Goal: Information Seeking & Learning: Find specific fact

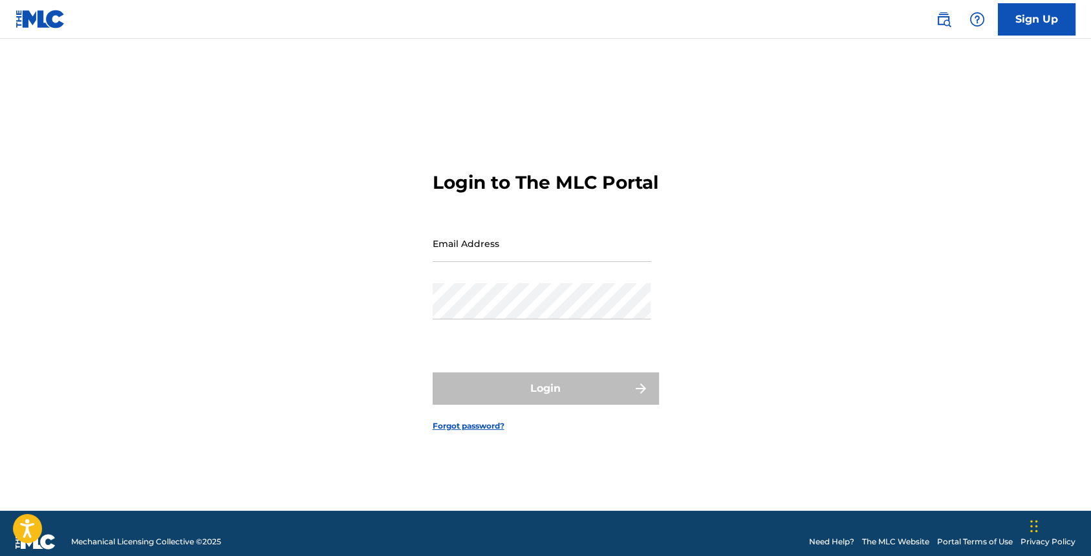
click at [531, 261] on input "Email Address" at bounding box center [542, 243] width 219 height 37
type input "[EMAIL_ADDRESS][DOMAIN_NAME]"
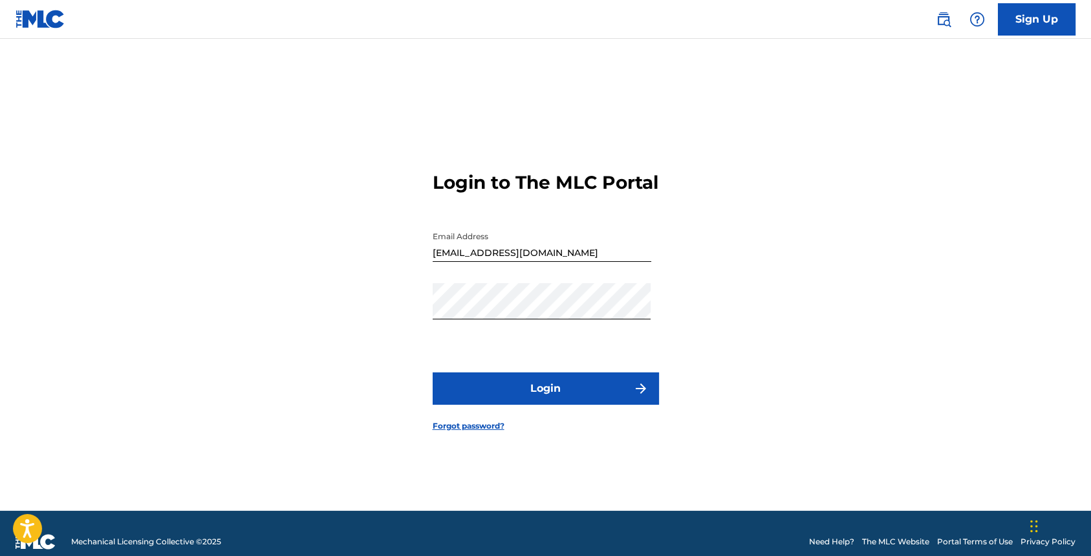
click at [547, 387] on button "Login" at bounding box center [546, 389] width 226 height 32
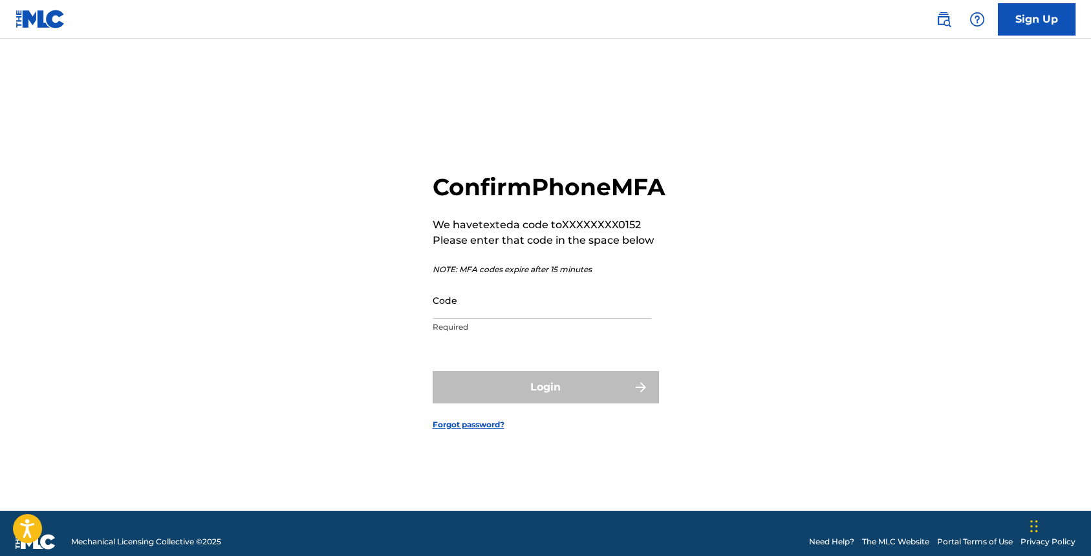
click at [481, 319] on input "Code" at bounding box center [542, 300] width 219 height 37
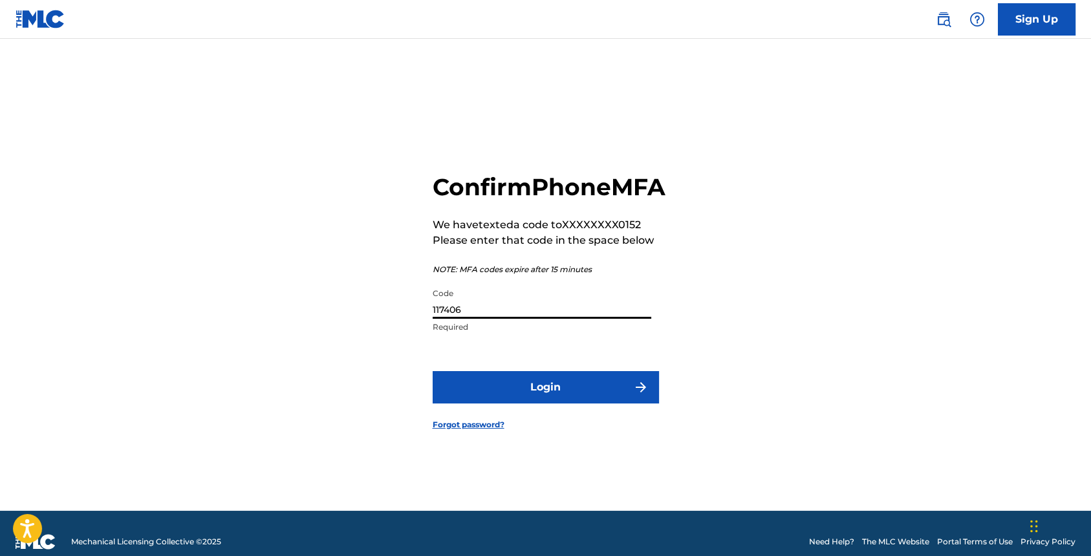
type input "117406"
click at [514, 395] on button "Login" at bounding box center [546, 387] width 226 height 32
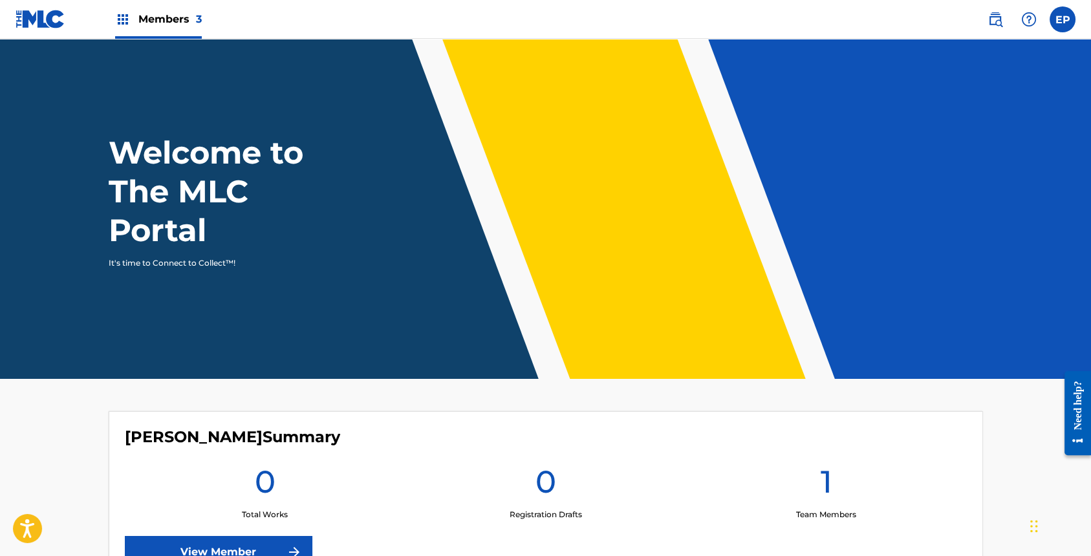
click at [992, 21] on img at bounding box center [996, 20] width 16 height 16
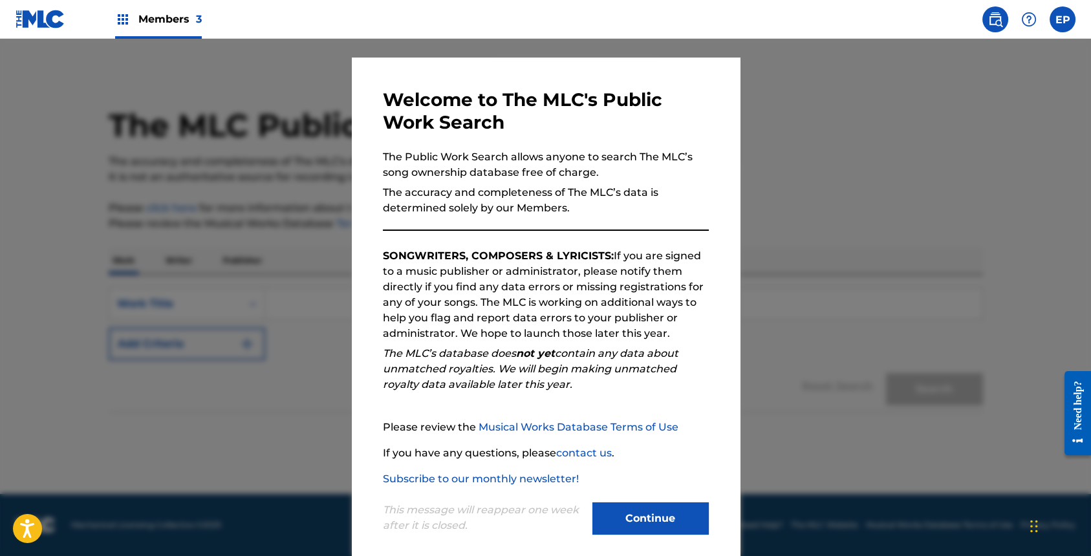
scroll to position [35, 0]
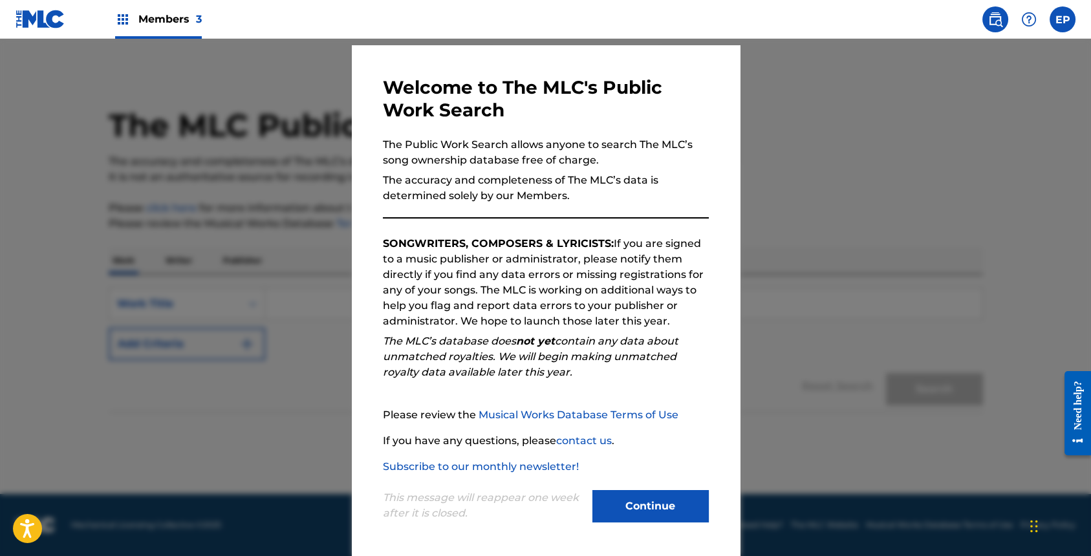
click at [635, 518] on button "Continue" at bounding box center [651, 506] width 116 height 32
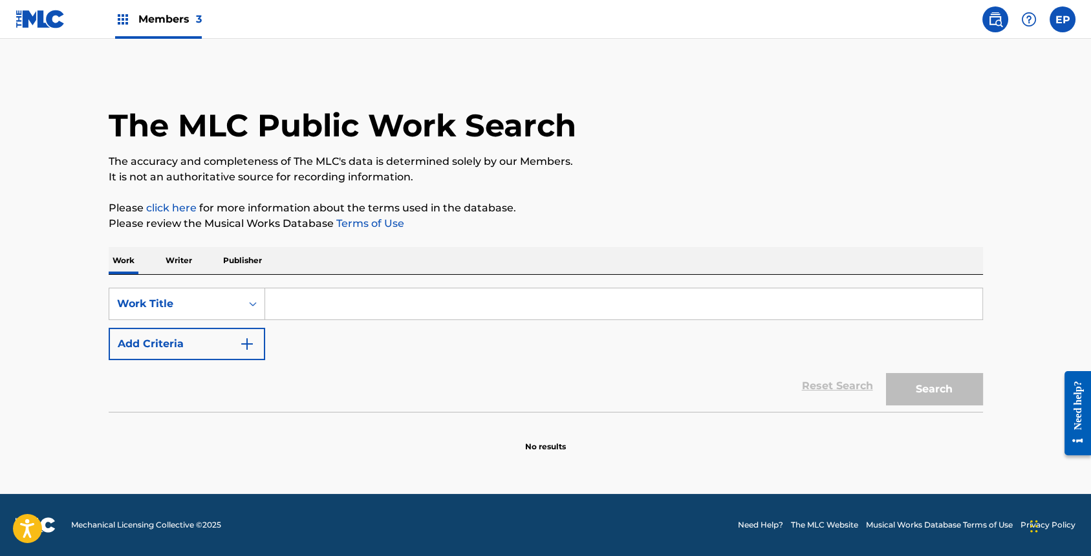
click at [290, 305] on input "Search Form" at bounding box center [623, 304] width 717 height 31
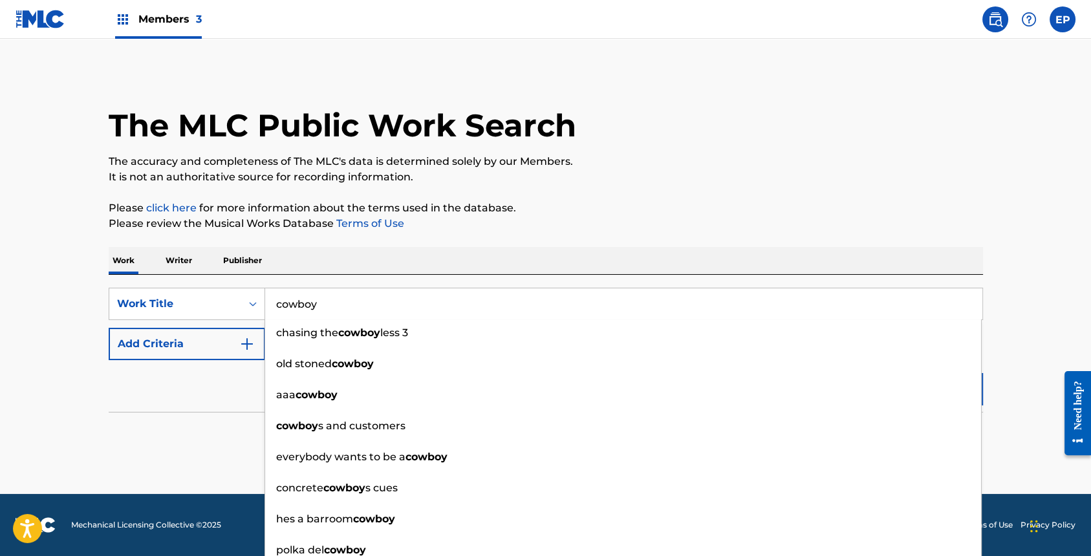
type input "cowboy"
click at [187, 337] on button "Add Criteria" at bounding box center [187, 344] width 157 height 32
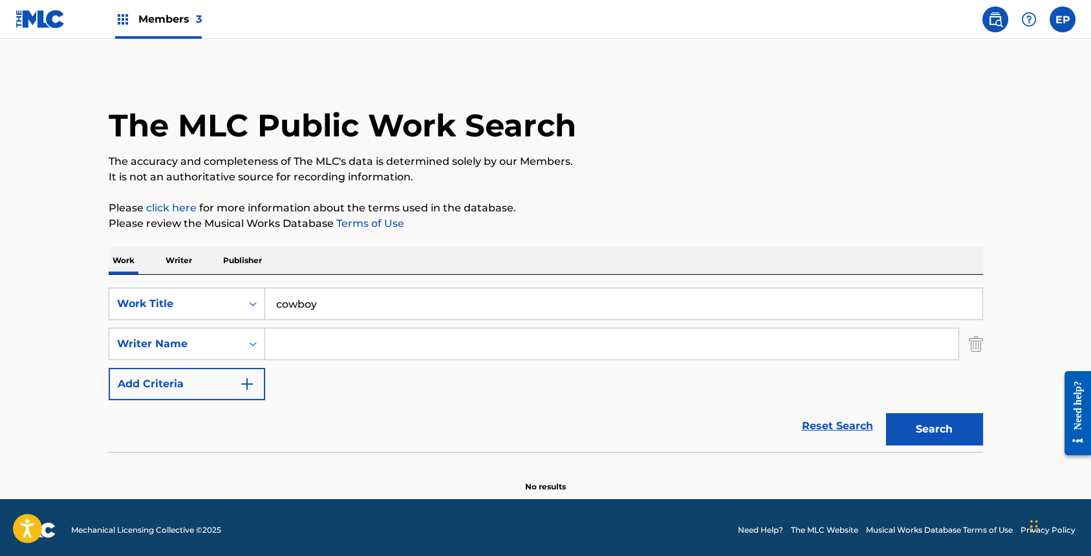
click at [304, 340] on input "Search Form" at bounding box center [612, 344] width 694 height 31
type input "[PERSON_NAME]"
click at [932, 427] on button "Search" at bounding box center [934, 429] width 97 height 32
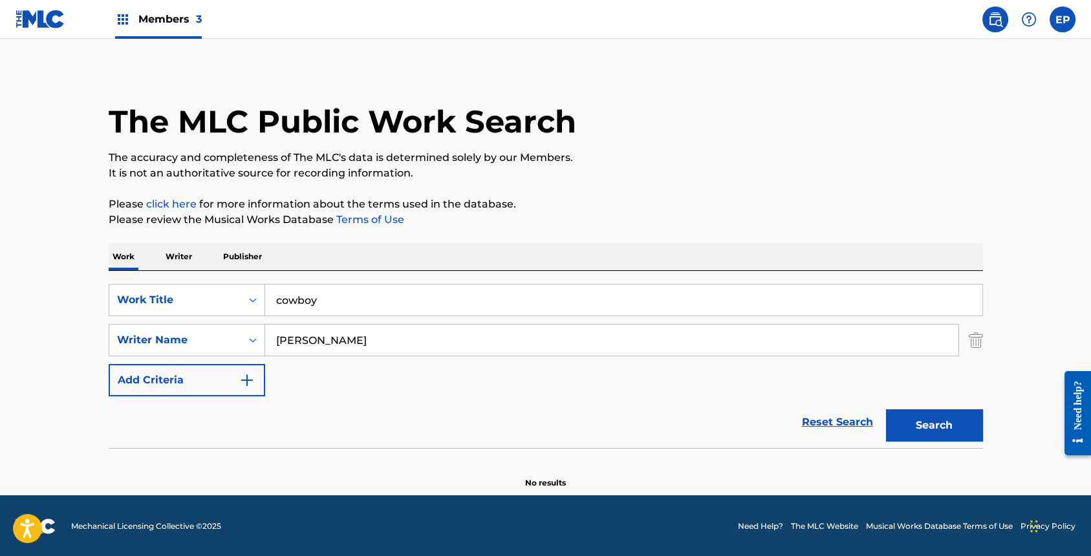
scroll to position [4, 0]
click at [932, 422] on button "Search" at bounding box center [934, 426] width 97 height 32
drag, startPoint x: 361, startPoint y: 340, endPoint x: 259, endPoint y: 334, distance: 101.7
click at [259, 334] on div "SearchWithCriteria50ab413e-a190-4868-b236-99f029e12fcd Writer Name [PERSON_NAME]" at bounding box center [546, 340] width 875 height 32
click at [173, 256] on p "Writer" at bounding box center [179, 256] width 34 height 27
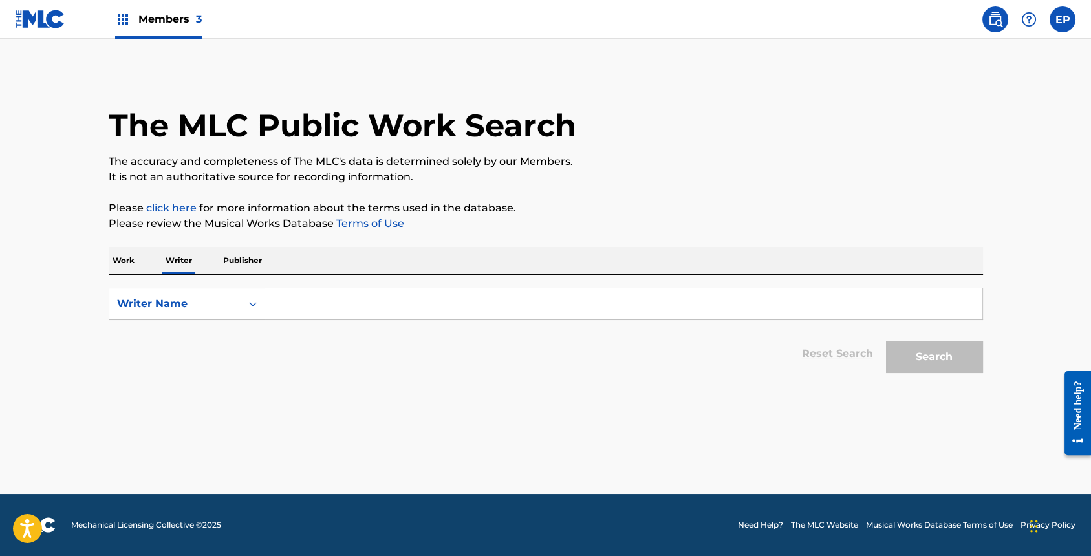
click at [319, 290] on input "Search Form" at bounding box center [623, 304] width 717 height 31
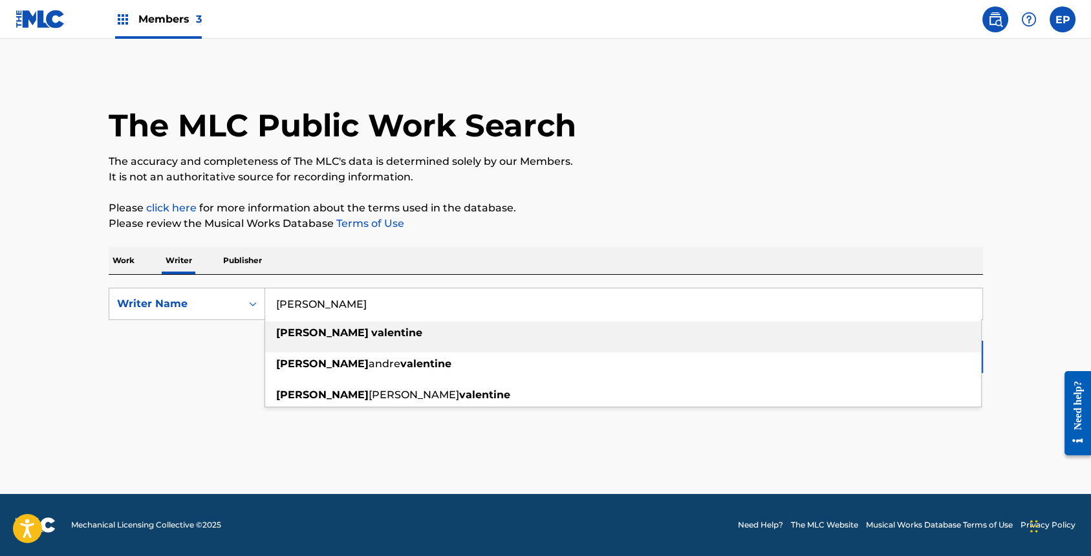
type input "[PERSON_NAME]"
click at [371, 327] on strong "valentine" at bounding box center [396, 333] width 51 height 12
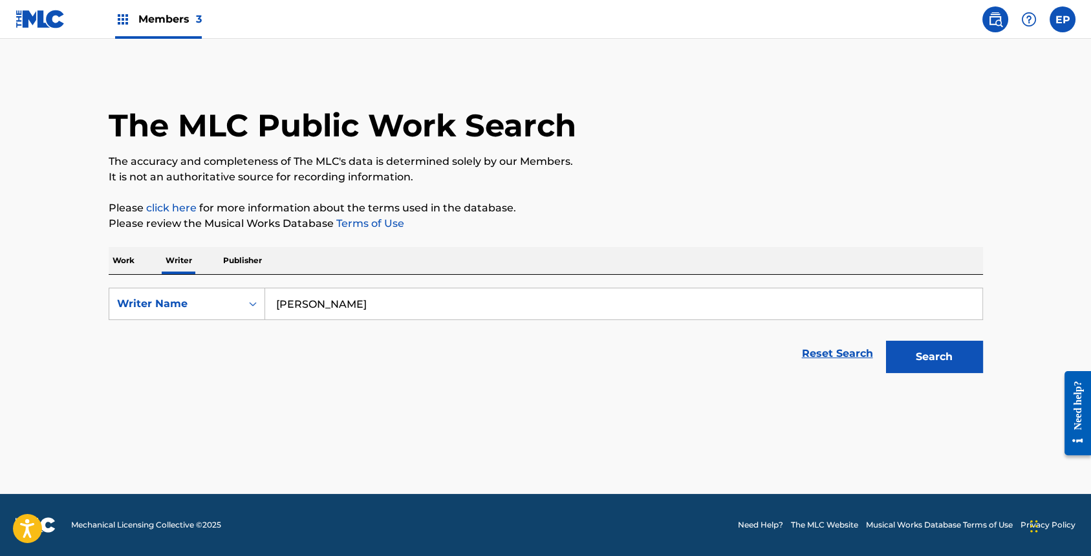
click at [933, 356] on button "Search" at bounding box center [934, 357] width 97 height 32
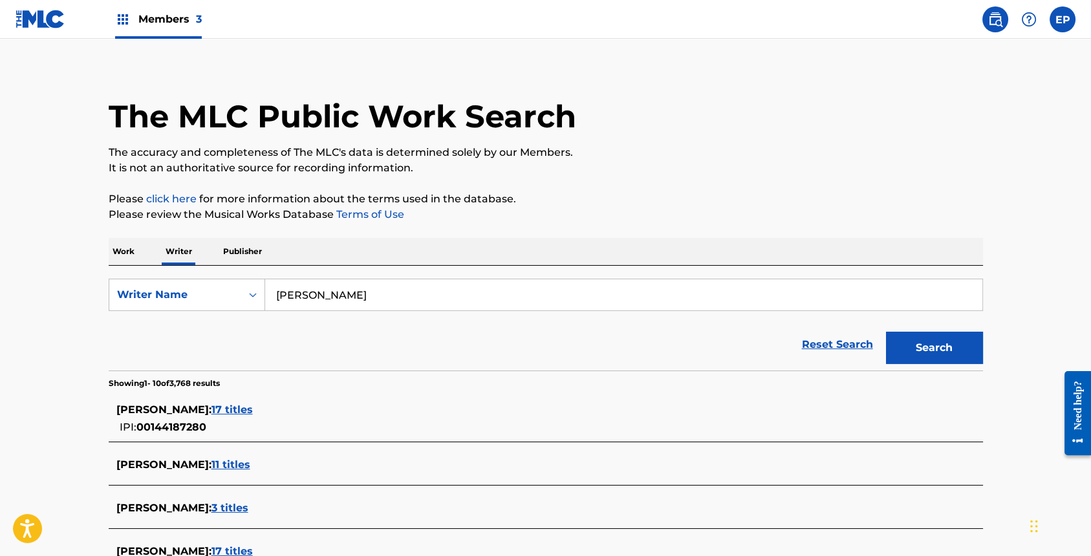
scroll to position [21, 0]
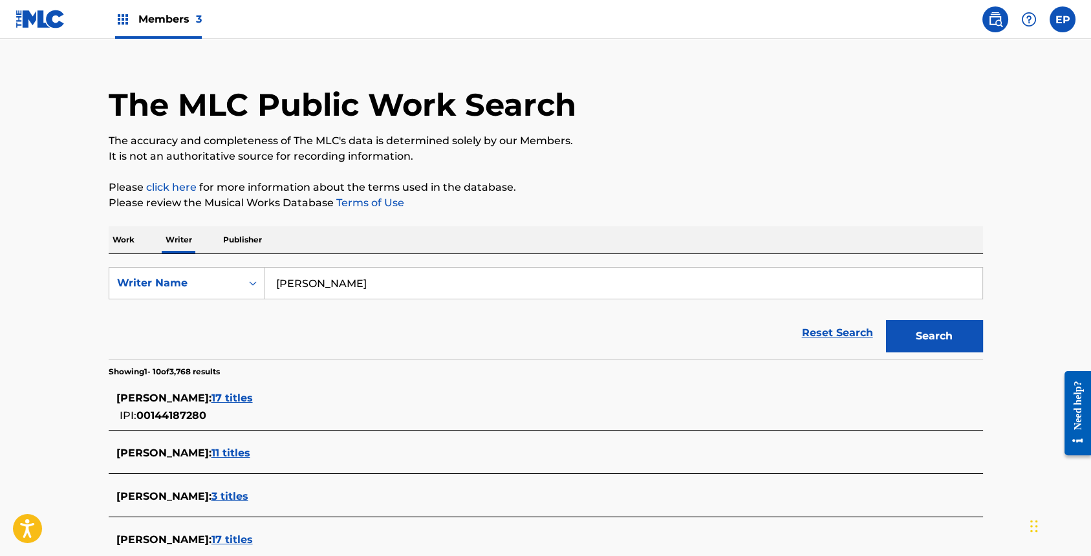
click at [253, 403] on span "17 titles" at bounding box center [232, 398] width 41 height 12
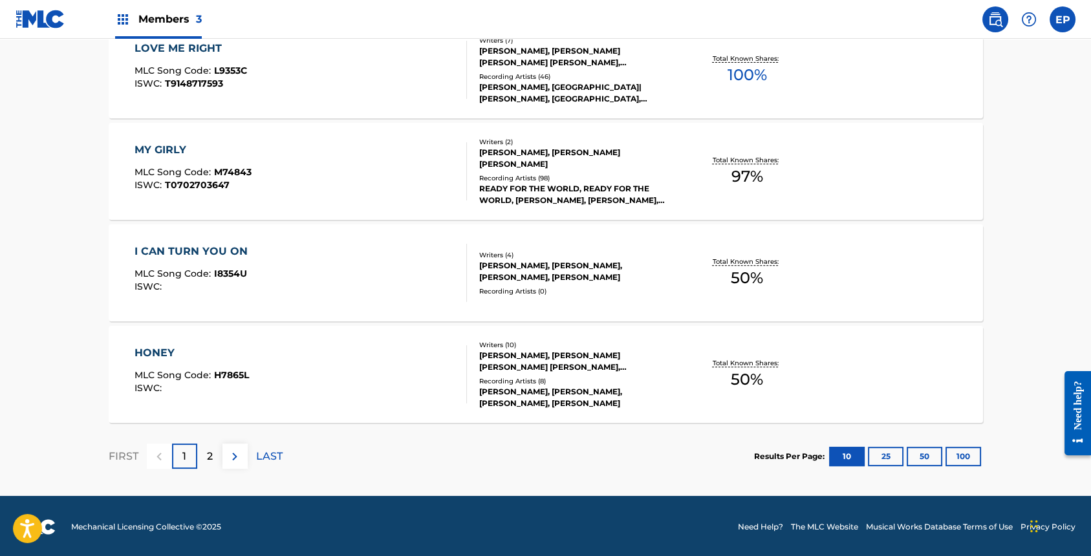
scroll to position [1026, 0]
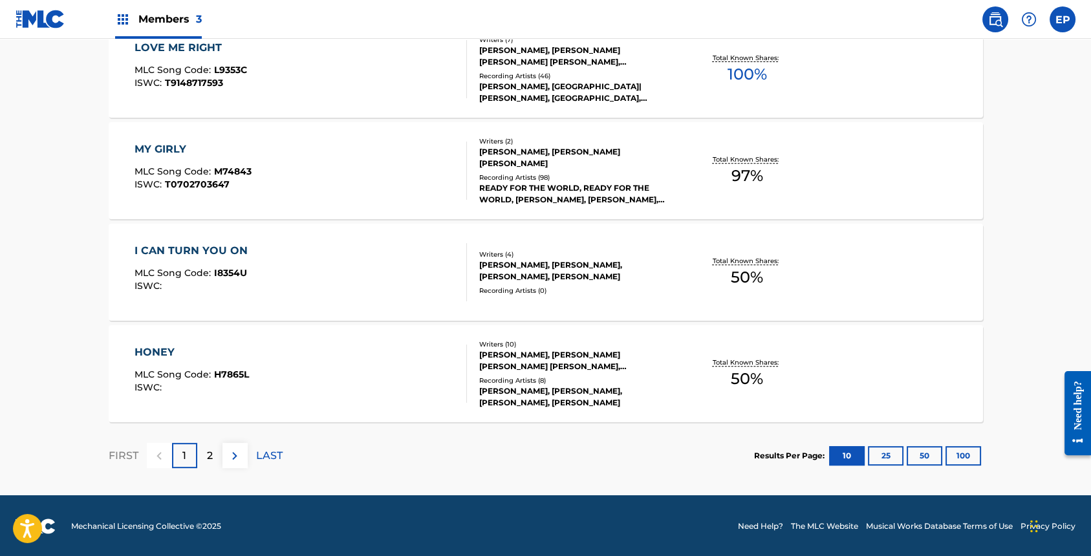
click at [240, 456] on img at bounding box center [235, 456] width 16 height 16
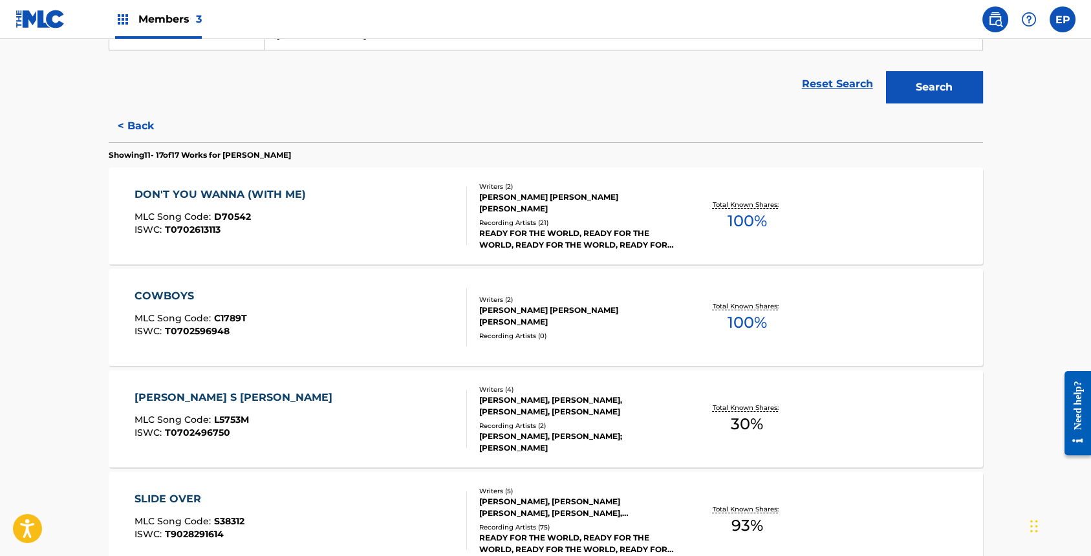
scroll to position [386, 0]
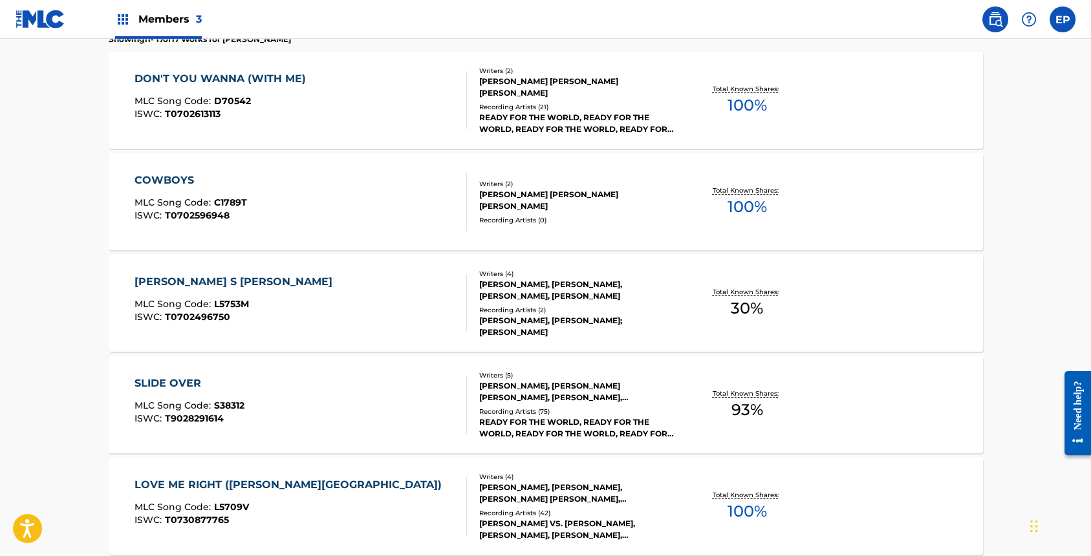
click at [477, 201] on div "Writers ( 2 ) [PERSON_NAME] [PERSON_NAME] [PERSON_NAME] Recording Artists ( 0 )" at bounding box center [571, 202] width 208 height 46
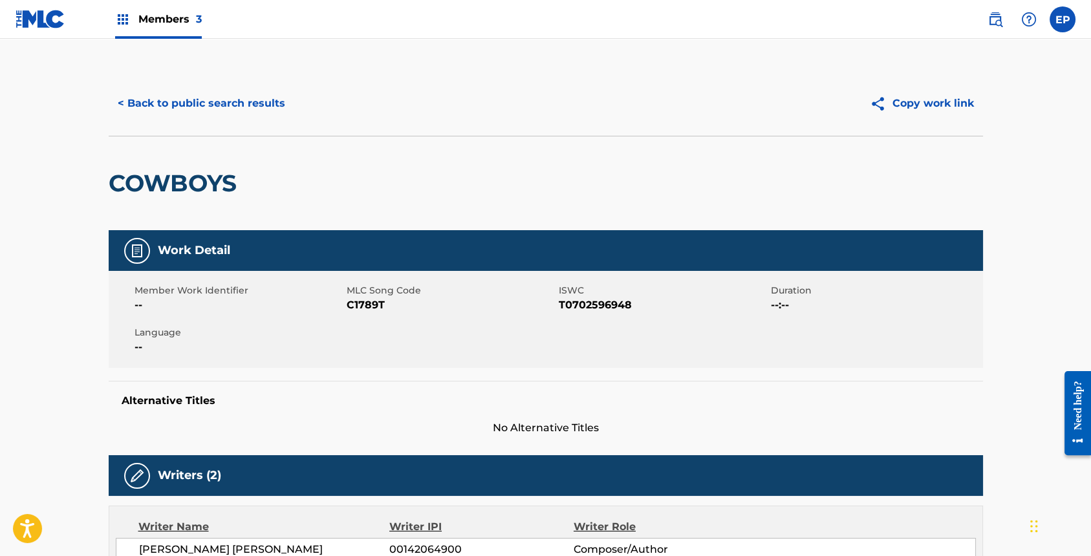
click at [241, 105] on button "< Back to public search results" at bounding box center [202, 103] width 186 height 32
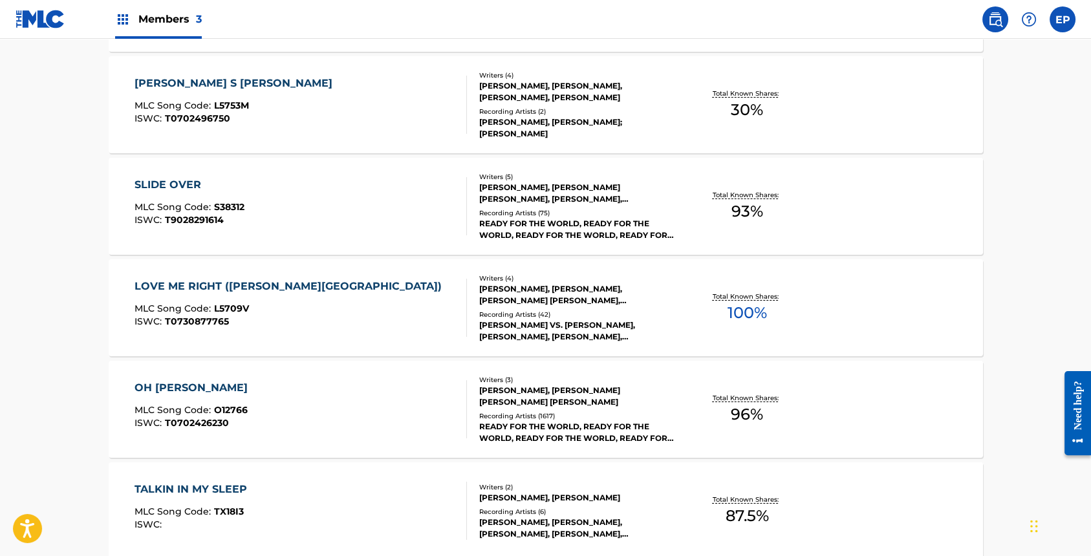
scroll to position [722, 0]
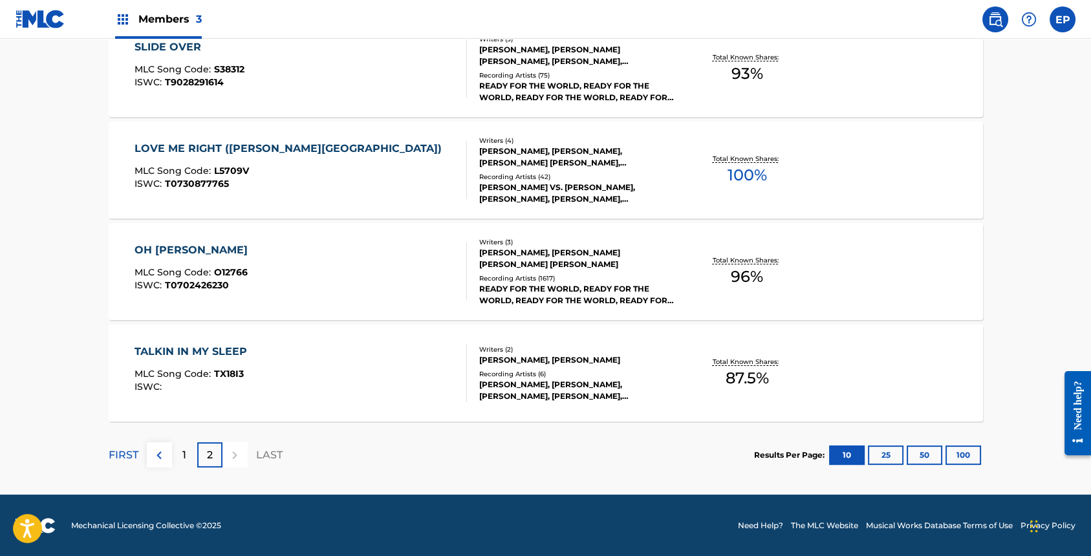
click at [178, 455] on div "1" at bounding box center [184, 455] width 25 height 25
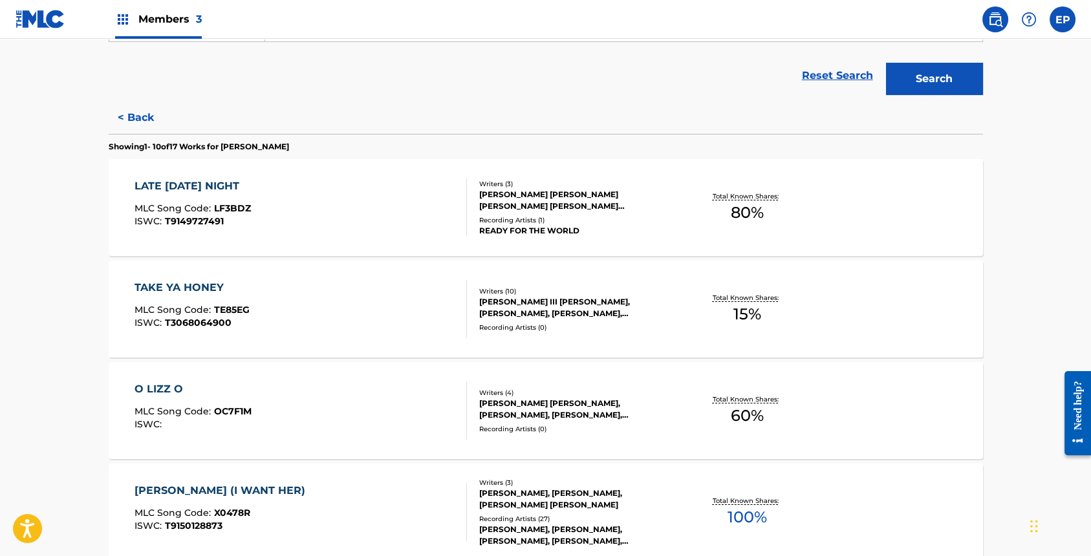
scroll to position [281, 0]
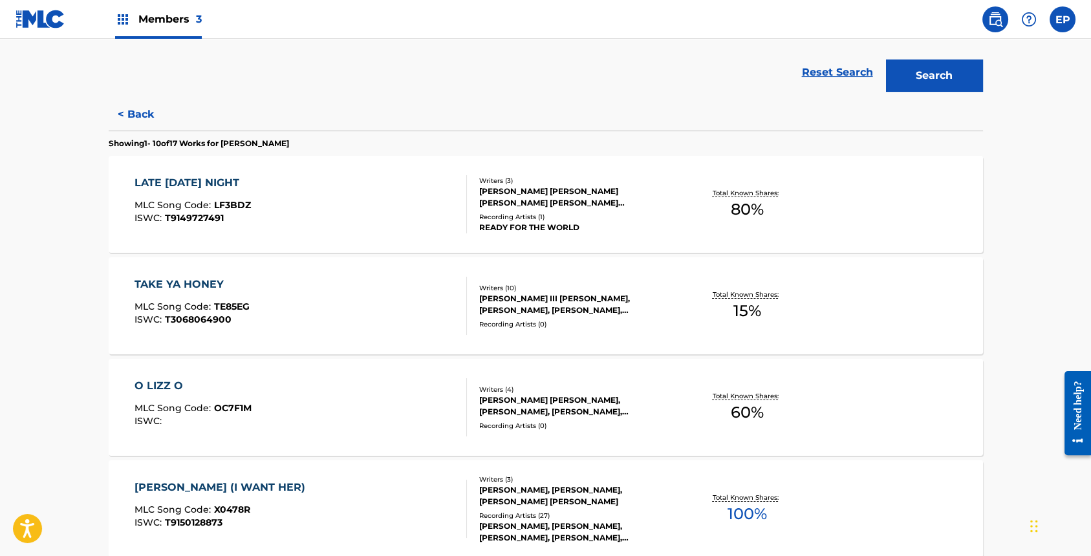
click at [571, 192] on div "[PERSON_NAME] [PERSON_NAME] [PERSON_NAME] [PERSON_NAME] [PERSON_NAME]" at bounding box center [576, 197] width 195 height 23
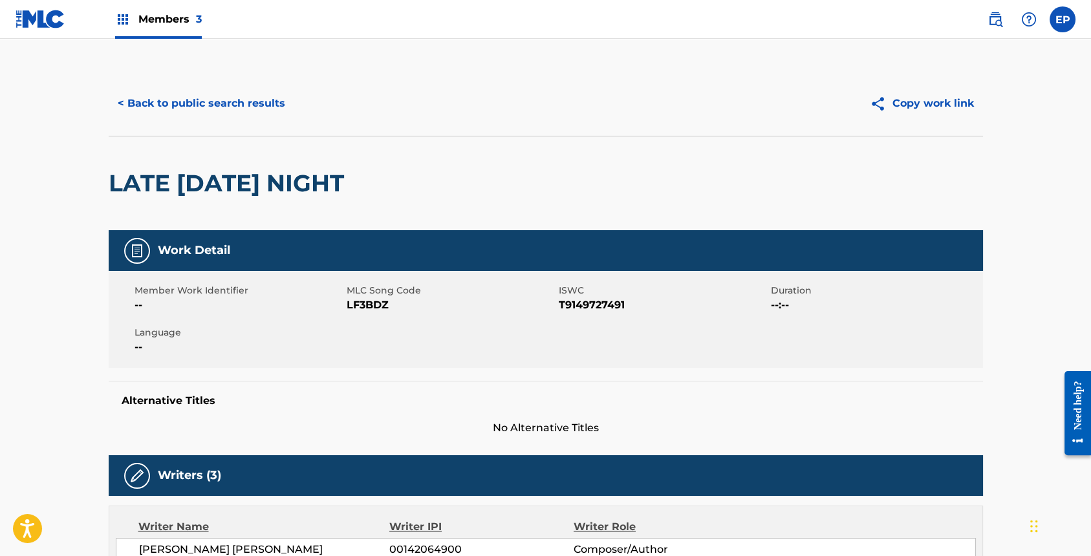
click at [176, 107] on button "< Back to public search results" at bounding box center [202, 103] width 186 height 32
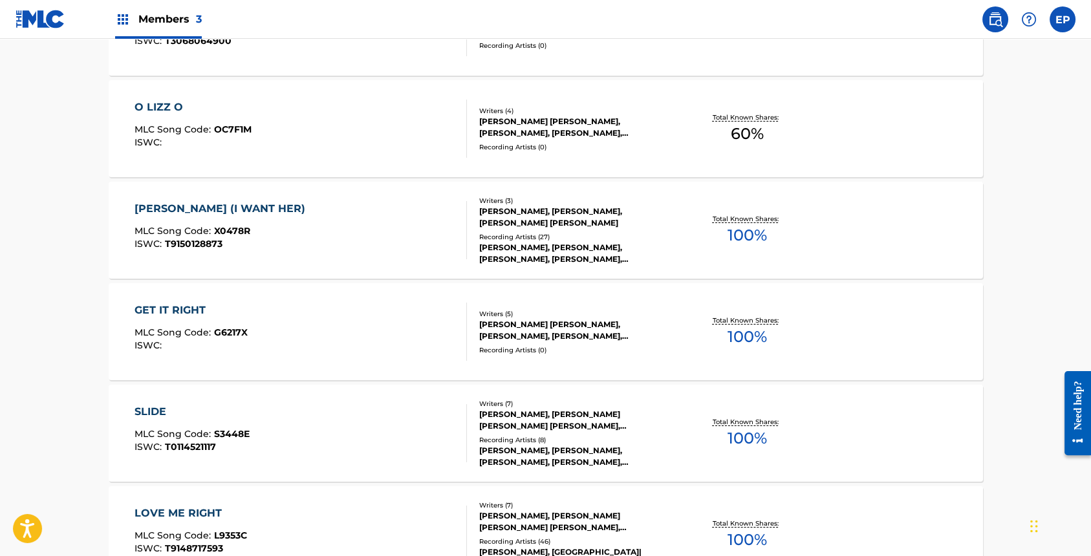
scroll to position [562, 0]
click at [580, 332] on div "[PERSON_NAME] [PERSON_NAME], [PERSON_NAME], [PERSON_NAME], [PERSON_NAME], [PERS…" at bounding box center [576, 329] width 195 height 23
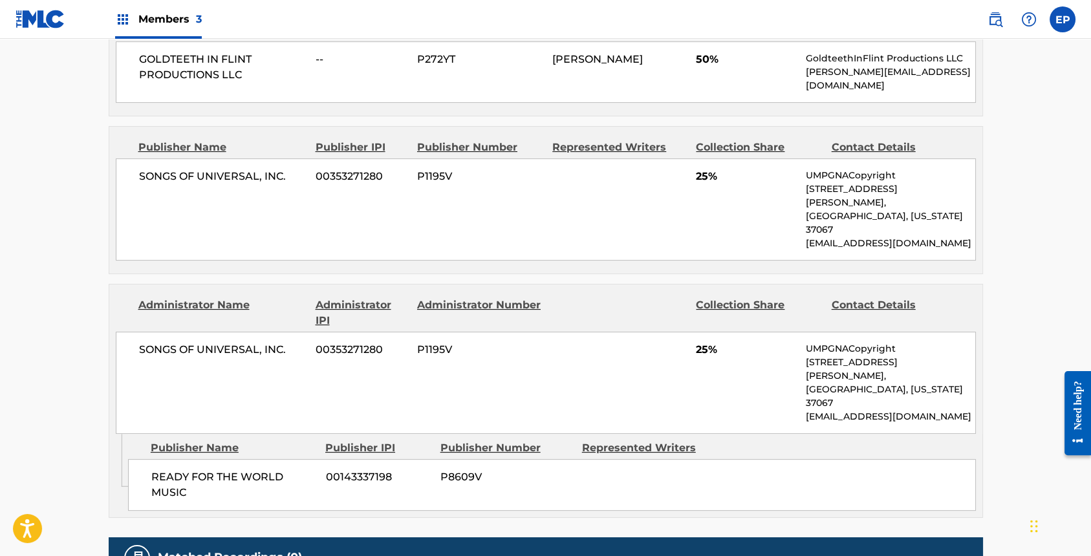
scroll to position [427, 0]
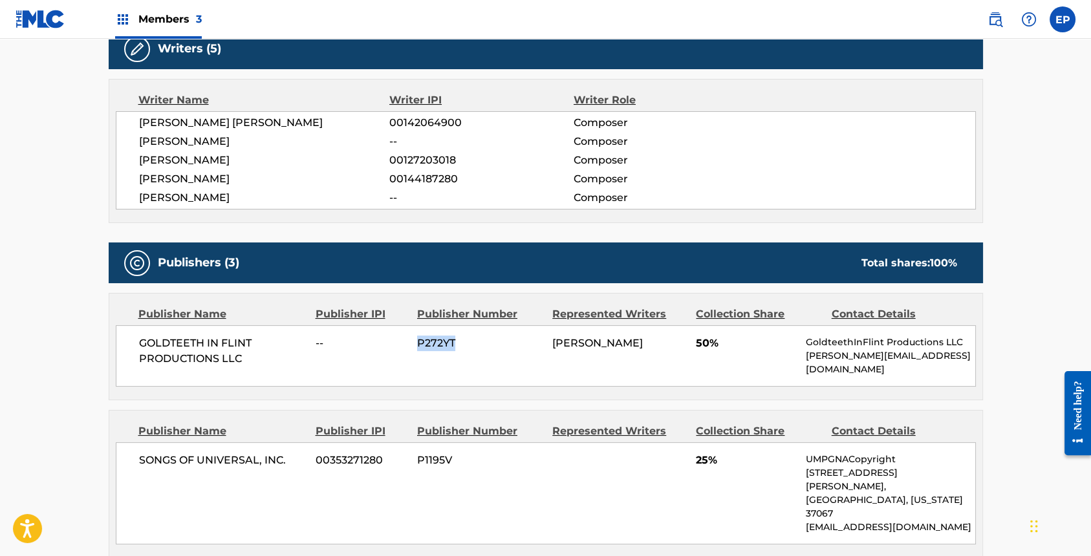
drag, startPoint x: 421, startPoint y: 340, endPoint x: 455, endPoint y: 342, distance: 35.0
click at [455, 342] on span "P272YT" at bounding box center [480, 344] width 126 height 16
copy span "P272YT"
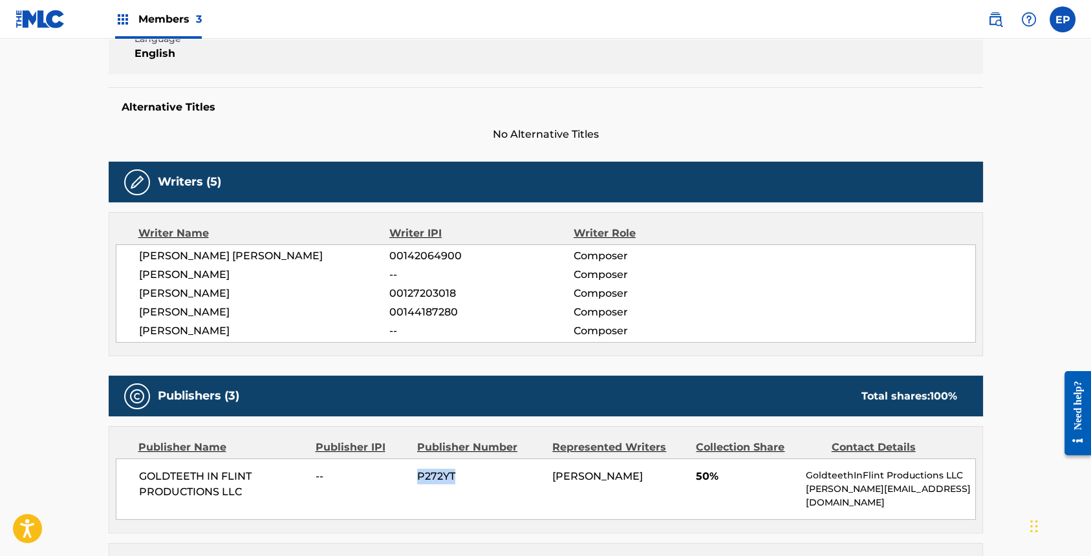
scroll to position [0, 0]
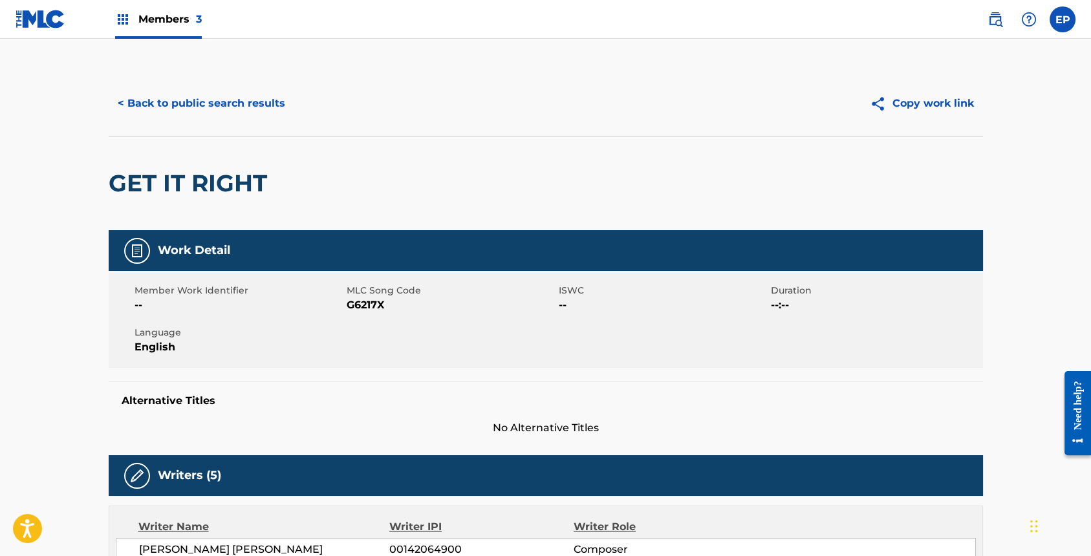
click at [253, 99] on button "< Back to public search results" at bounding box center [202, 103] width 186 height 32
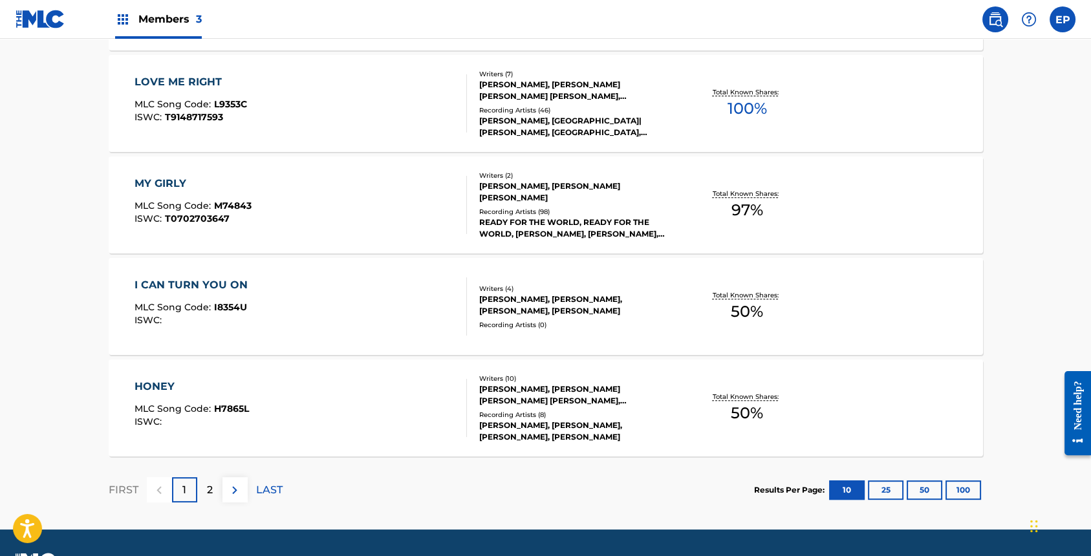
scroll to position [963, 0]
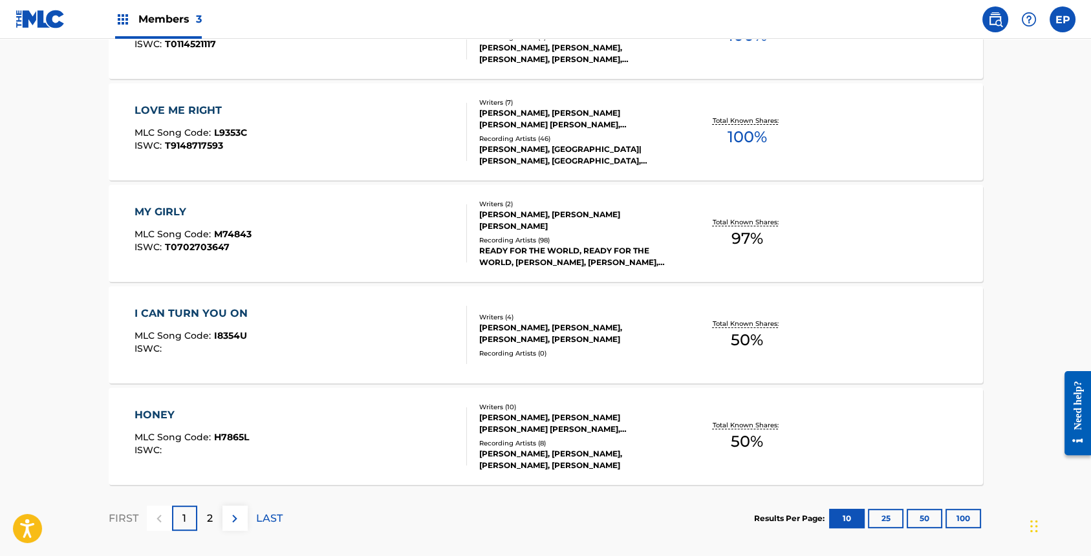
click at [562, 237] on div "Recording Artists ( 98 )" at bounding box center [576, 240] width 195 height 10
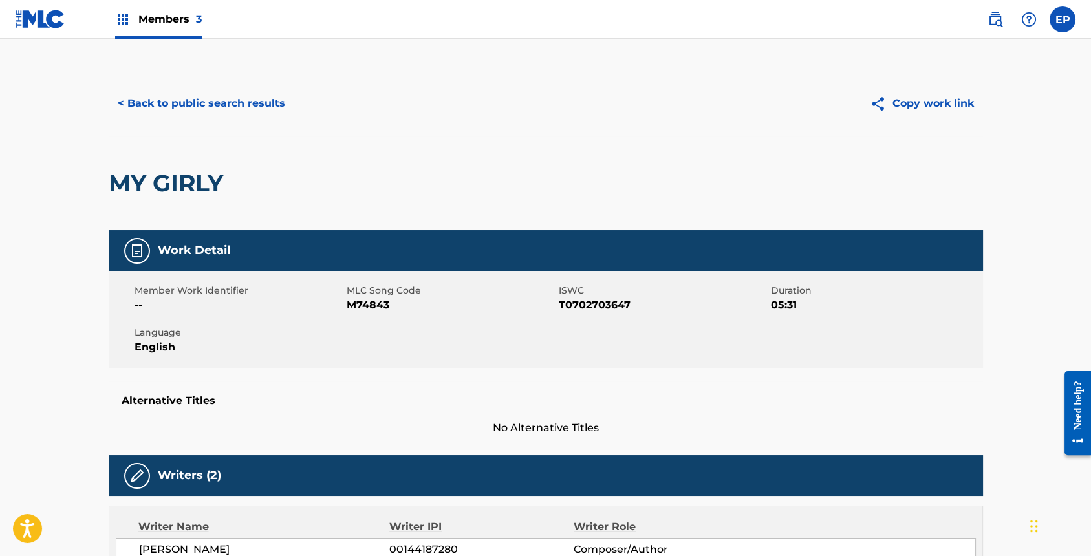
click at [177, 96] on button "< Back to public search results" at bounding box center [202, 103] width 186 height 32
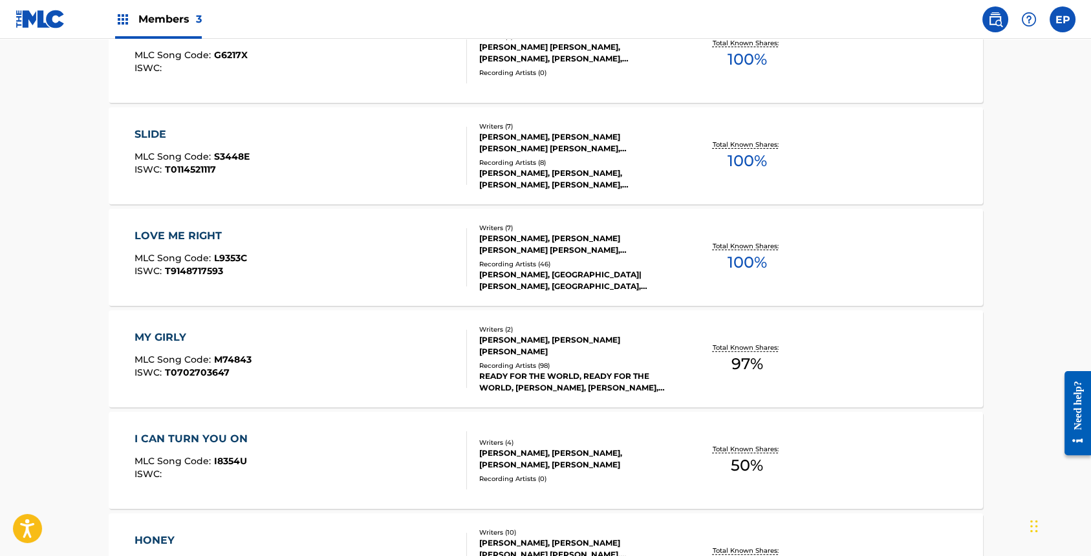
scroll to position [853, 0]
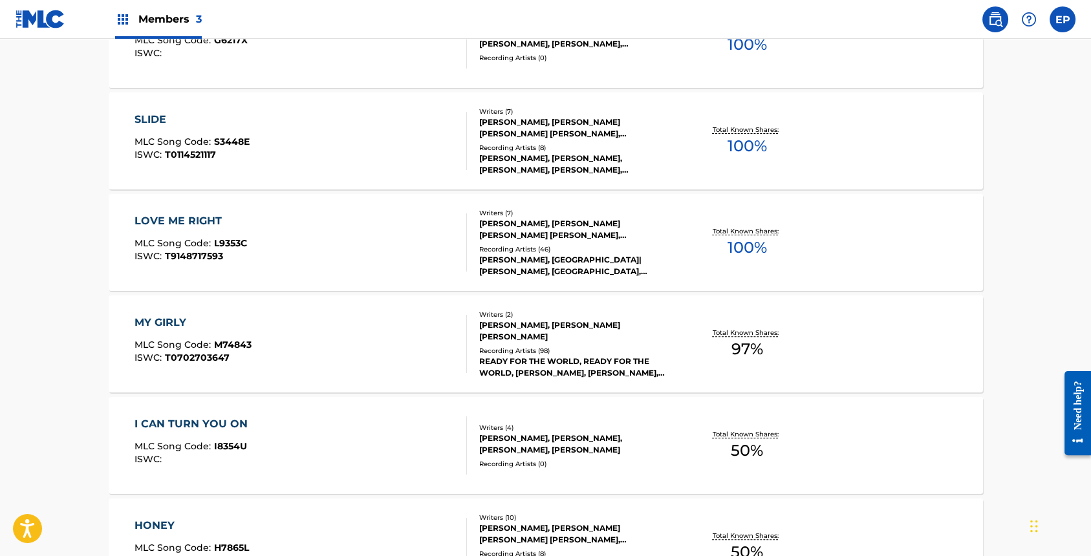
click at [567, 245] on div "Recording Artists ( 46 )" at bounding box center [576, 250] width 195 height 10
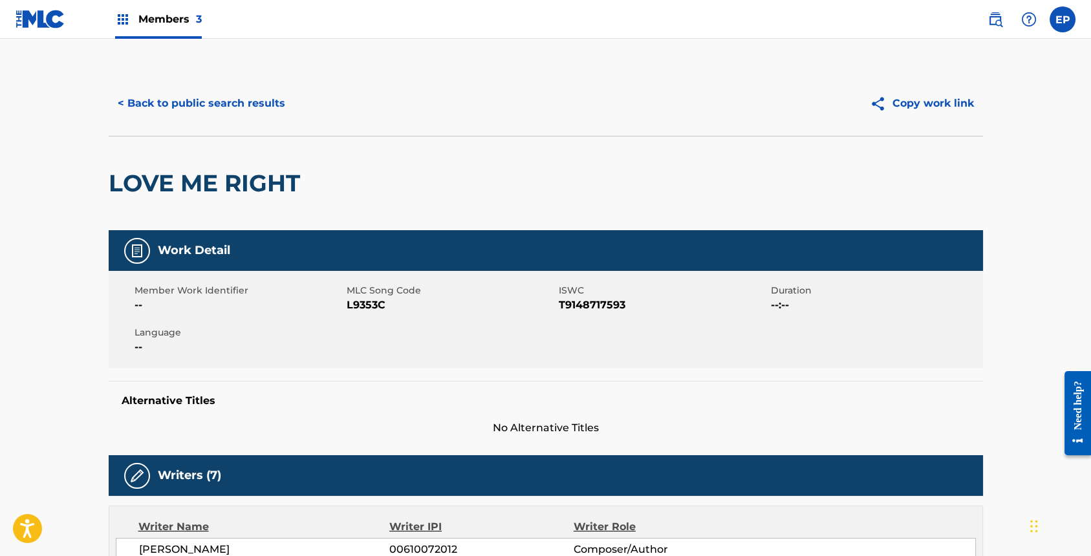
click at [268, 110] on button "< Back to public search results" at bounding box center [202, 103] width 186 height 32
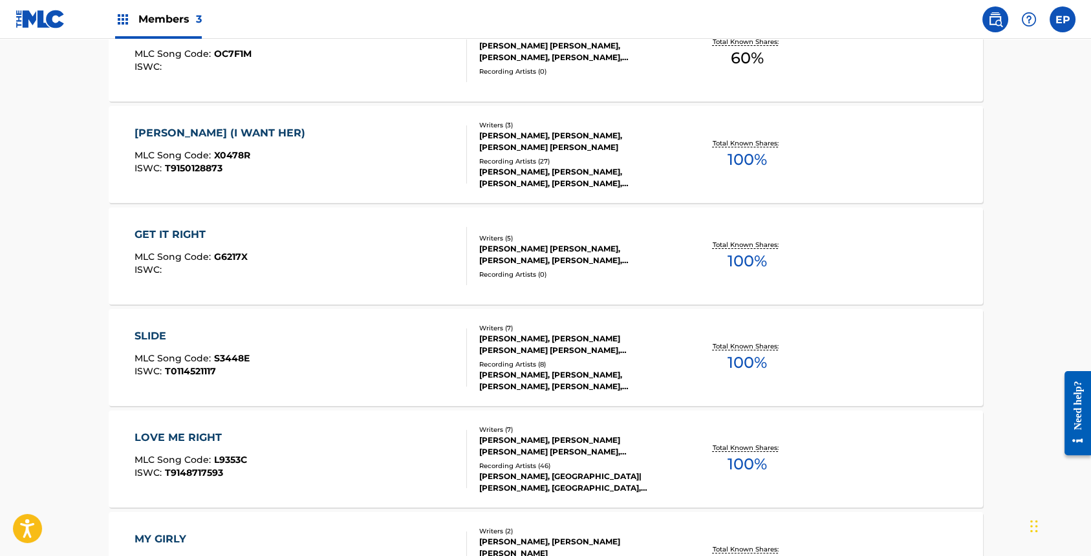
scroll to position [647, 0]
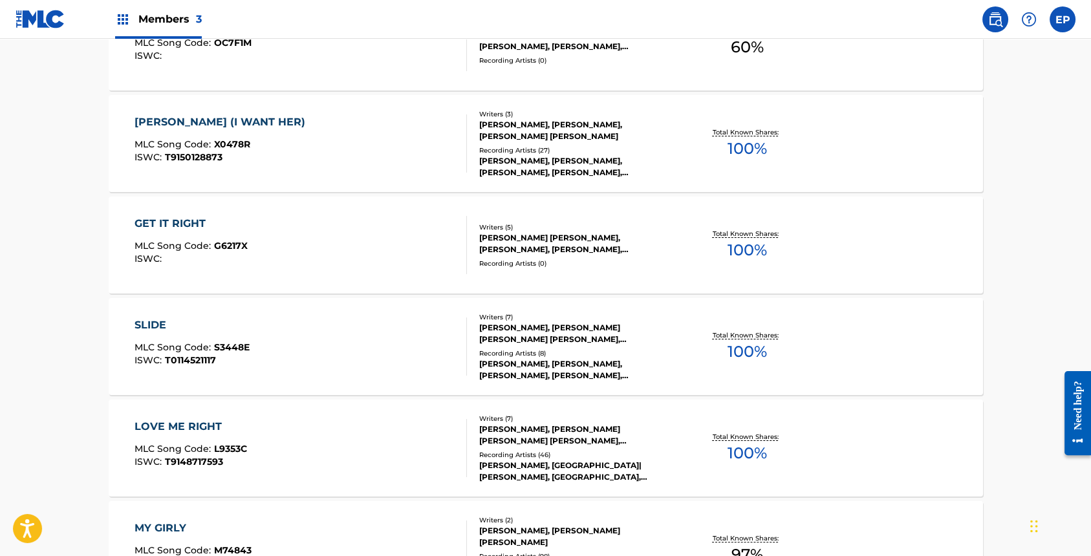
click at [549, 340] on div "[PERSON_NAME], [PERSON_NAME] [PERSON_NAME] [PERSON_NAME], [PERSON_NAME], [PERSO…" at bounding box center [576, 333] width 195 height 23
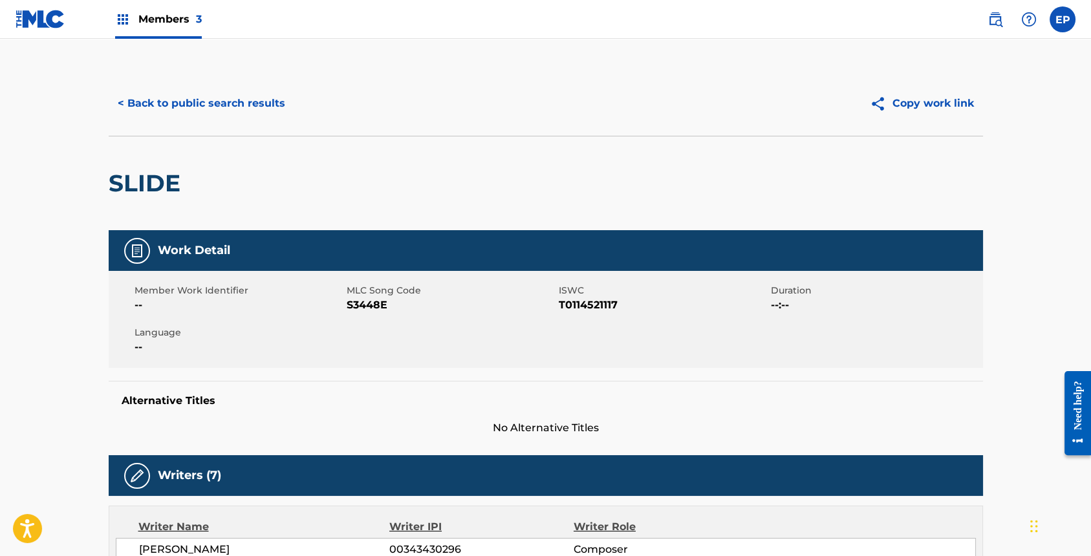
click at [206, 109] on button "< Back to public search results" at bounding box center [202, 103] width 186 height 32
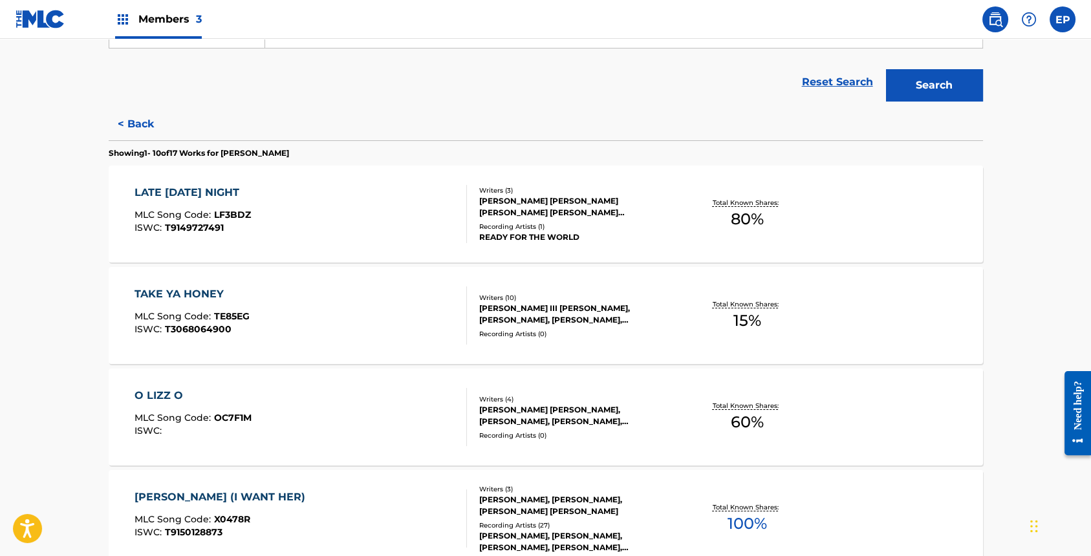
scroll to position [293, 0]
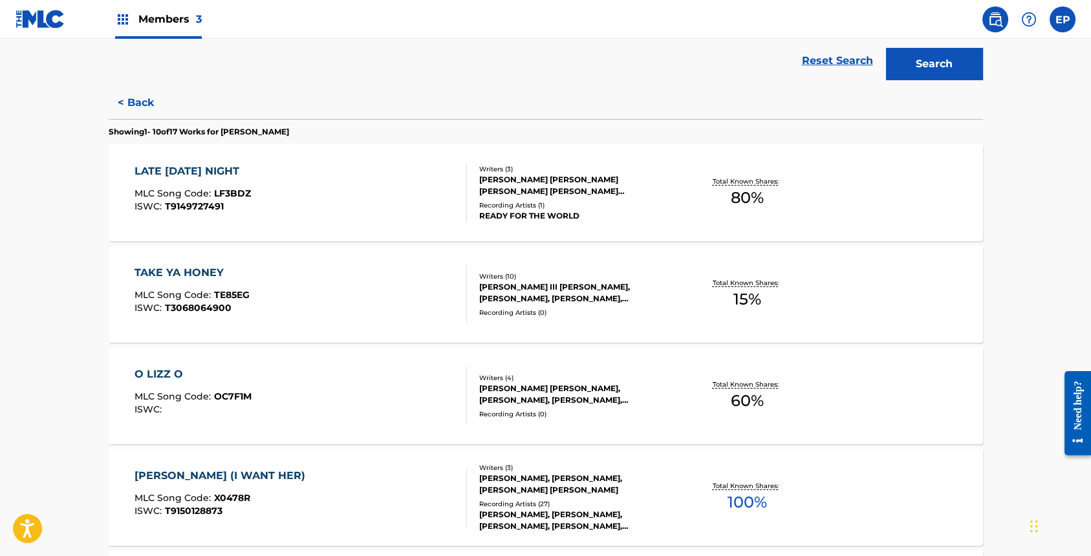
click at [538, 388] on div "[PERSON_NAME] [PERSON_NAME], [PERSON_NAME], [PERSON_NAME], [PERSON_NAME] [PERSO…" at bounding box center [576, 394] width 195 height 23
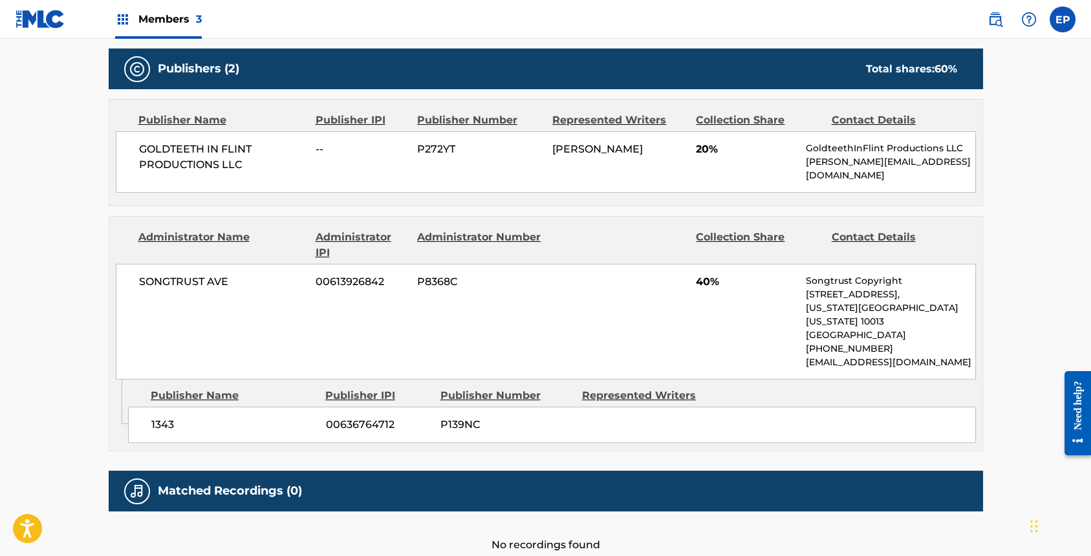
scroll to position [602, 0]
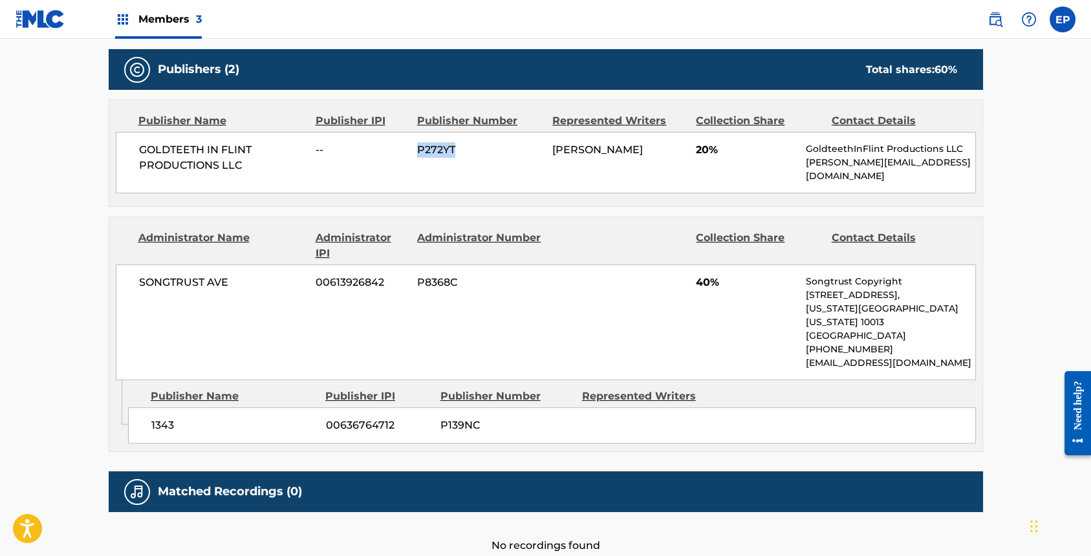
drag, startPoint x: 411, startPoint y: 146, endPoint x: 461, endPoint y: 150, distance: 49.4
click at [461, 150] on div "GOLDTEETH IN FLINT PRODUCTIONS LLC -- P272YT [PERSON_NAME] 20% GoldteethInFlint…" at bounding box center [546, 162] width 860 height 61
copy div "P272YT"
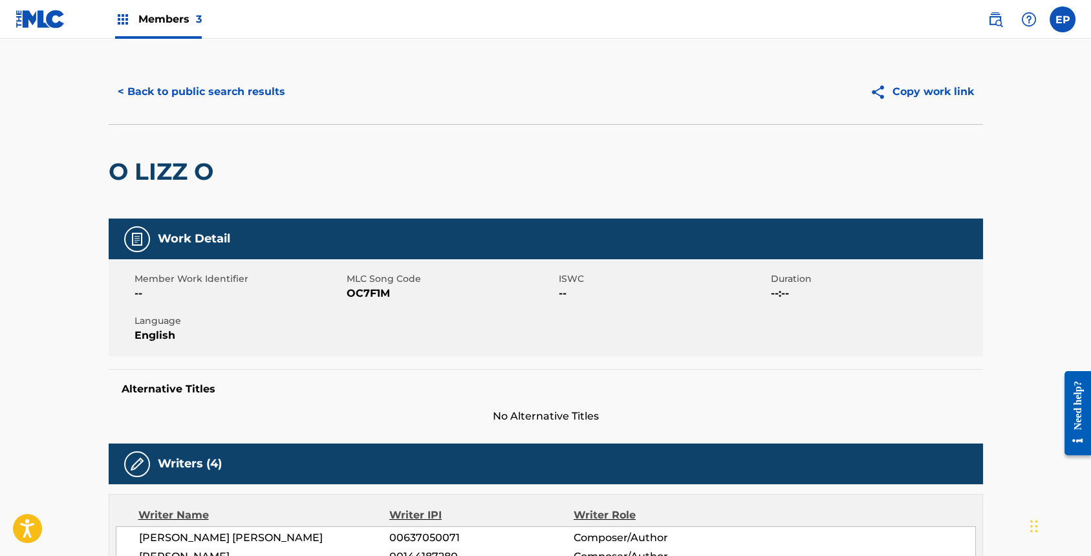
scroll to position [0, 0]
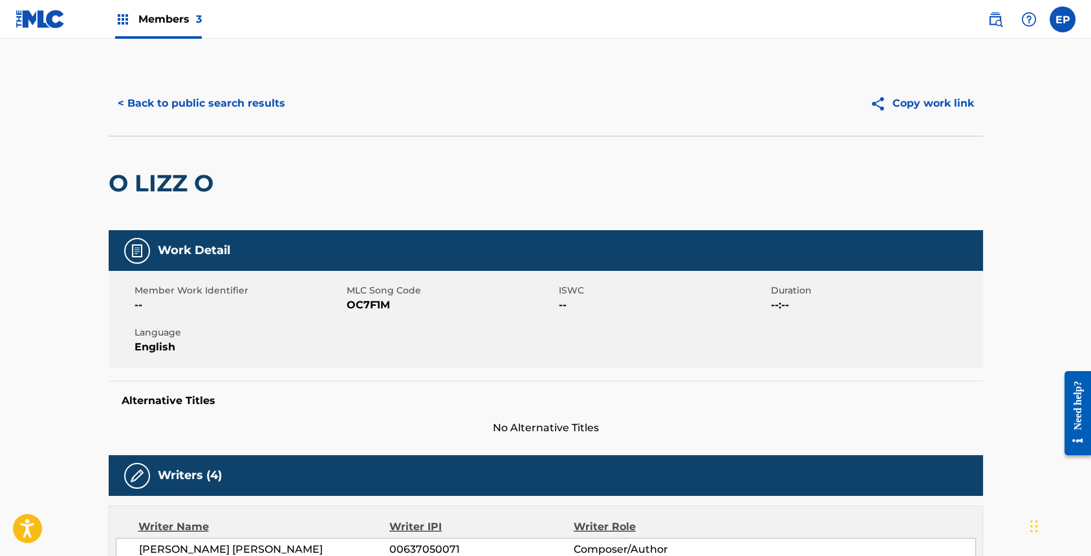
click at [221, 111] on button "< Back to public search results" at bounding box center [202, 103] width 186 height 32
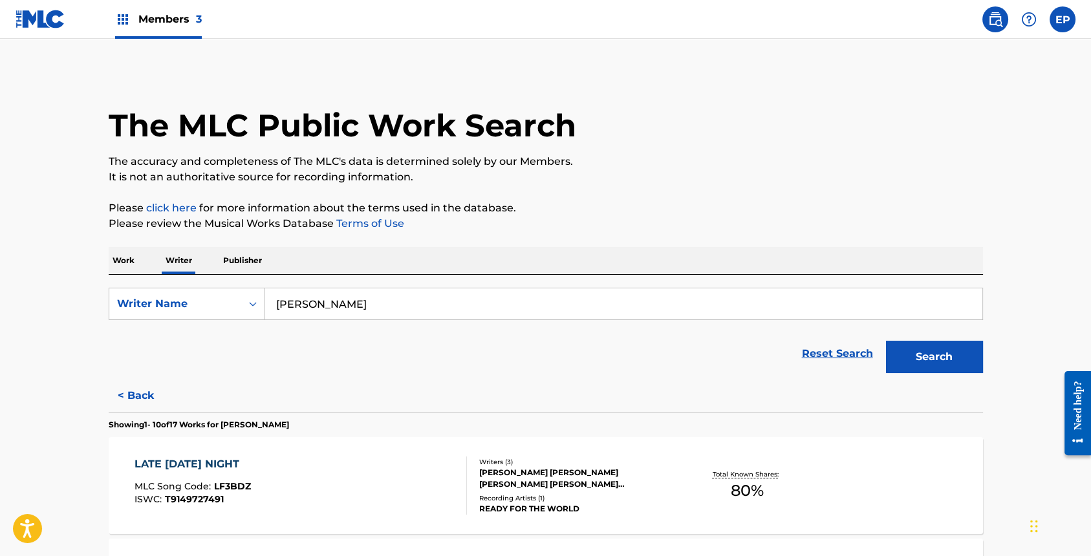
click at [994, 21] on img at bounding box center [996, 20] width 16 height 16
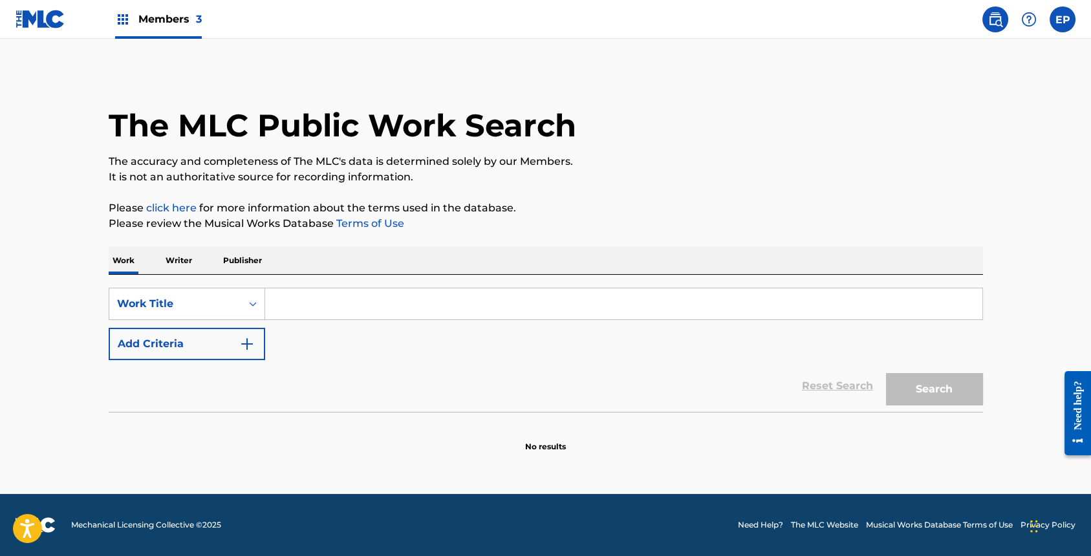
click at [240, 261] on p "Publisher" at bounding box center [242, 260] width 47 height 27
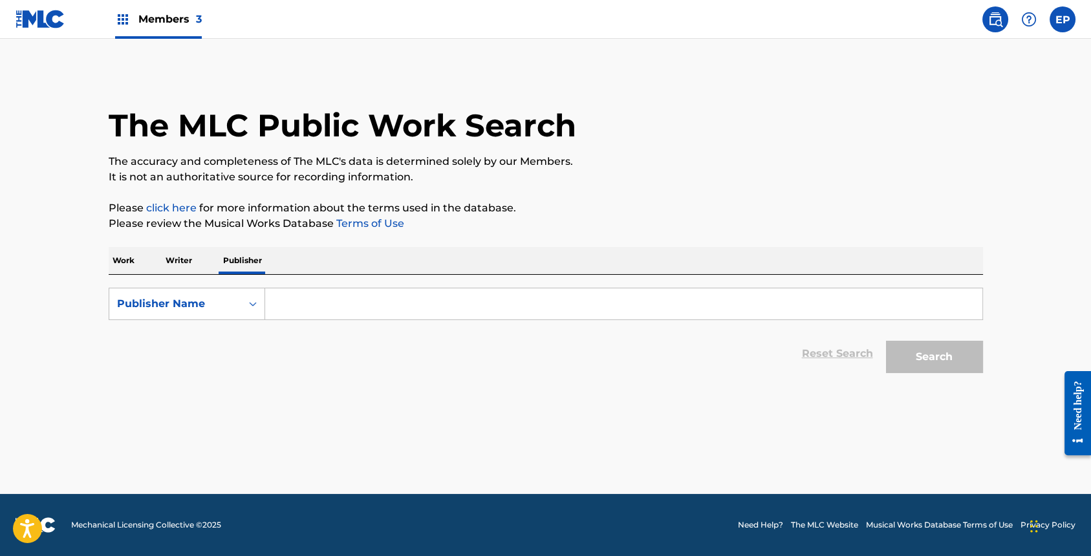
paste input "P272YT"
type input "P272YT"
click at [907, 351] on button "Search" at bounding box center [934, 357] width 97 height 32
click at [253, 307] on icon "Search Form" at bounding box center [252, 304] width 13 height 13
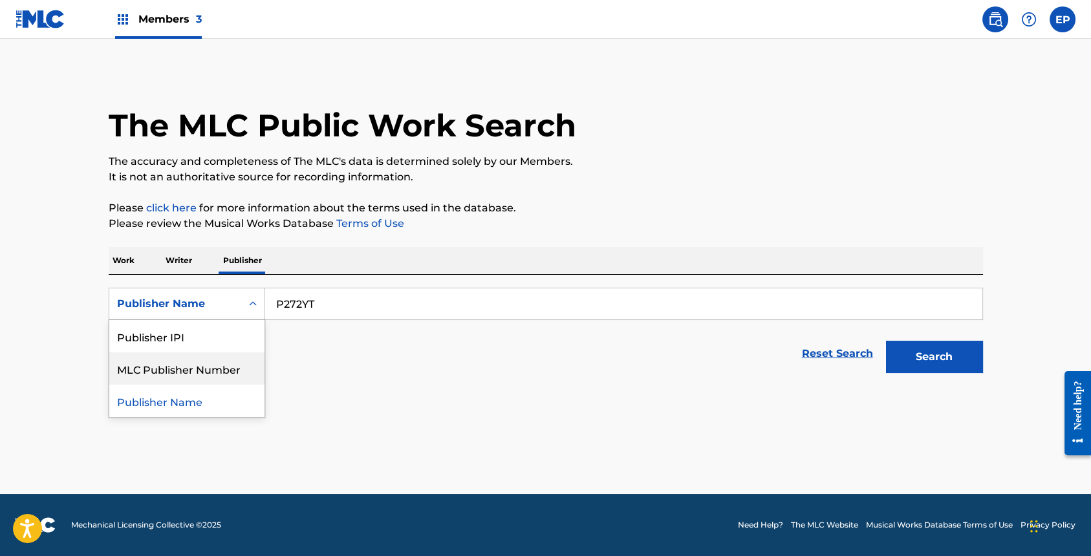
click at [212, 365] on div "MLC Publisher Number" at bounding box center [186, 369] width 155 height 32
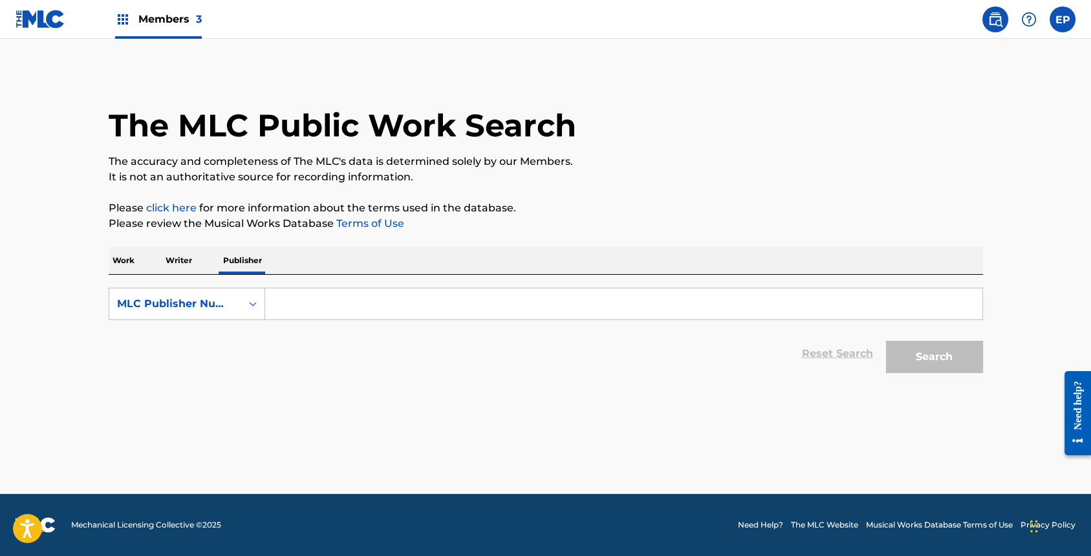
paste input "P272YT"
type input "P272YT"
click at [947, 360] on button "Search" at bounding box center [934, 357] width 97 height 32
click at [939, 349] on button "Search" at bounding box center [934, 357] width 97 height 32
click at [245, 303] on div "Search Form" at bounding box center [252, 303] width 23 height 23
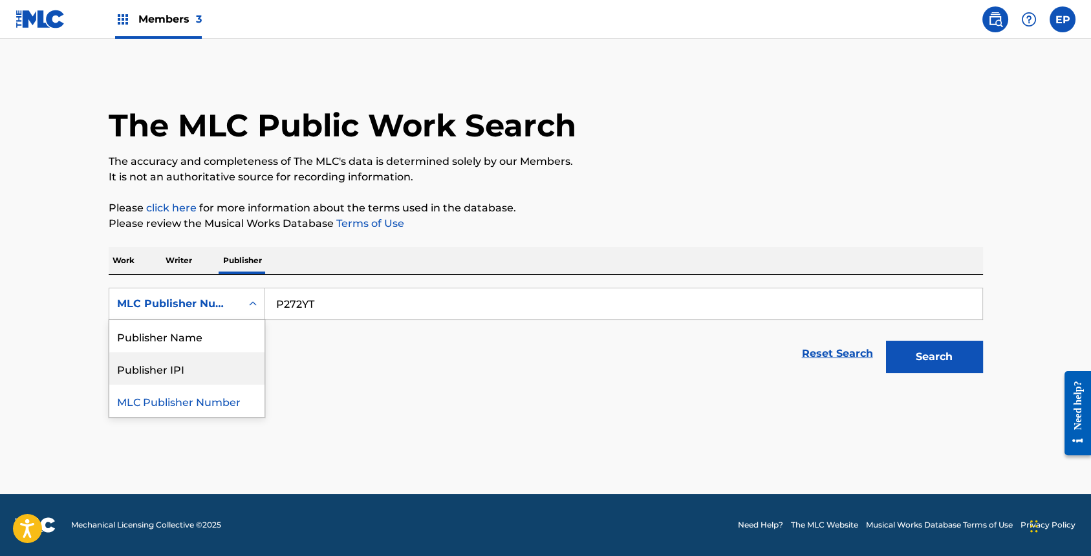
click at [179, 371] on div "Publisher IPI" at bounding box center [186, 369] width 155 height 32
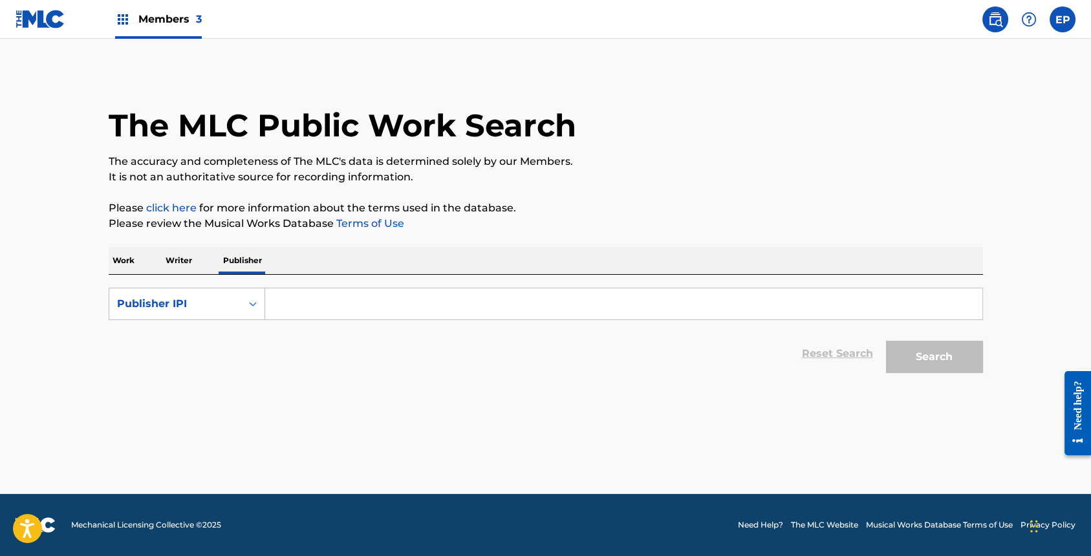
paste input "P272YT"
type input "P272YT"
drag, startPoint x: 940, startPoint y: 360, endPoint x: 923, endPoint y: 367, distance: 19.1
click at [940, 360] on button "Search" at bounding box center [934, 357] width 97 height 32
click at [254, 305] on icon "Search Form" at bounding box center [252, 304] width 13 height 13
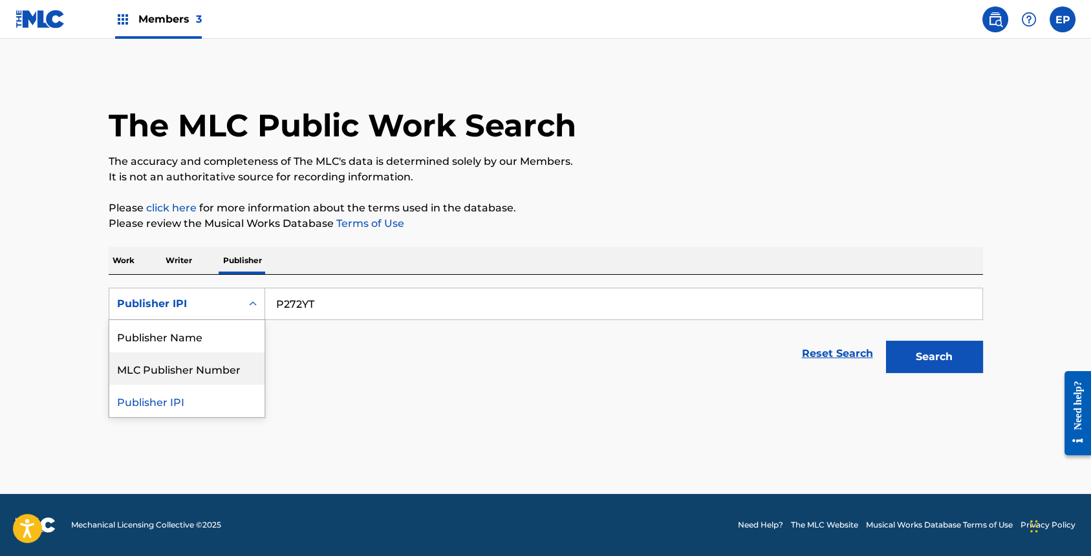
click at [213, 376] on div "MLC Publisher Number" at bounding box center [186, 369] width 155 height 32
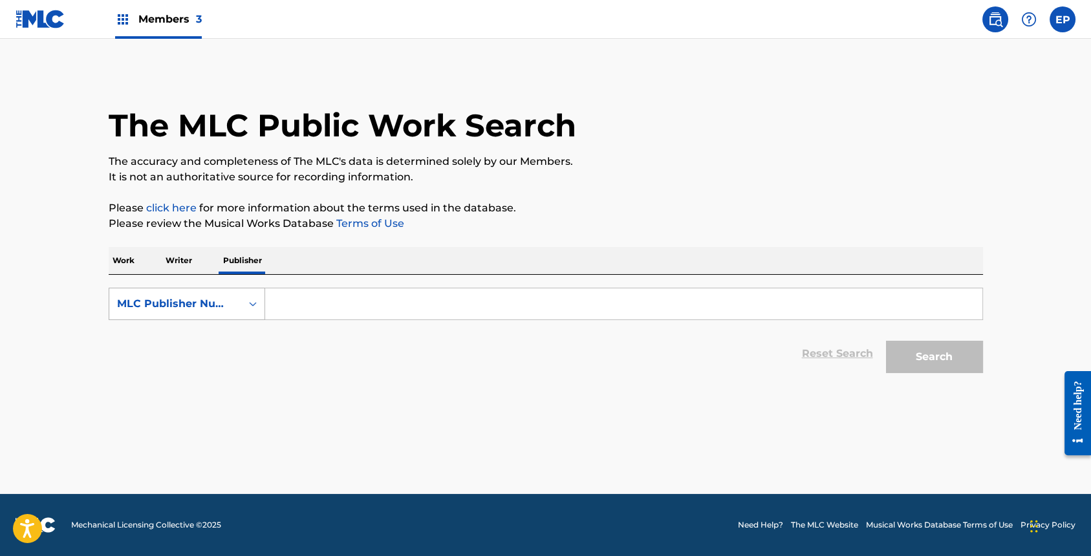
click at [234, 318] on div "MLC Publisher Number" at bounding box center [187, 304] width 157 height 32
click at [188, 402] on div "MLC Publisher Number" at bounding box center [186, 401] width 155 height 32
click at [397, 305] on input "Search Form" at bounding box center [623, 304] width 717 height 31
paste input "P272YT"
type input "P272YT"
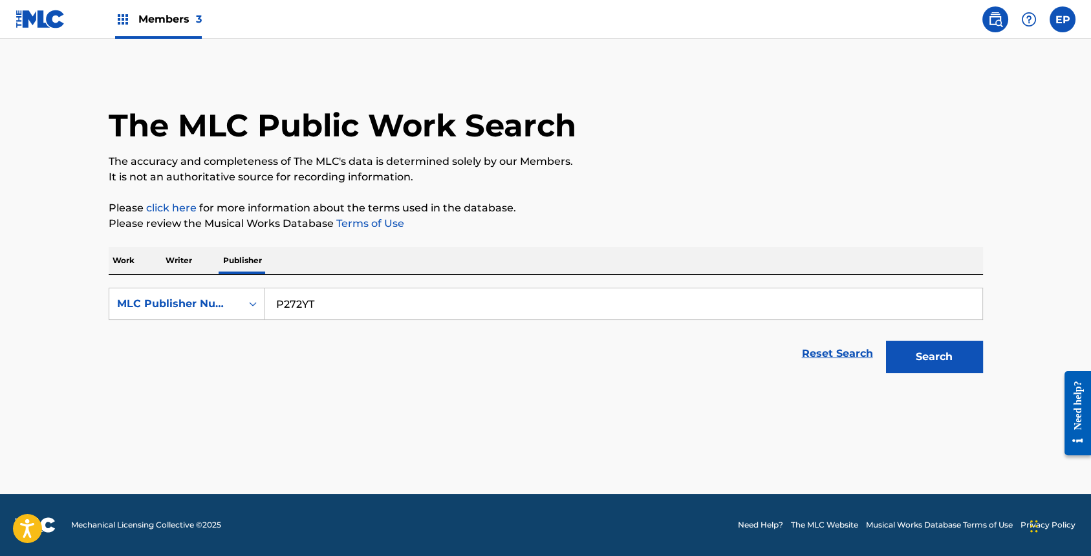
click at [919, 359] on button "Search" at bounding box center [934, 357] width 97 height 32
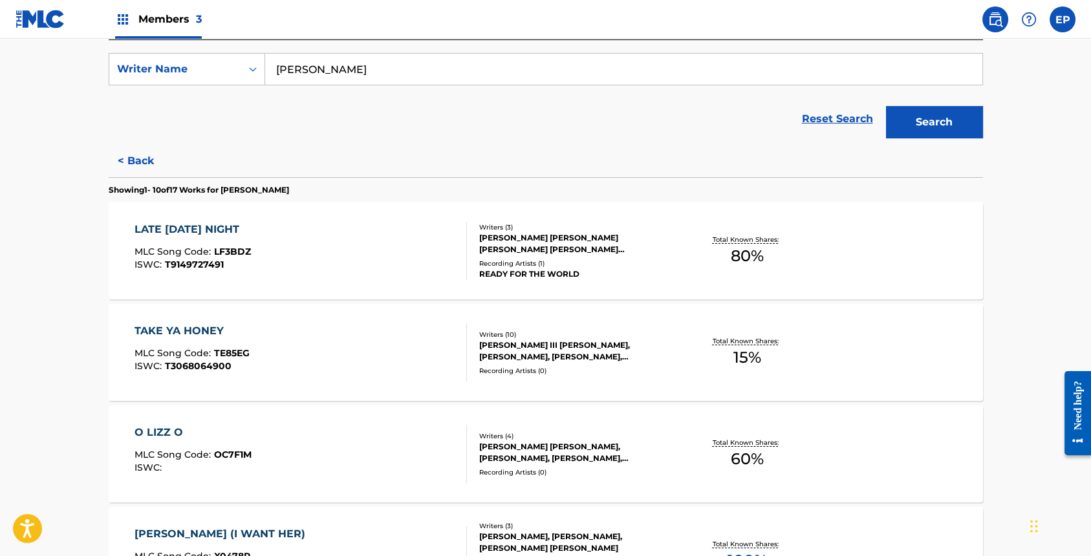
scroll to position [204, 0]
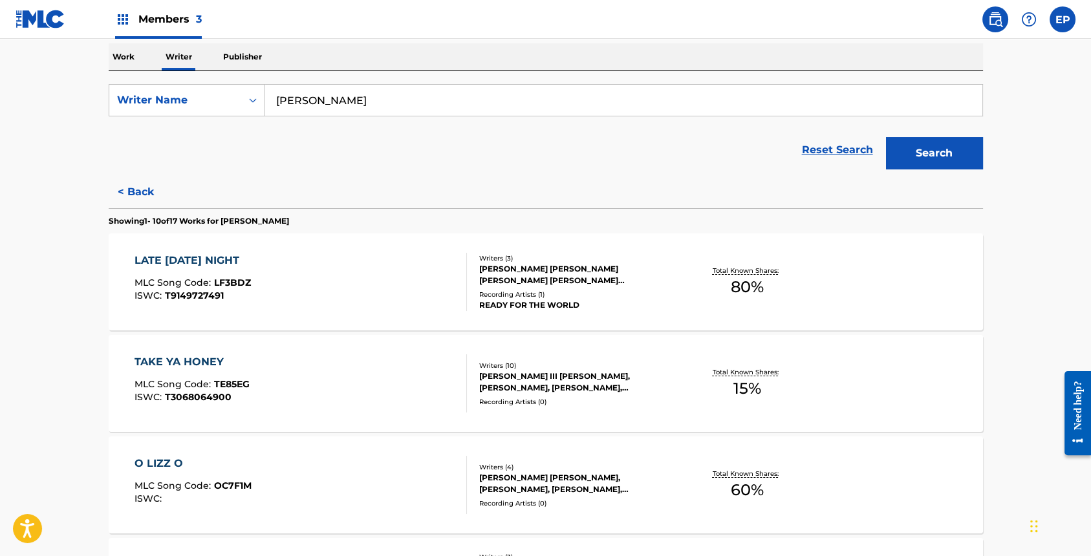
click at [533, 270] on div "[PERSON_NAME] [PERSON_NAME] [PERSON_NAME] [PERSON_NAME] [PERSON_NAME]" at bounding box center [576, 274] width 195 height 23
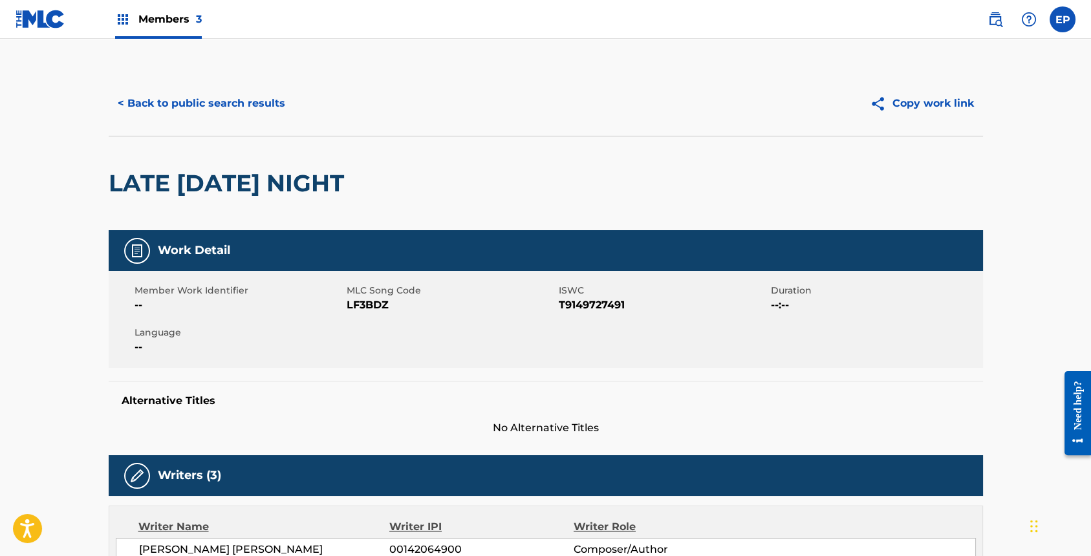
click at [138, 107] on button "< Back to public search results" at bounding box center [202, 103] width 186 height 32
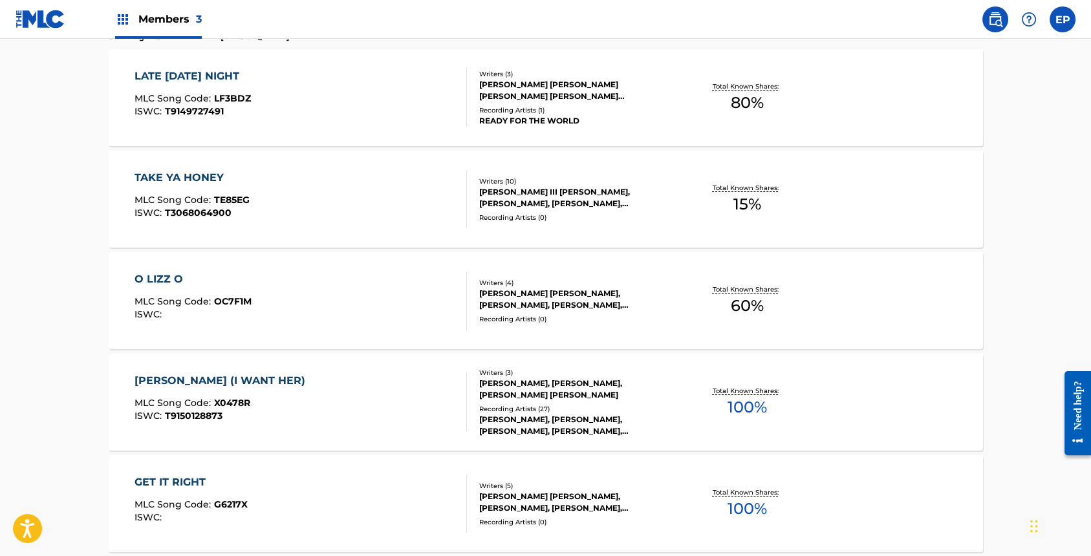
scroll to position [425, 0]
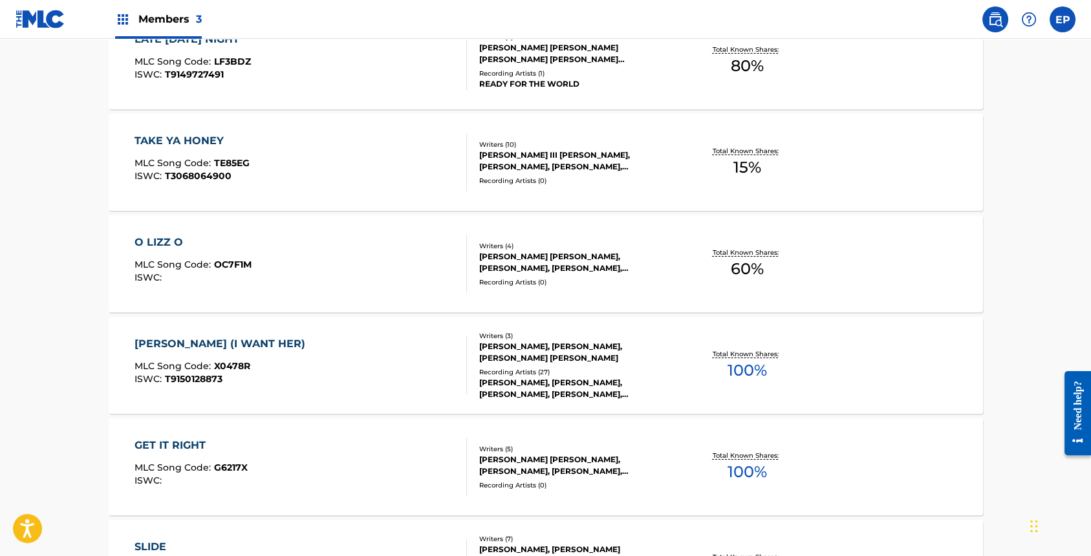
click at [581, 282] on div "Recording Artists ( 0 )" at bounding box center [576, 283] width 195 height 10
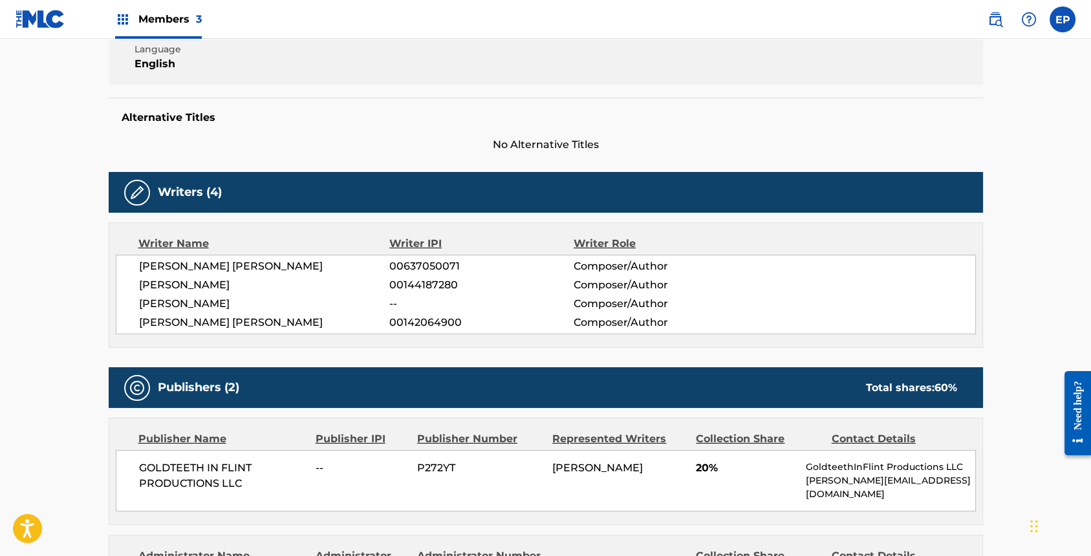
scroll to position [527, 0]
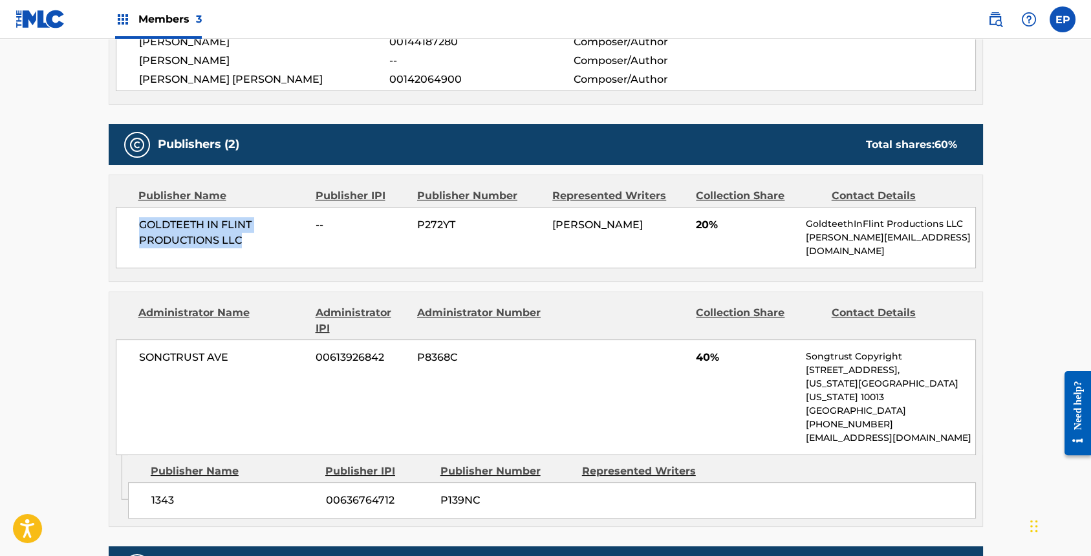
drag, startPoint x: 138, startPoint y: 220, endPoint x: 245, endPoint y: 236, distance: 108.6
click at [245, 236] on span "GOLDTEETH IN FLINT PRODUCTIONS LLC" at bounding box center [223, 232] width 168 height 31
copy span "GOLDTEETH IN FLINT PRODUCTIONS LLC"
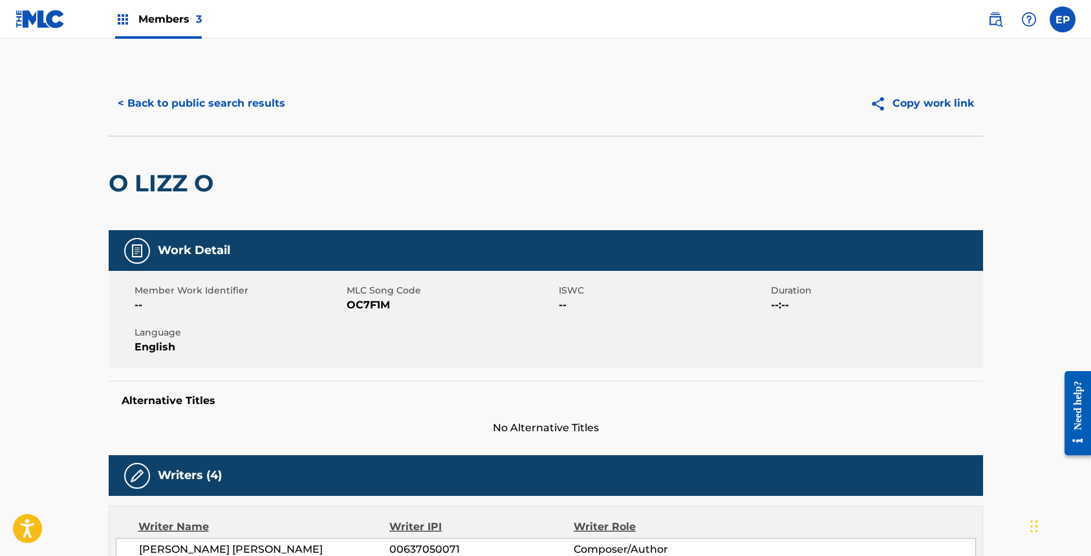
click at [175, 106] on button "< Back to public search results" at bounding box center [202, 103] width 186 height 32
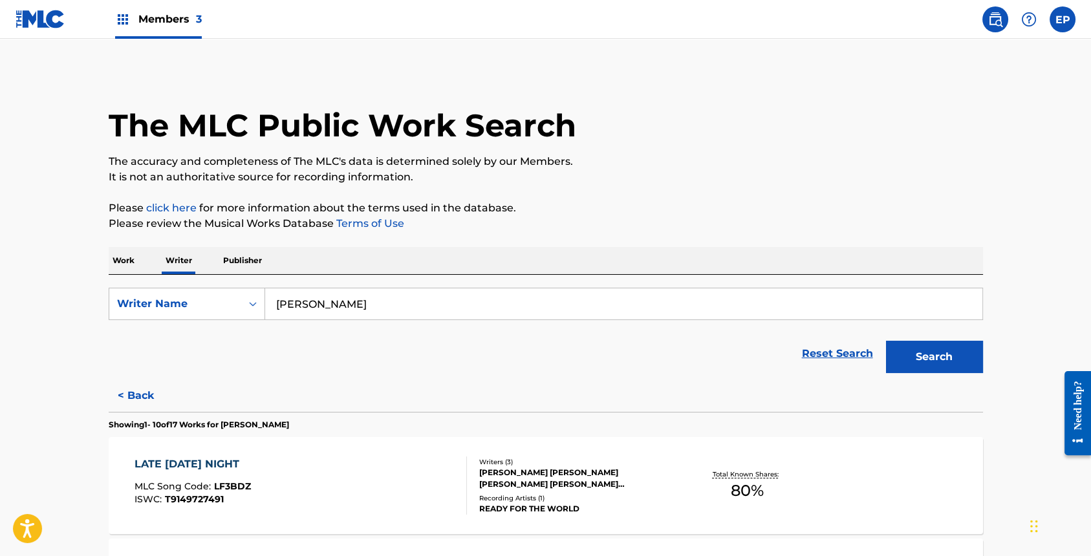
click at [235, 264] on p "Publisher" at bounding box center [242, 260] width 47 height 27
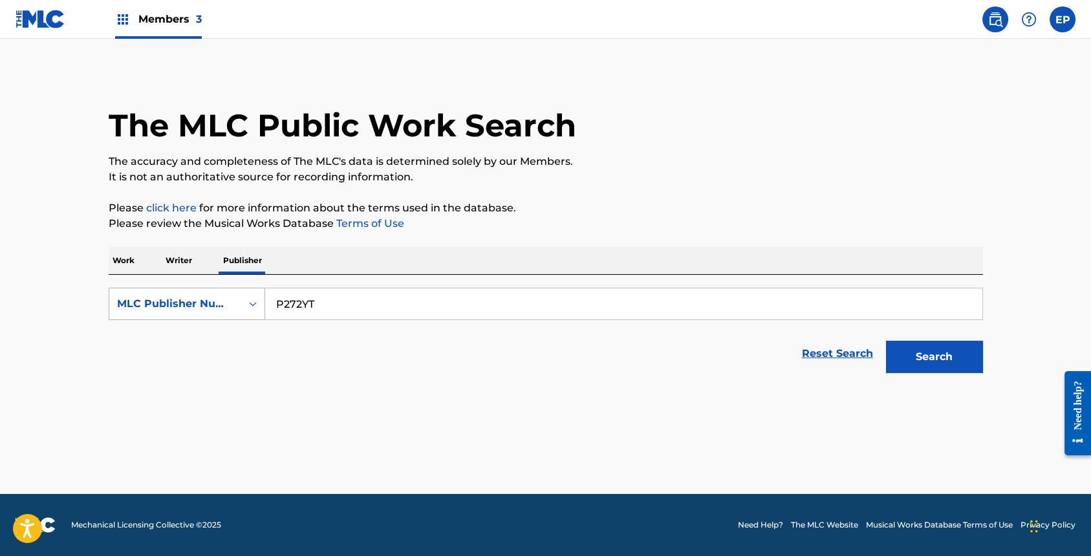
click at [239, 309] on div "MLC Publisher Number" at bounding box center [175, 304] width 132 height 25
click at [195, 338] on div "Publisher Name" at bounding box center [186, 336] width 155 height 32
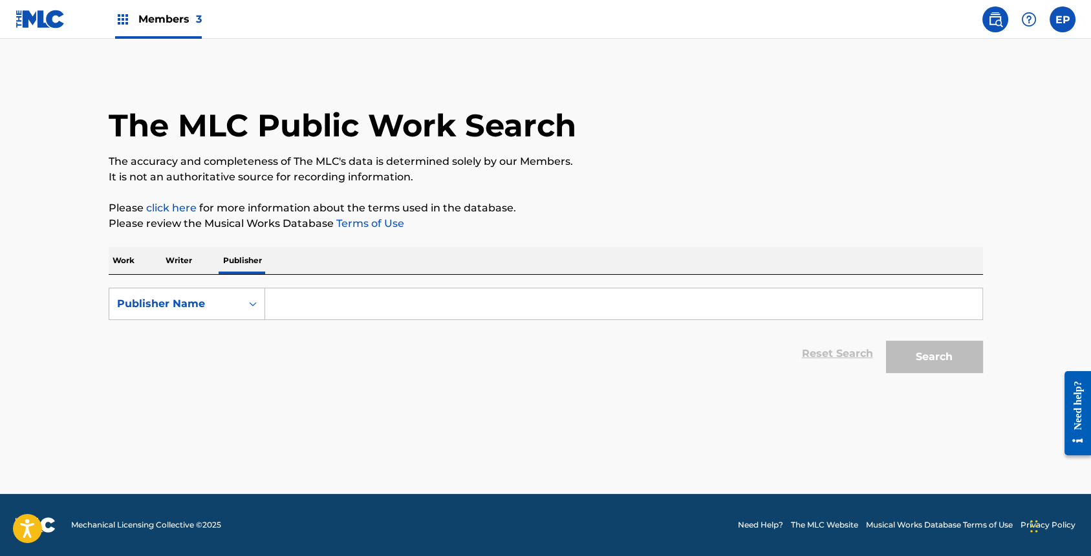
paste input "GOLDTEETH IN FLINT PRODUCTIONS LLC"
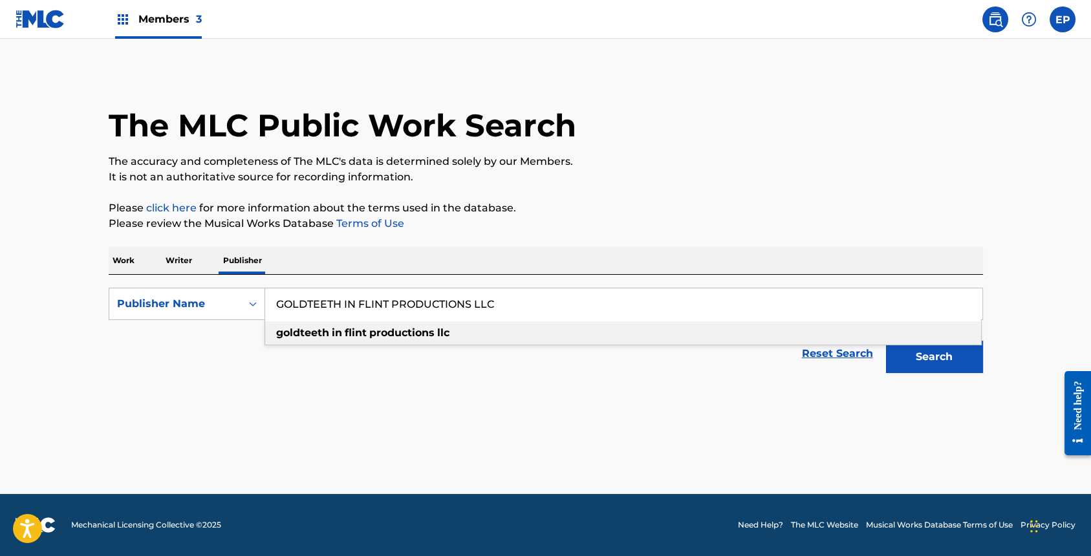
type input "GOLDTEETH IN FLINT PRODUCTIONS LLC"
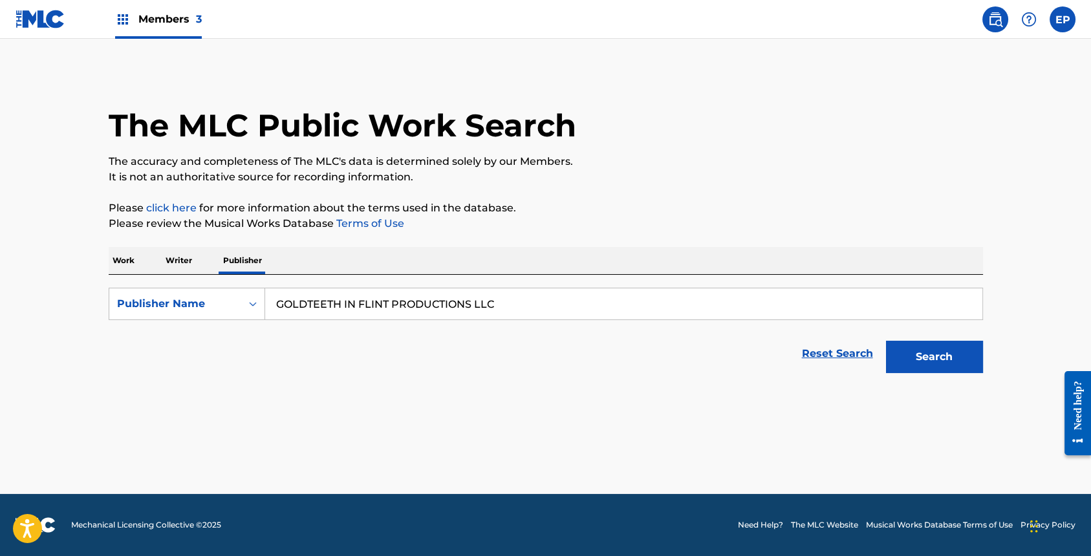
click at [919, 366] on button "Search" at bounding box center [934, 357] width 97 height 32
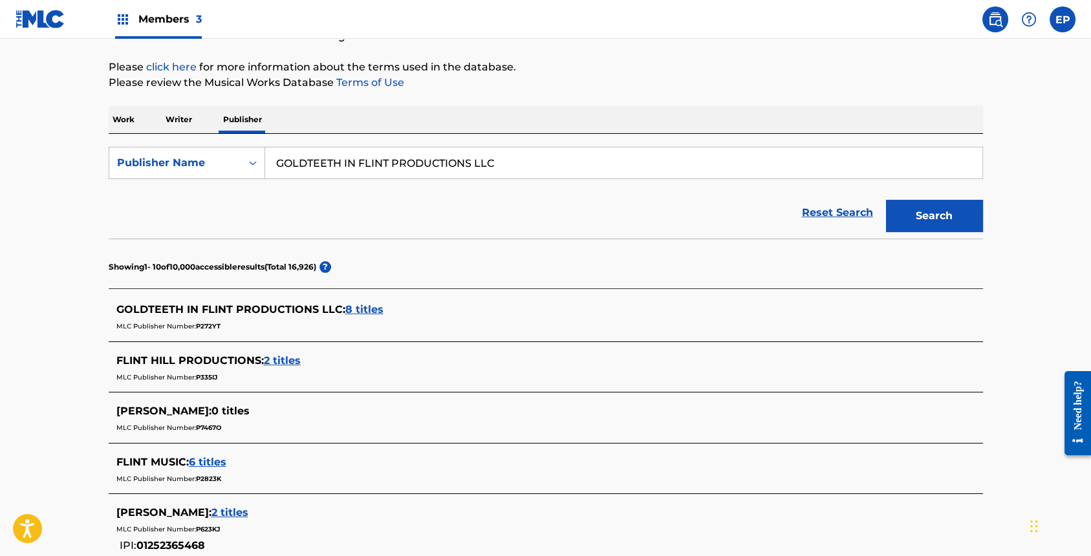
scroll to position [143, 0]
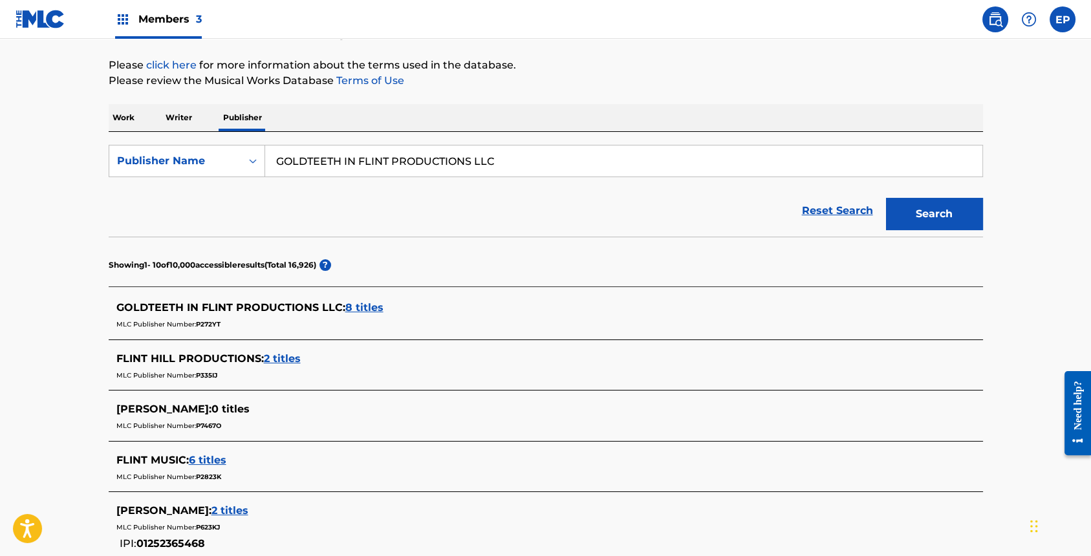
click at [376, 306] on span "8 titles" at bounding box center [364, 307] width 38 height 12
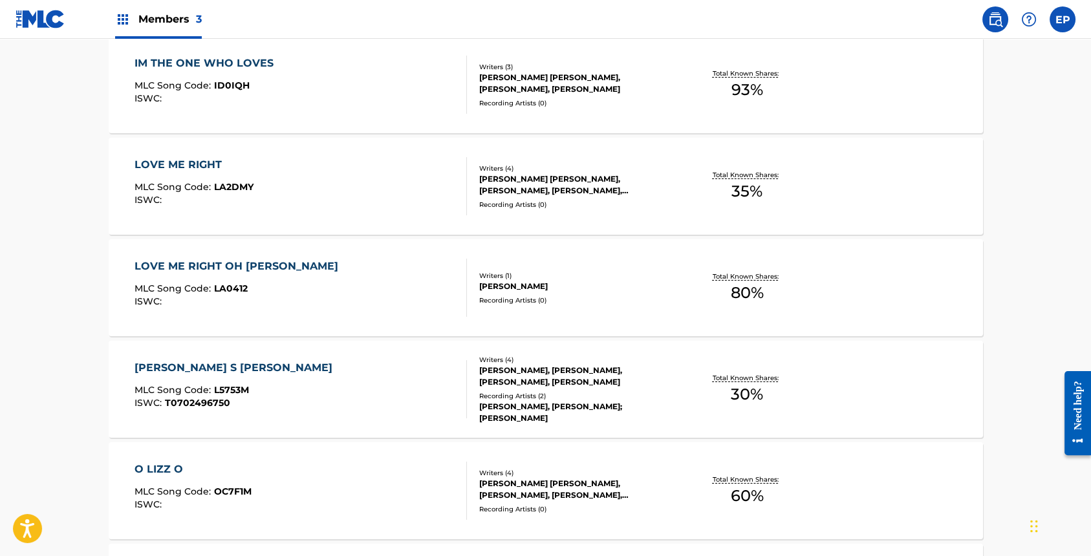
scroll to position [563, 0]
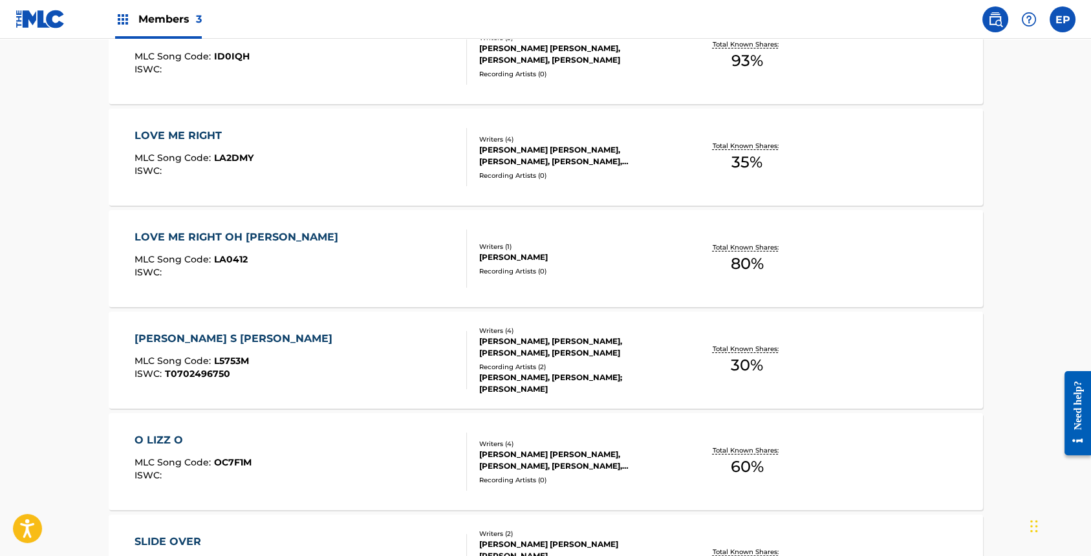
click at [523, 267] on div "Recording Artists ( 0 )" at bounding box center [576, 272] width 195 height 10
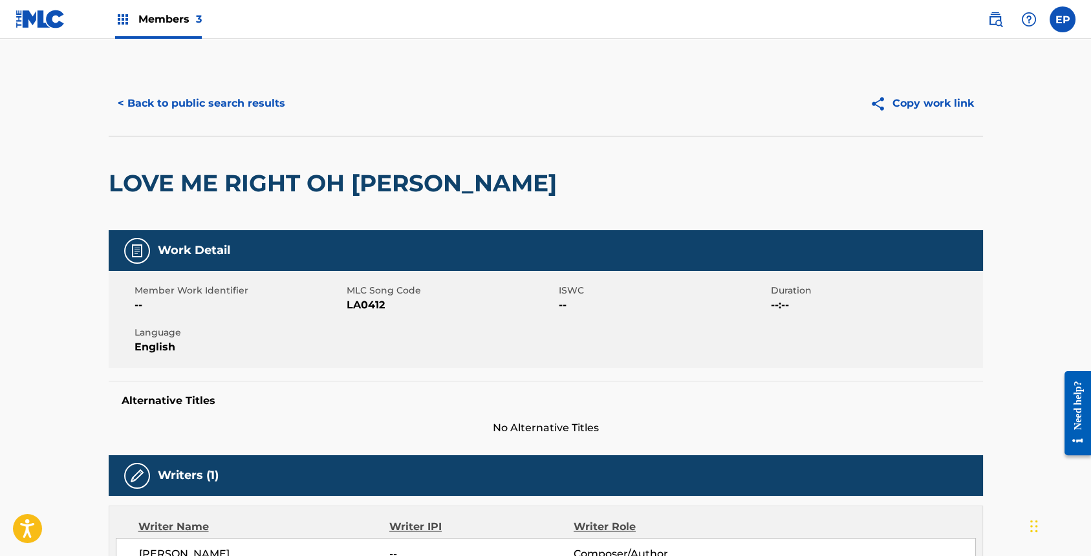
click at [237, 98] on button "< Back to public search results" at bounding box center [202, 103] width 186 height 32
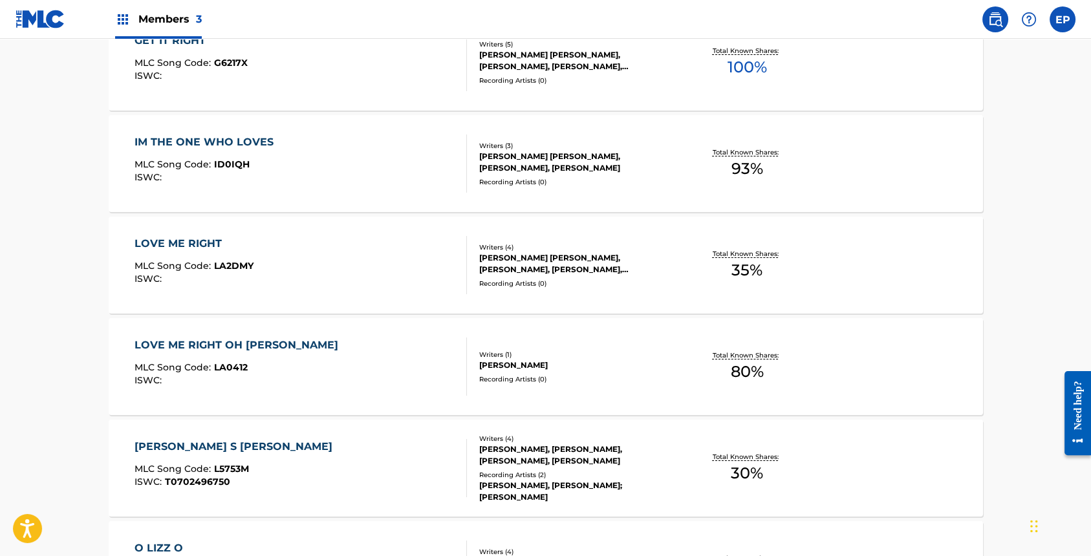
scroll to position [471, 0]
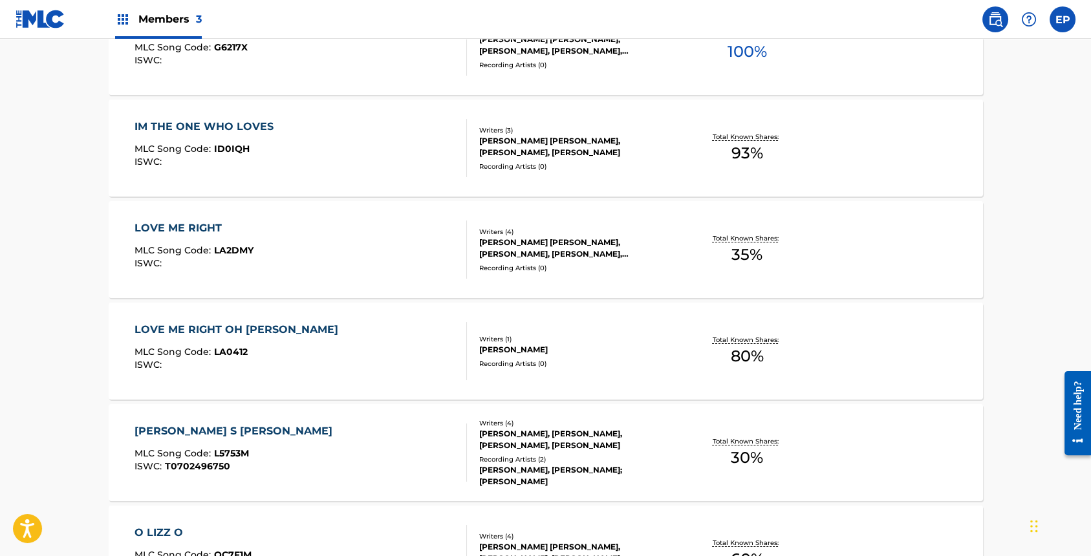
click at [507, 361] on div "Recording Artists ( 0 )" at bounding box center [576, 364] width 195 height 10
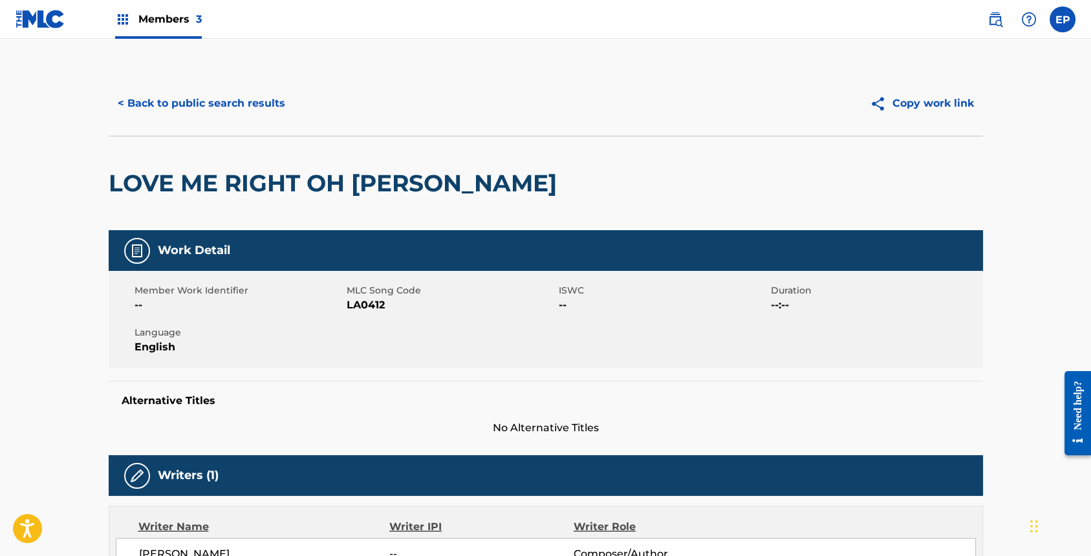
click at [265, 108] on button "< Back to public search results" at bounding box center [202, 103] width 186 height 32
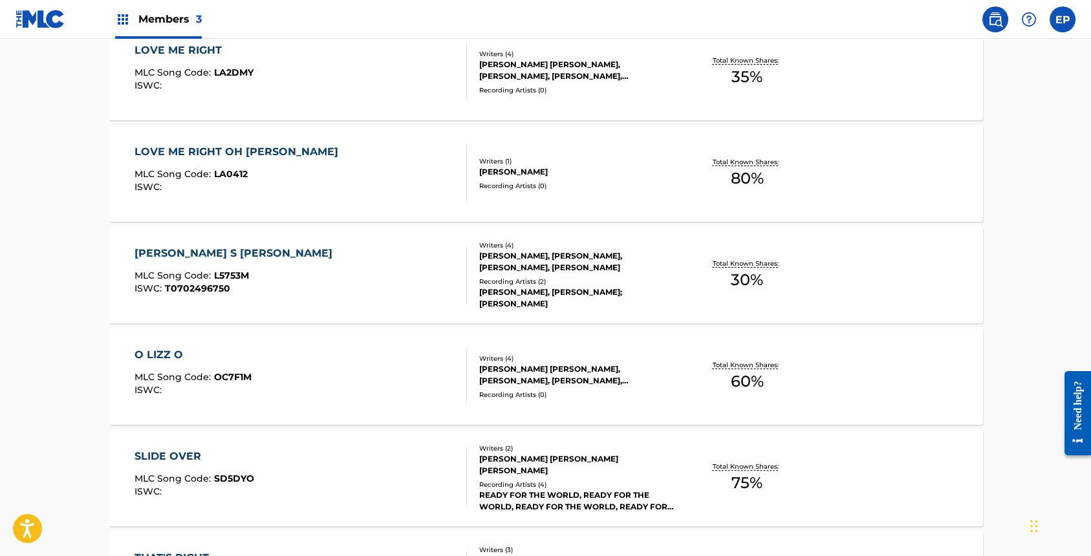
scroll to position [747, 0]
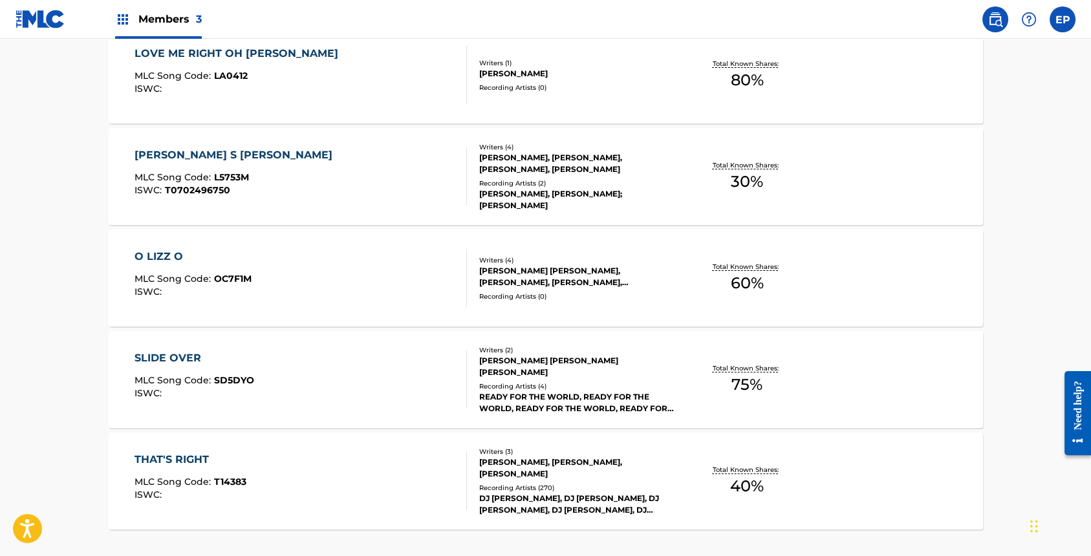
click at [581, 404] on div "READY FOR THE WORLD, READY FOR THE WORLD, READY FOR THE WORLD, READY FOR THE WO…" at bounding box center [576, 402] width 195 height 23
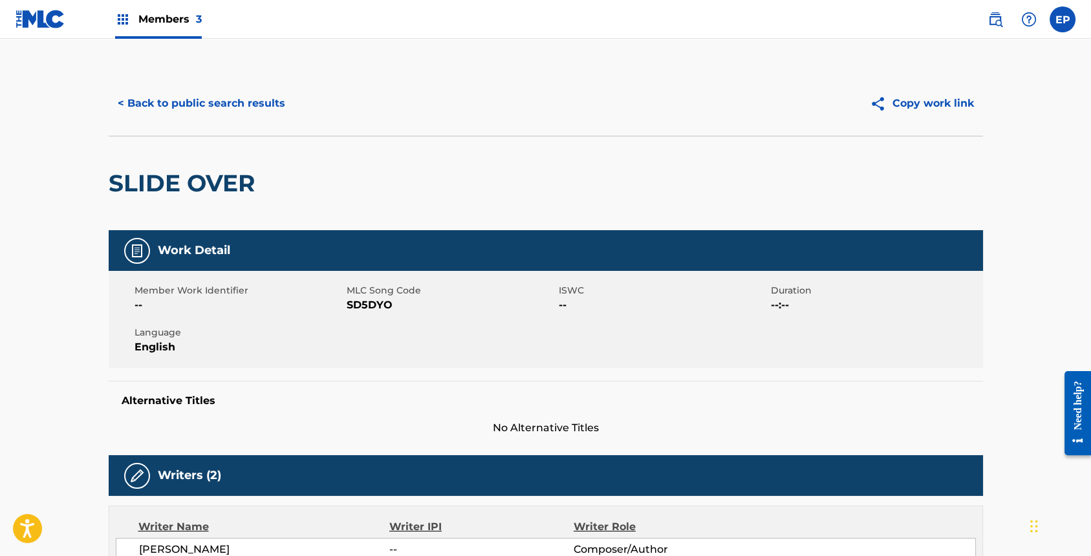
click at [235, 104] on button "< Back to public search results" at bounding box center [202, 103] width 186 height 32
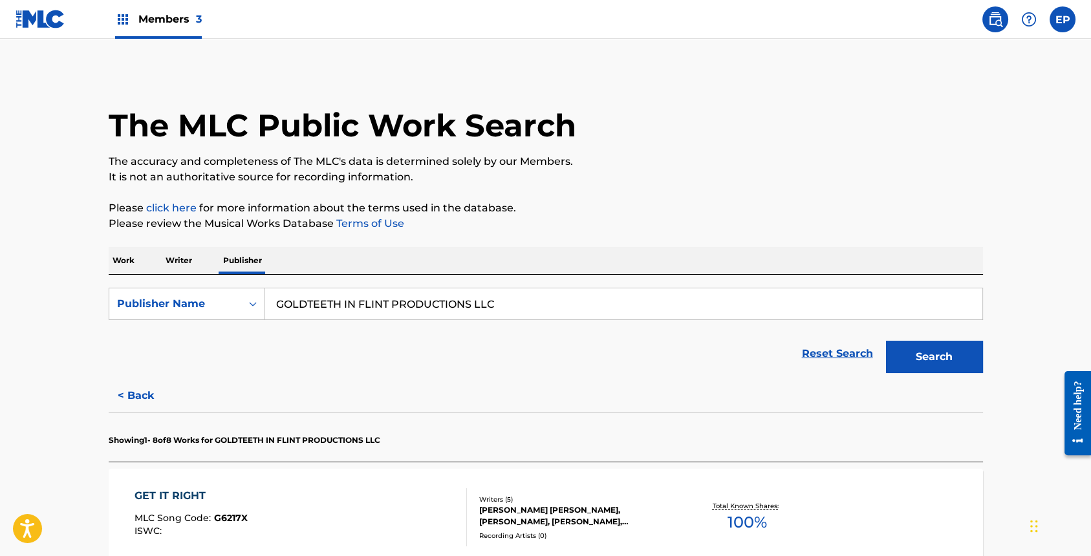
click at [523, 294] on input "GOLDTEETH IN FLINT PRODUCTIONS LLC" at bounding box center [623, 304] width 717 height 31
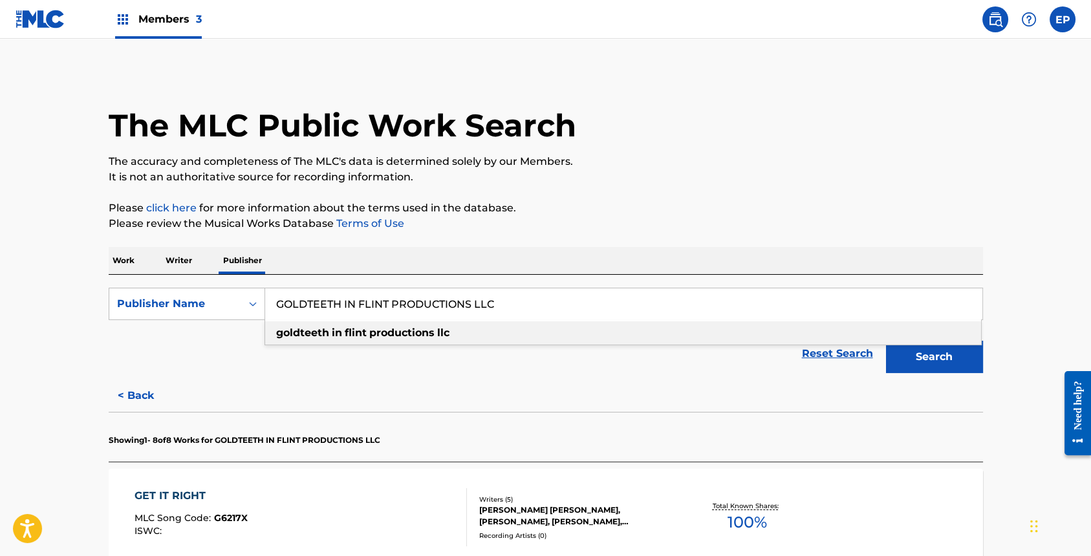
click at [184, 262] on p "Writer" at bounding box center [179, 260] width 34 height 27
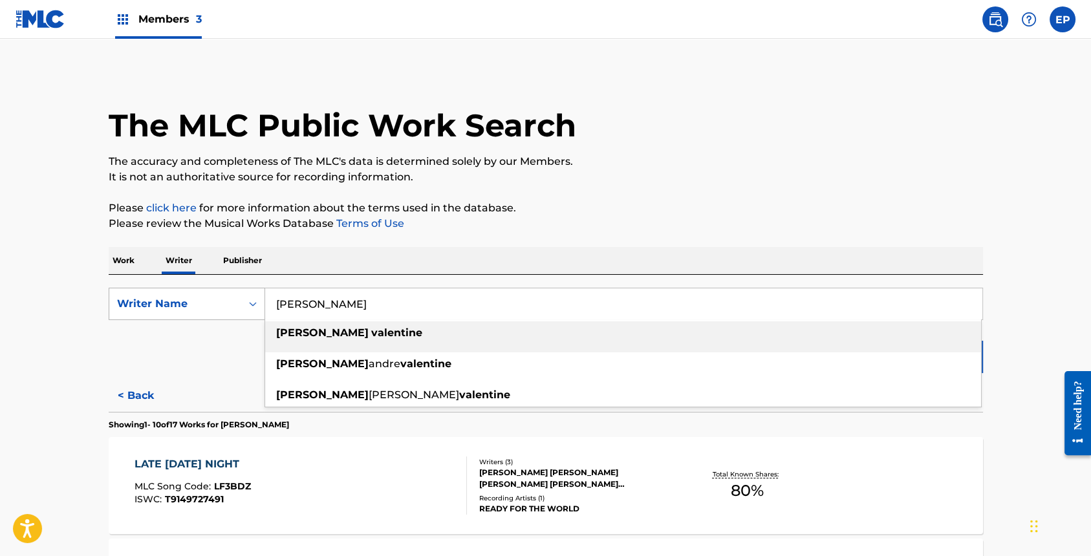
drag, startPoint x: 406, startPoint y: 316, endPoint x: 232, endPoint y: 309, distance: 174.2
click at [232, 309] on div "SearchWithCriteria1c2bc6cf-9f5e-411a-ac10-f2b62eed9cbe Writer Name [PERSON_NAME…" at bounding box center [546, 304] width 875 height 32
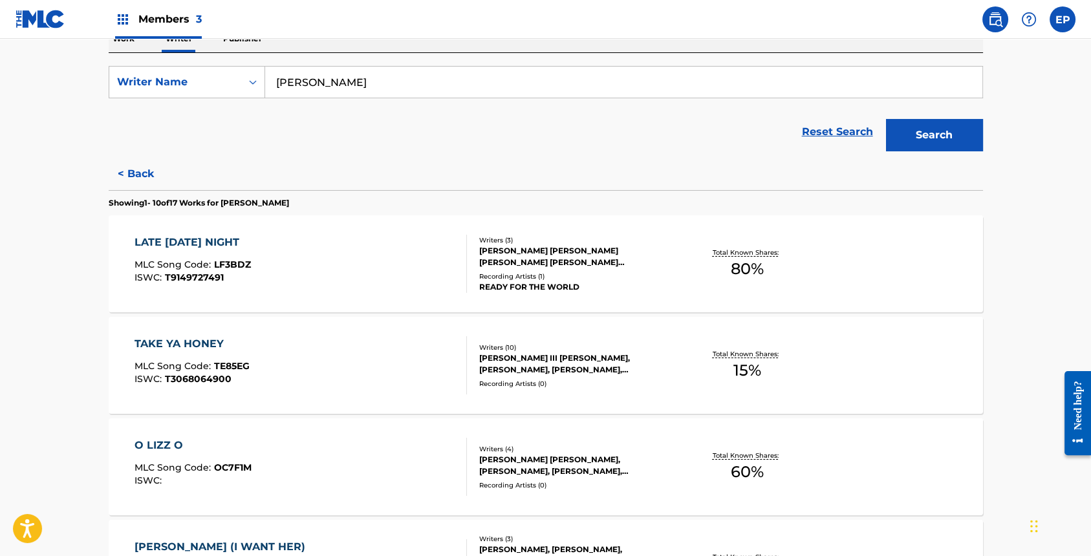
scroll to position [249, 0]
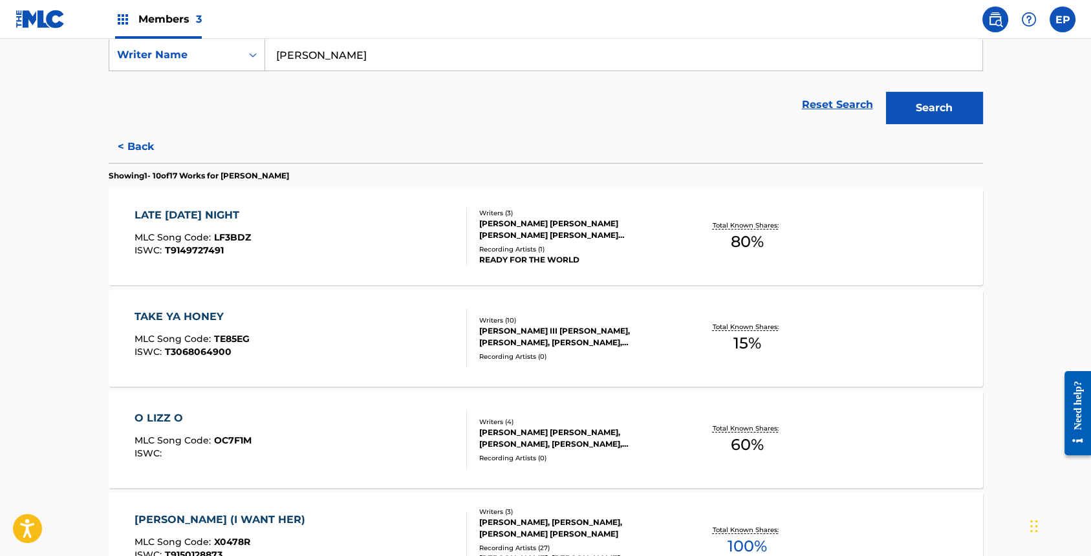
type input "[PERSON_NAME]"
click at [945, 103] on button "Search" at bounding box center [934, 108] width 97 height 32
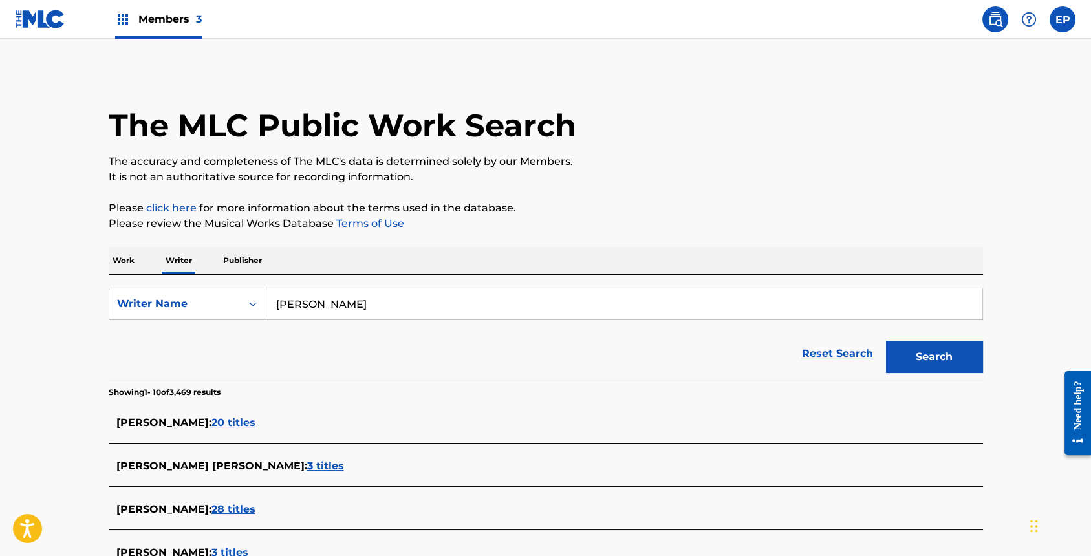
scroll to position [129, 0]
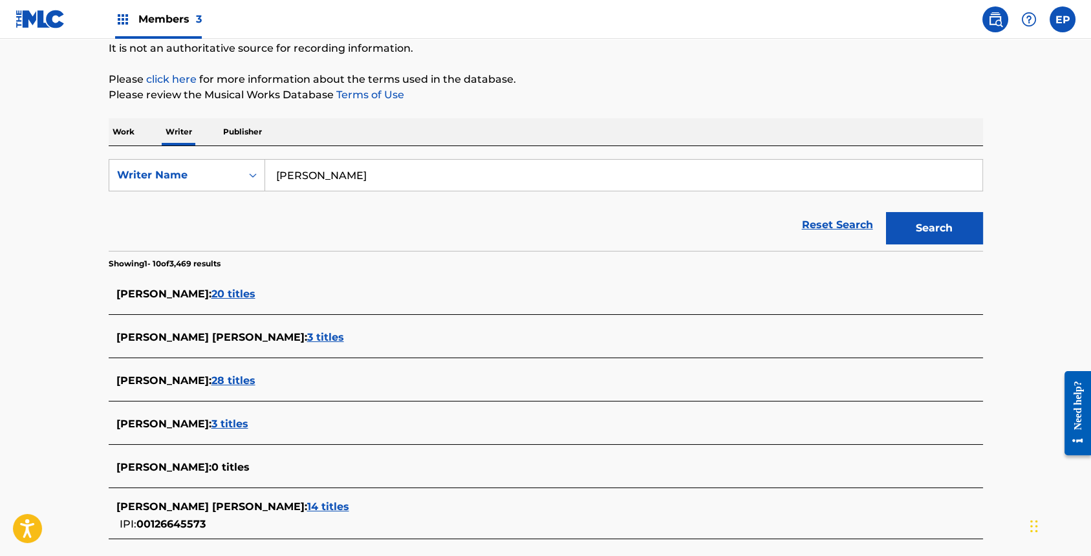
click at [220, 296] on span "20 titles" at bounding box center [234, 294] width 44 height 12
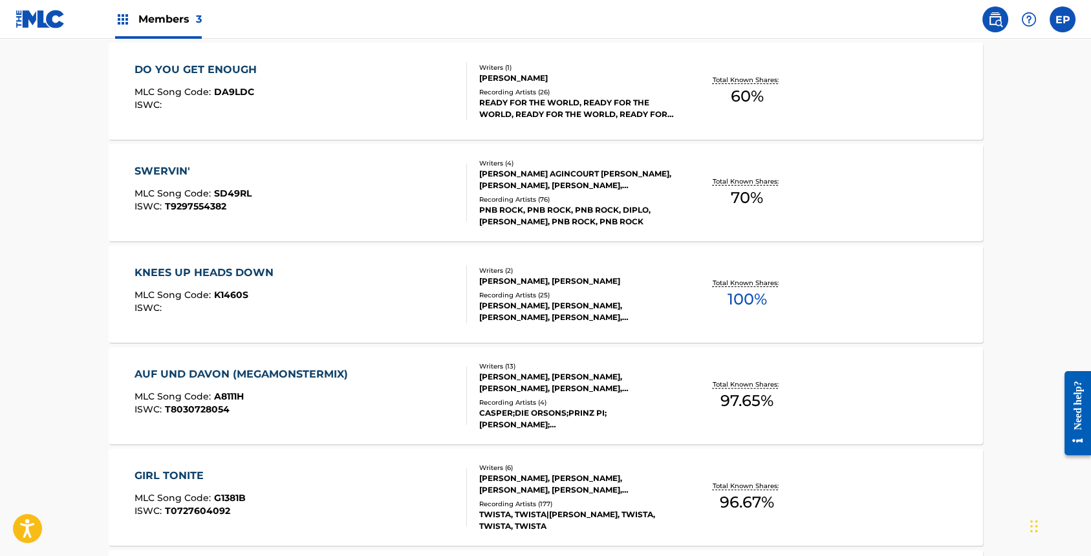
scroll to position [822, 0]
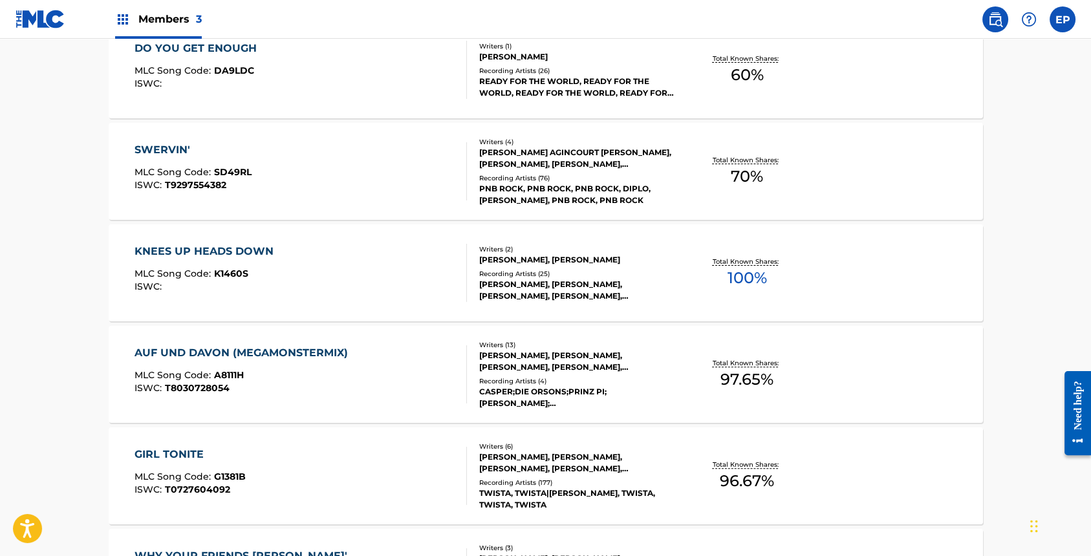
click at [563, 288] on div "[PERSON_NAME], [PERSON_NAME], [PERSON_NAME], [PERSON_NAME], [PERSON_NAME]" at bounding box center [576, 290] width 195 height 23
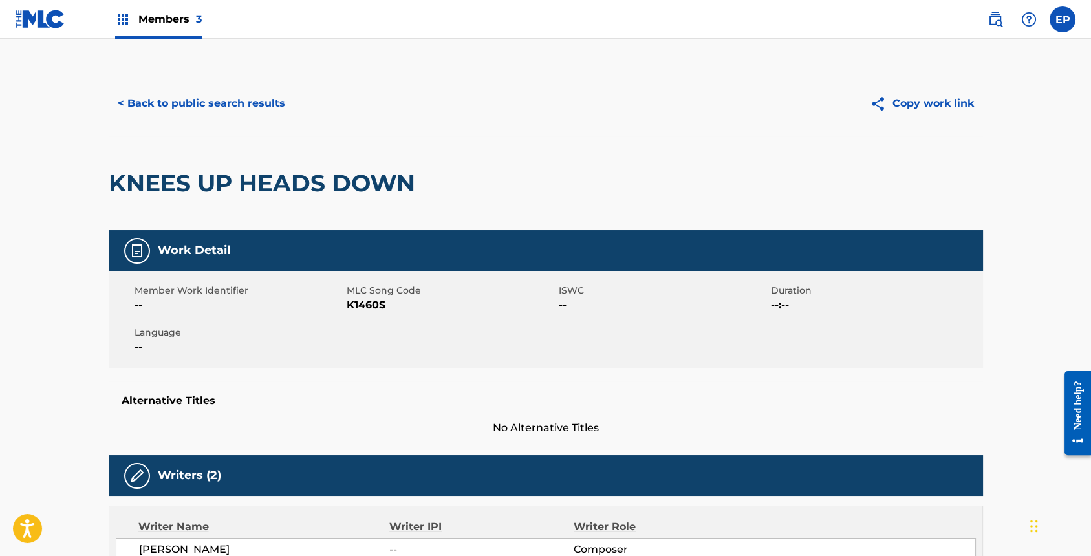
click at [245, 106] on button "< Back to public search results" at bounding box center [202, 103] width 186 height 32
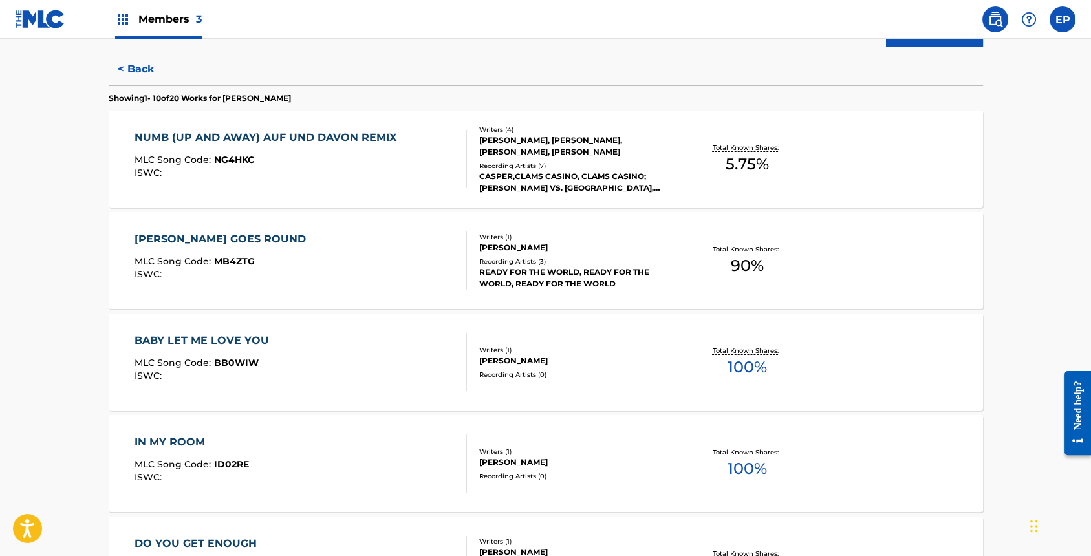
scroll to position [333, 0]
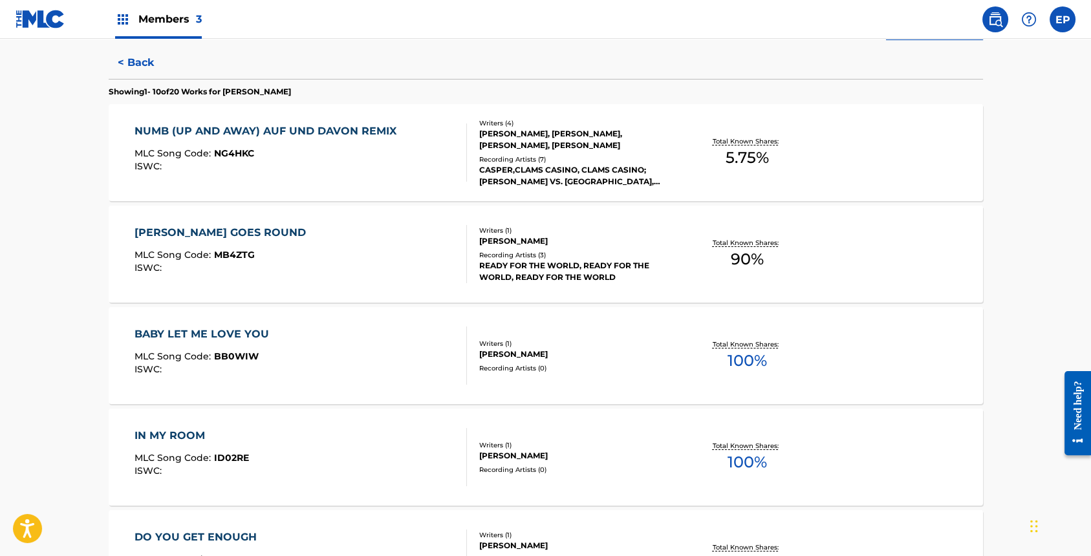
click at [529, 269] on div "READY FOR THE WORLD, READY FOR THE WORLD, READY FOR THE WORLD" at bounding box center [576, 271] width 195 height 23
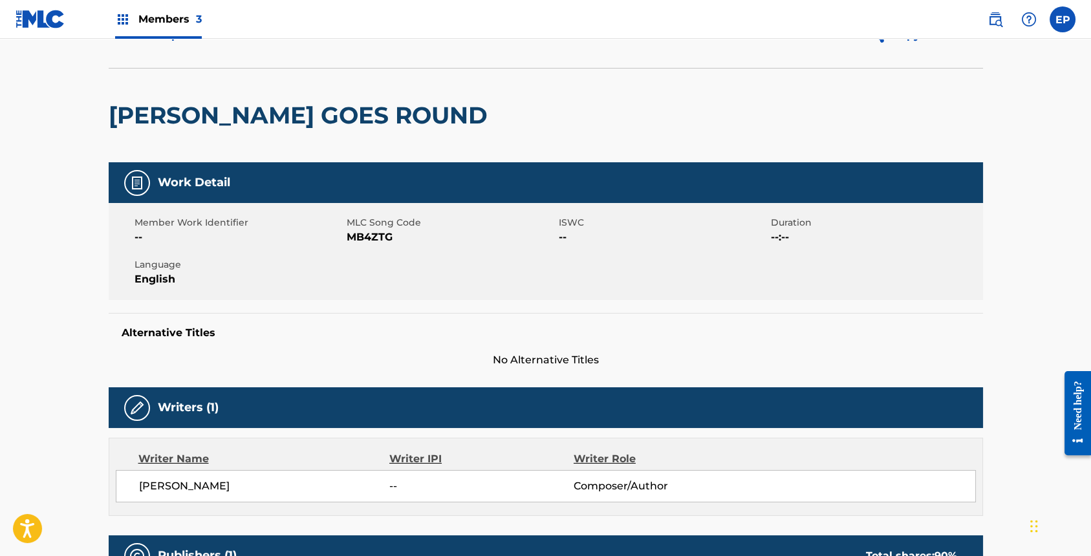
scroll to position [12, 0]
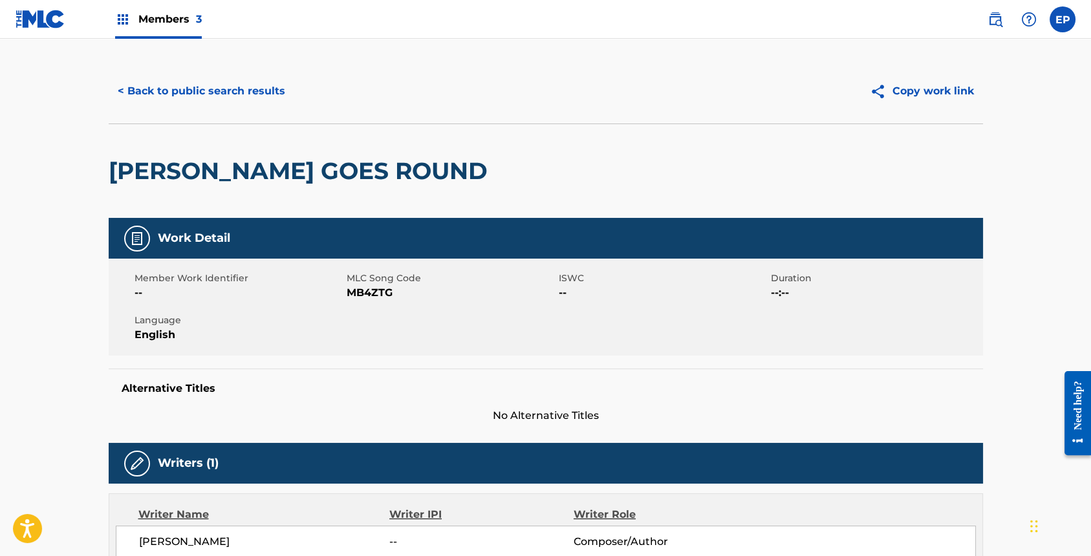
click at [174, 96] on button "< Back to public search results" at bounding box center [202, 91] width 186 height 32
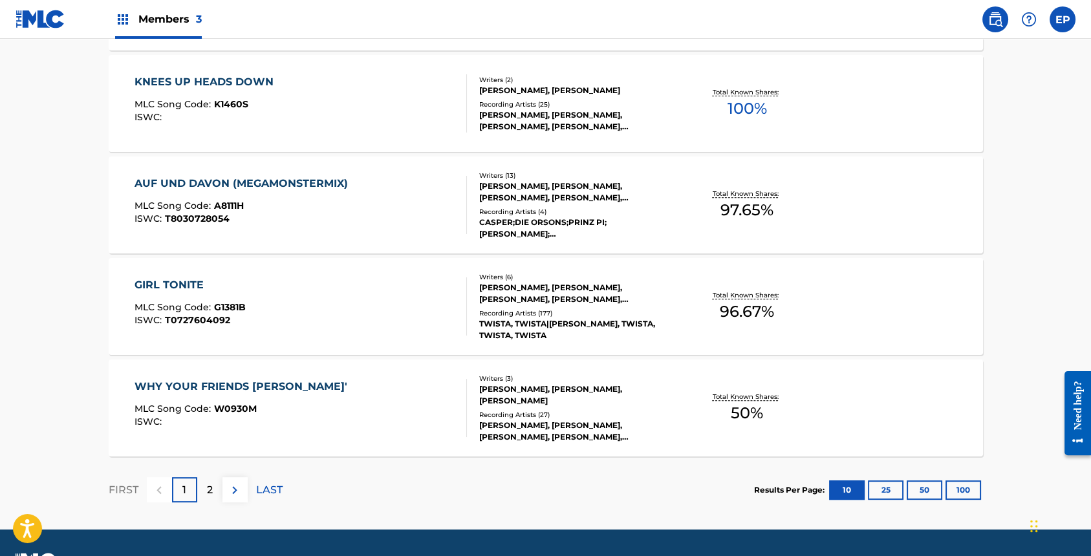
scroll to position [1003, 0]
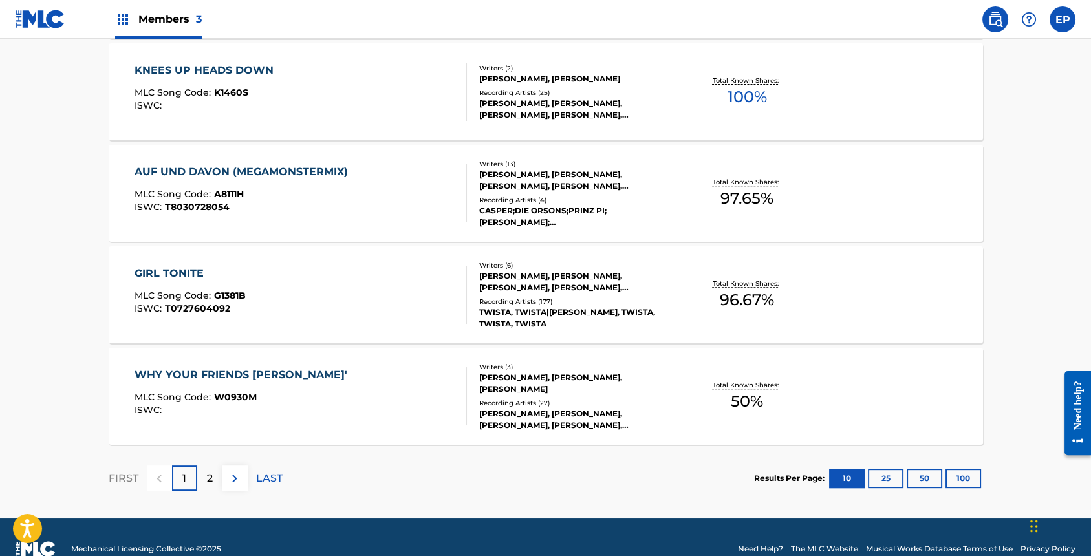
click at [573, 399] on div "Recording Artists ( 27 )" at bounding box center [576, 404] width 195 height 10
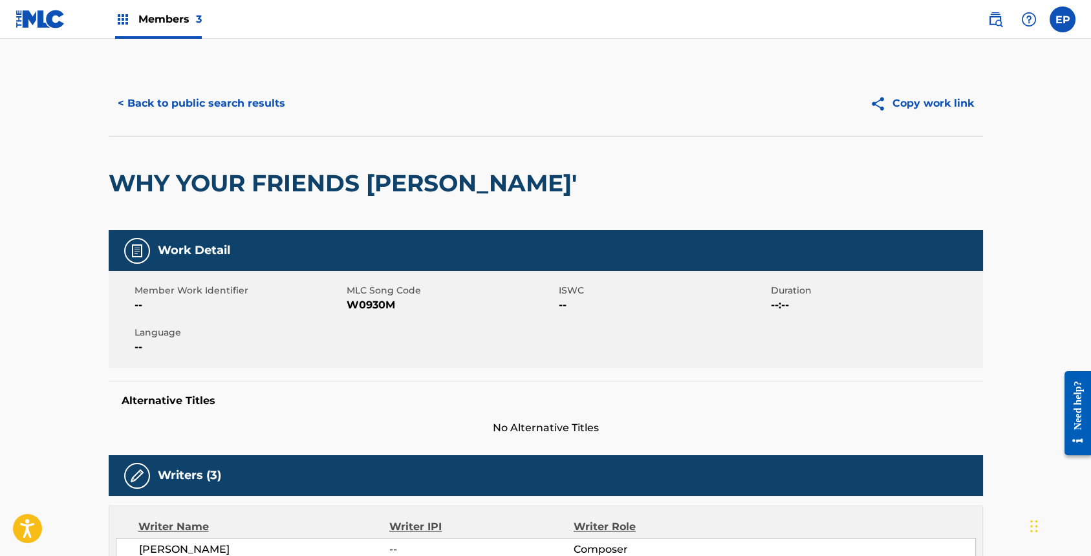
click at [210, 99] on button "< Back to public search results" at bounding box center [202, 103] width 186 height 32
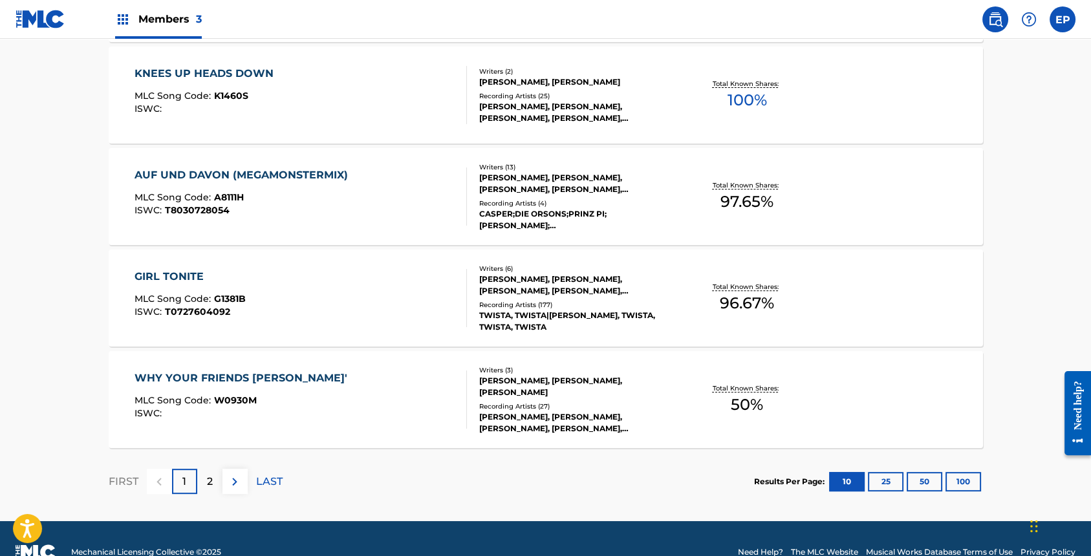
scroll to position [1026, 0]
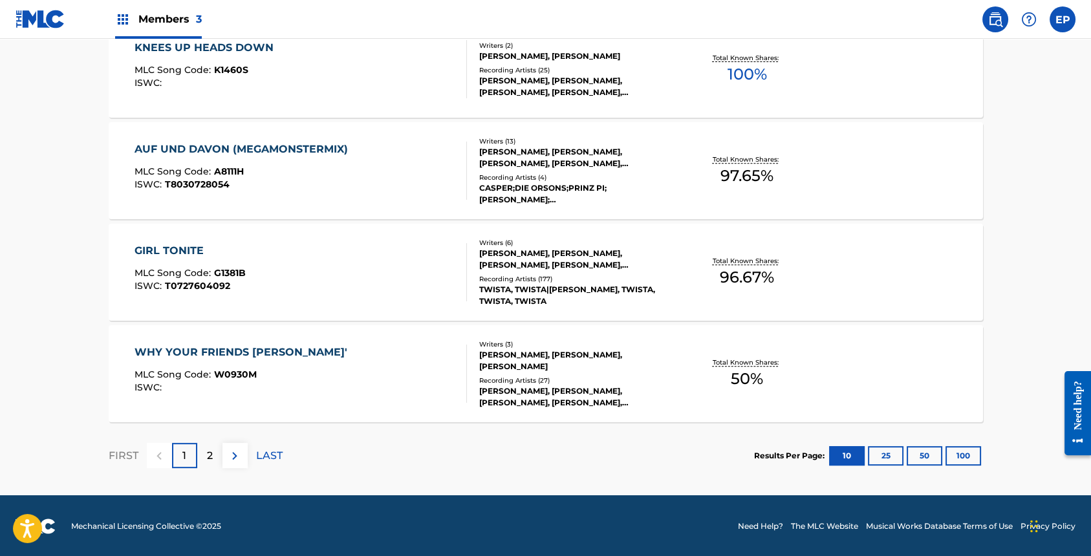
click at [211, 459] on p "2" at bounding box center [210, 456] width 6 height 16
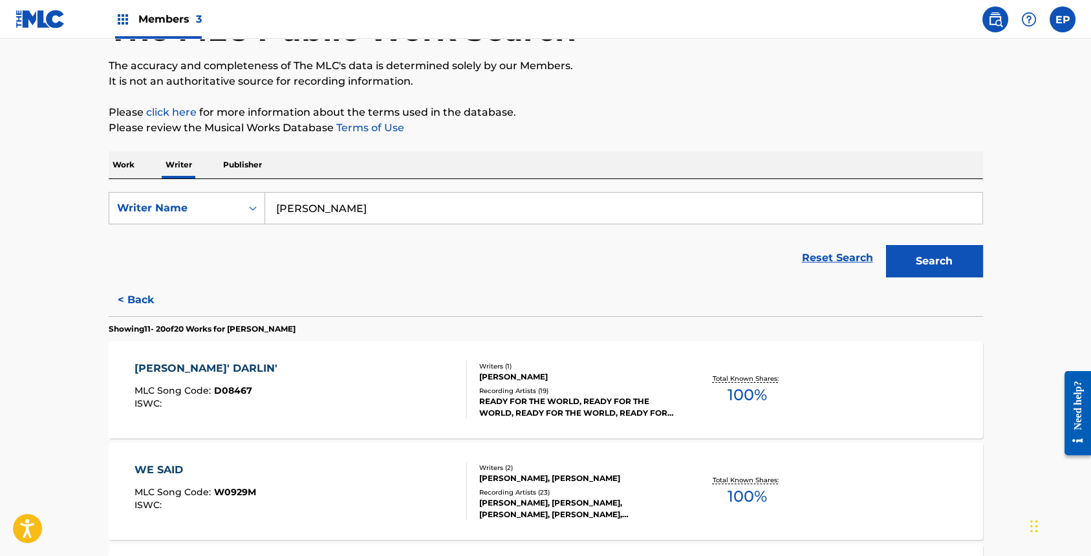
scroll to position [99, 0]
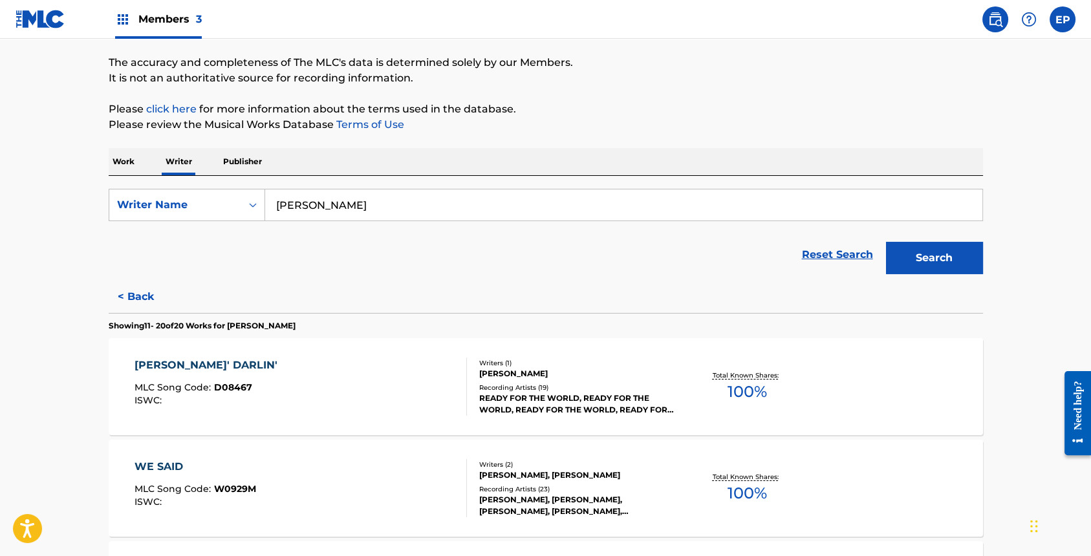
click at [512, 393] on div "READY FOR THE WORLD, READY FOR THE WORLD, READY FOR THE WORLD, READY FOR THE WO…" at bounding box center [576, 404] width 195 height 23
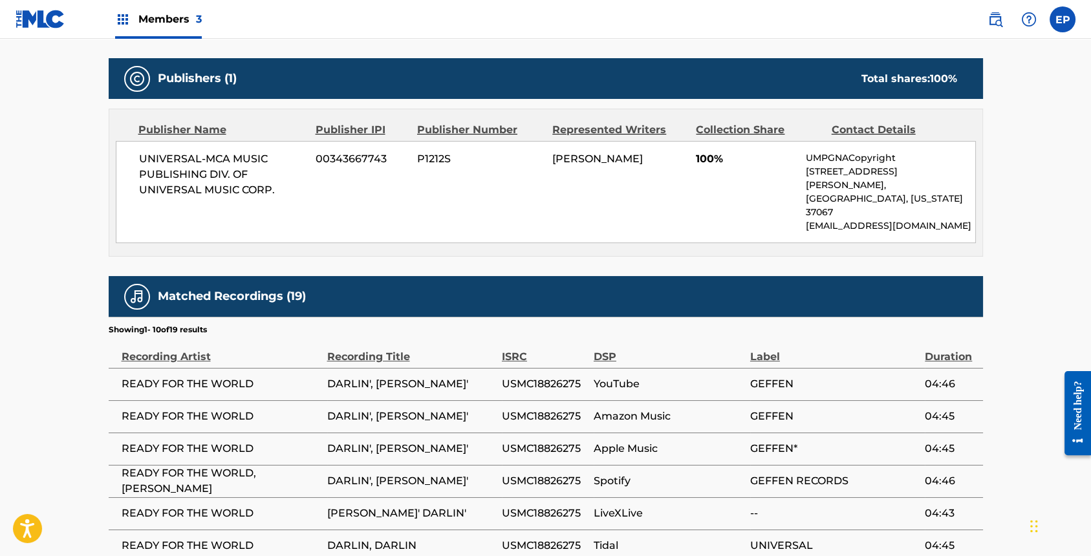
scroll to position [545, 0]
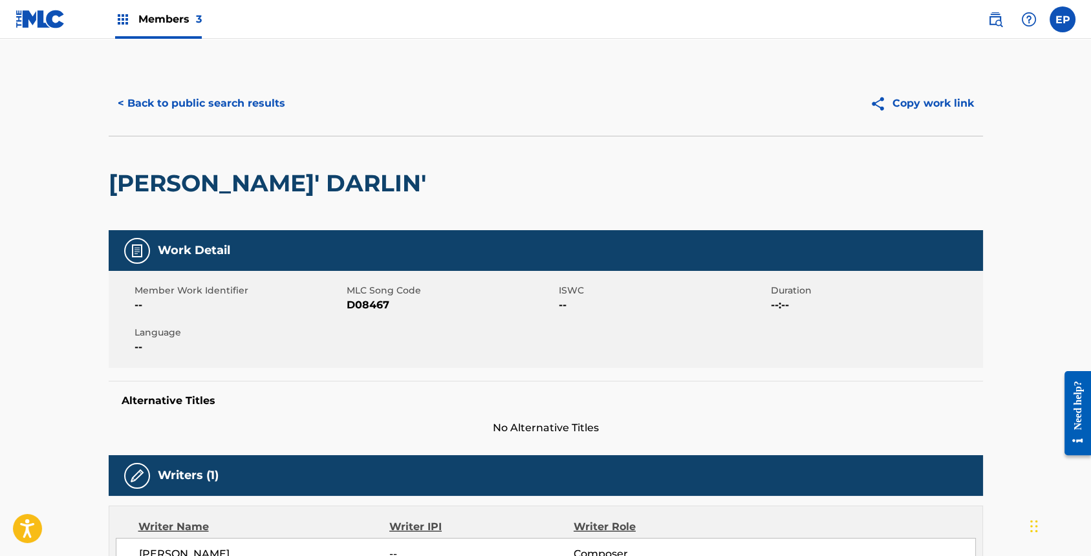
click at [229, 100] on button "< Back to public search results" at bounding box center [202, 103] width 186 height 32
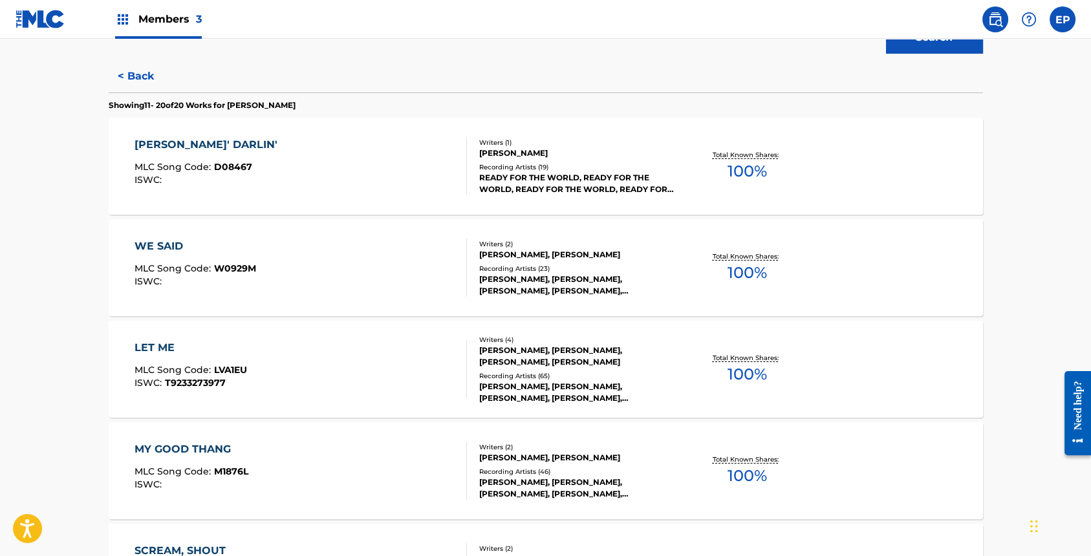
click at [562, 283] on div "[PERSON_NAME], [PERSON_NAME], [PERSON_NAME], [PERSON_NAME], [PERSON_NAME]" at bounding box center [576, 285] width 195 height 23
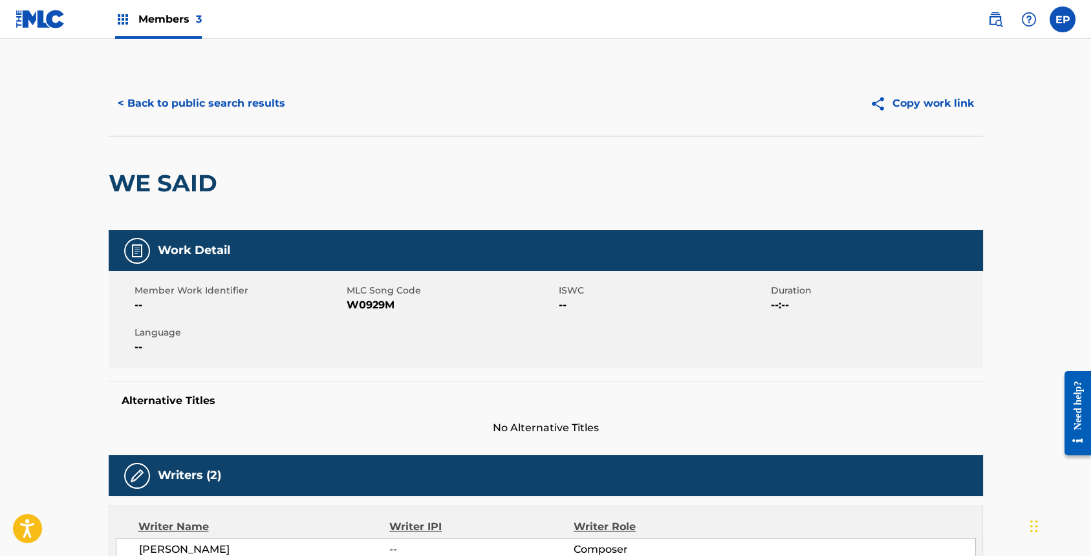
click at [220, 109] on button "< Back to public search results" at bounding box center [202, 103] width 186 height 32
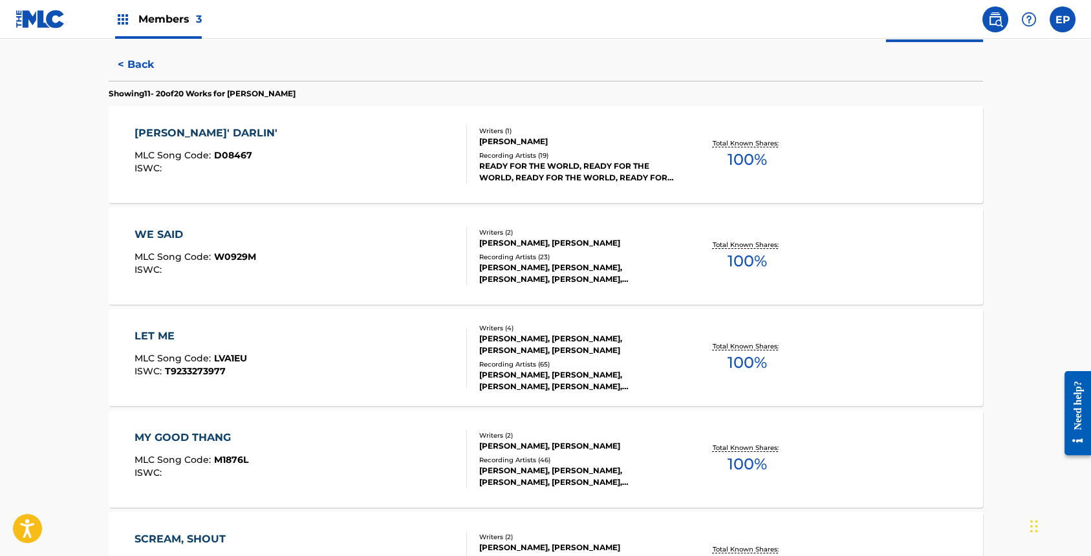
scroll to position [339, 0]
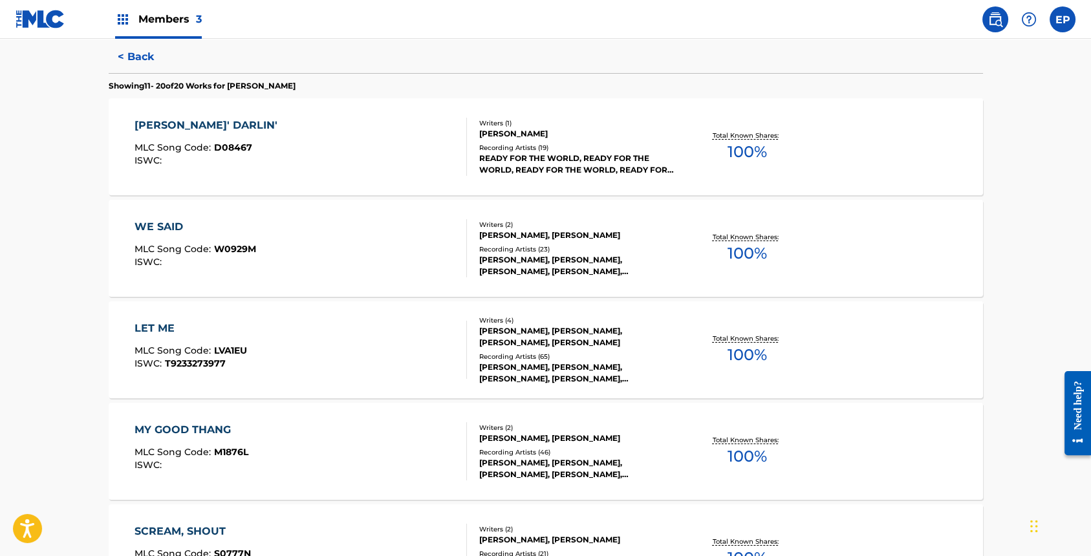
click at [576, 366] on div "[PERSON_NAME], [PERSON_NAME], [PERSON_NAME], [PERSON_NAME], PARTYNEXTDOOR, [PER…" at bounding box center [576, 373] width 195 height 23
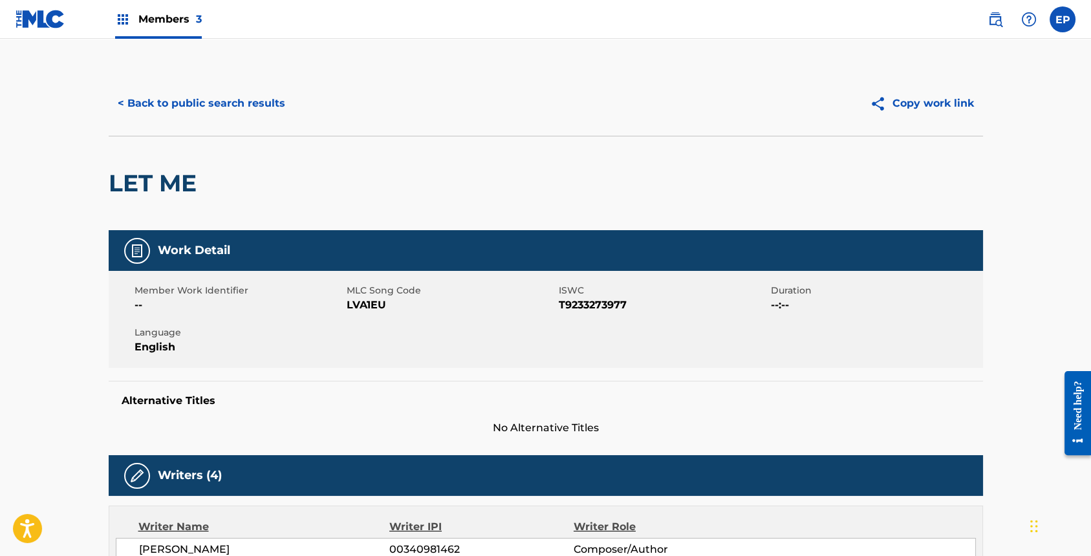
click at [212, 103] on button "< Back to public search results" at bounding box center [202, 103] width 186 height 32
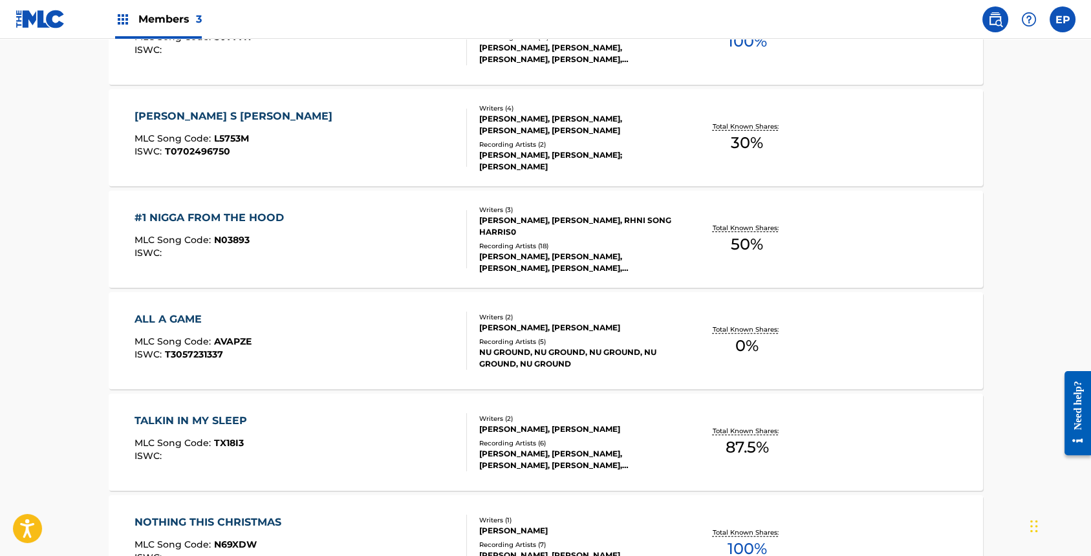
scroll to position [717, 0]
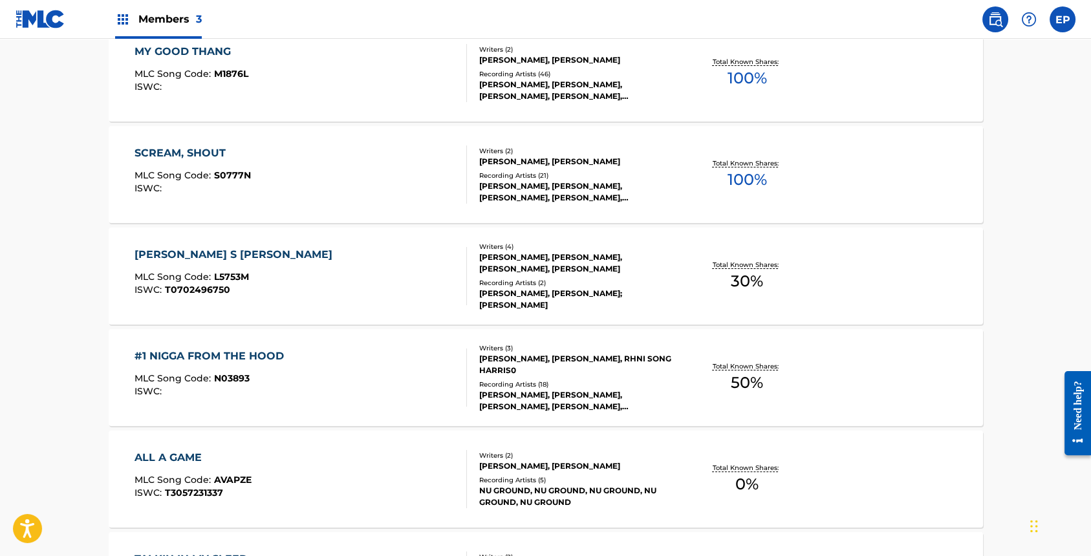
click at [560, 196] on div "[PERSON_NAME], [PERSON_NAME], [PERSON_NAME], [PERSON_NAME], [PERSON_NAME], [PER…" at bounding box center [576, 191] width 195 height 23
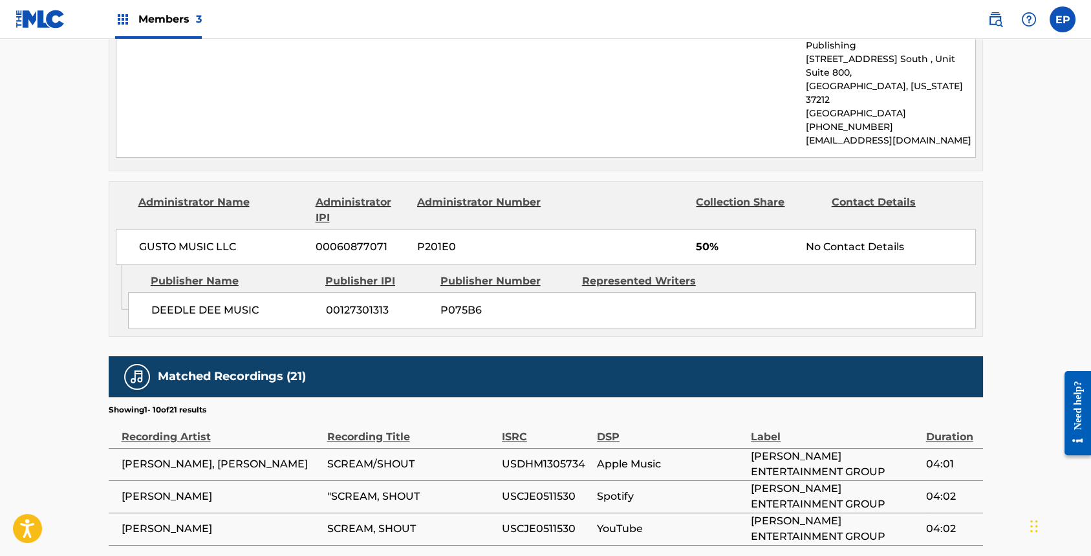
scroll to position [964, 0]
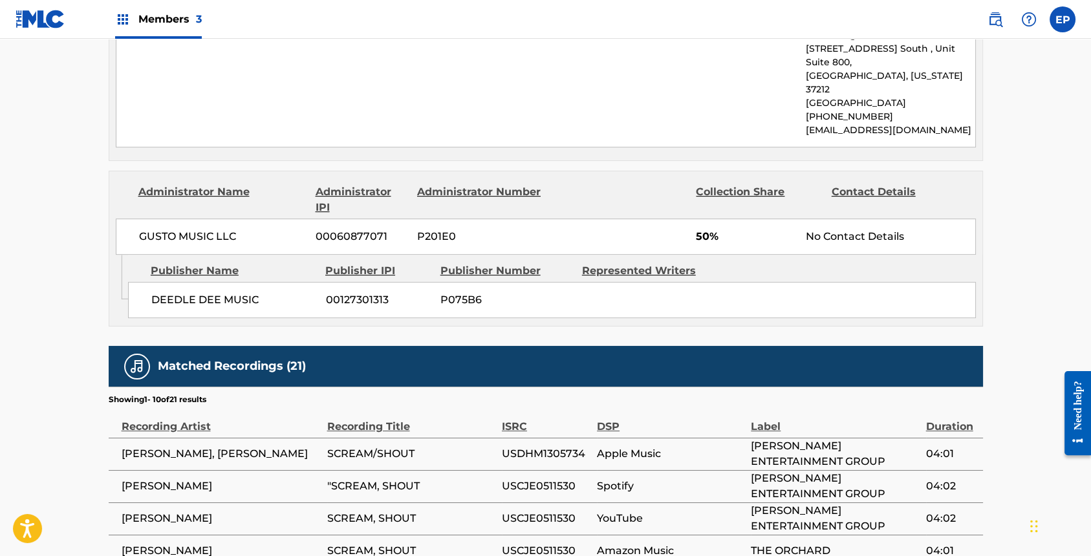
drag, startPoint x: 421, startPoint y: 178, endPoint x: 460, endPoint y: 174, distance: 39.7
click at [460, 229] on span "P201E0" at bounding box center [480, 237] width 126 height 16
drag, startPoint x: 460, startPoint y: 177, endPoint x: 419, endPoint y: 179, distance: 41.5
click at [419, 229] on span "P201E0" at bounding box center [480, 237] width 126 height 16
copy span "P201E0"
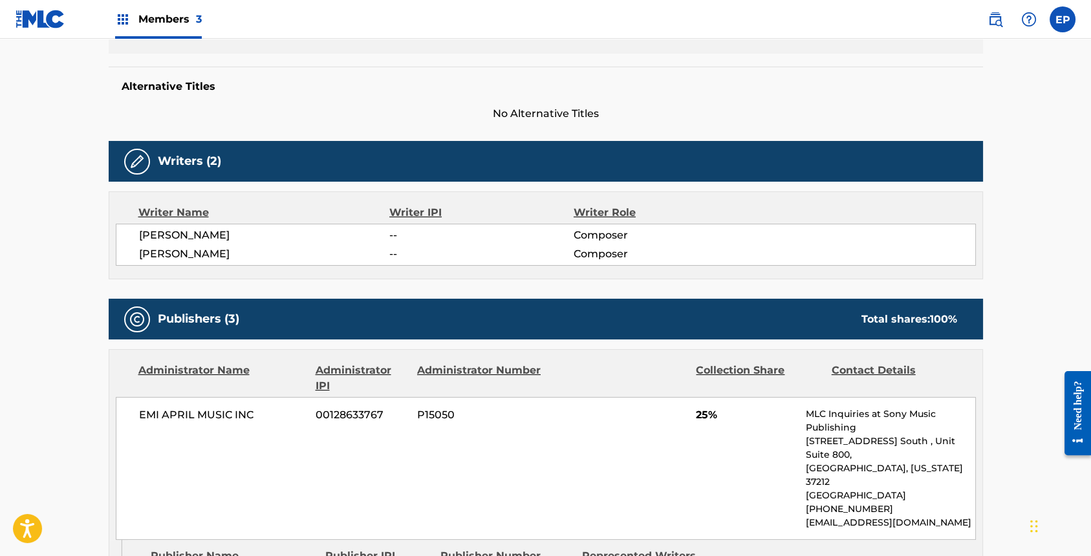
scroll to position [0, 0]
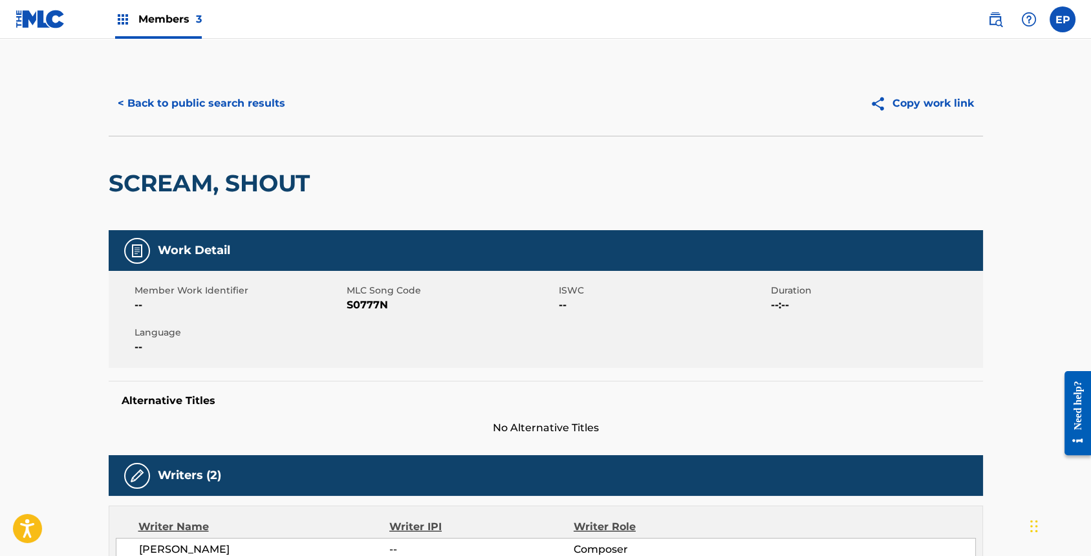
click at [190, 105] on button "< Back to public search results" at bounding box center [202, 103] width 186 height 32
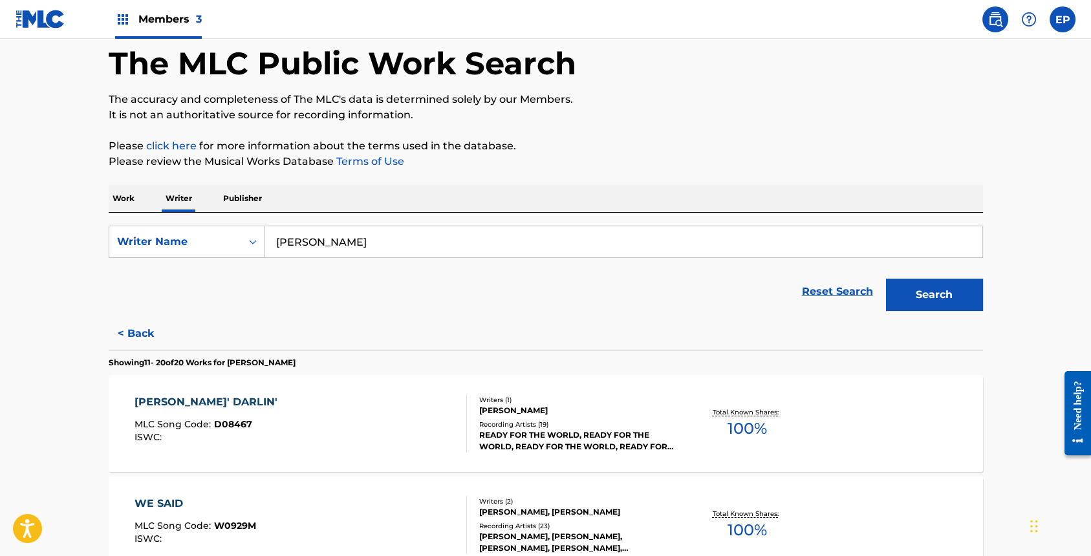
scroll to position [81, 0]
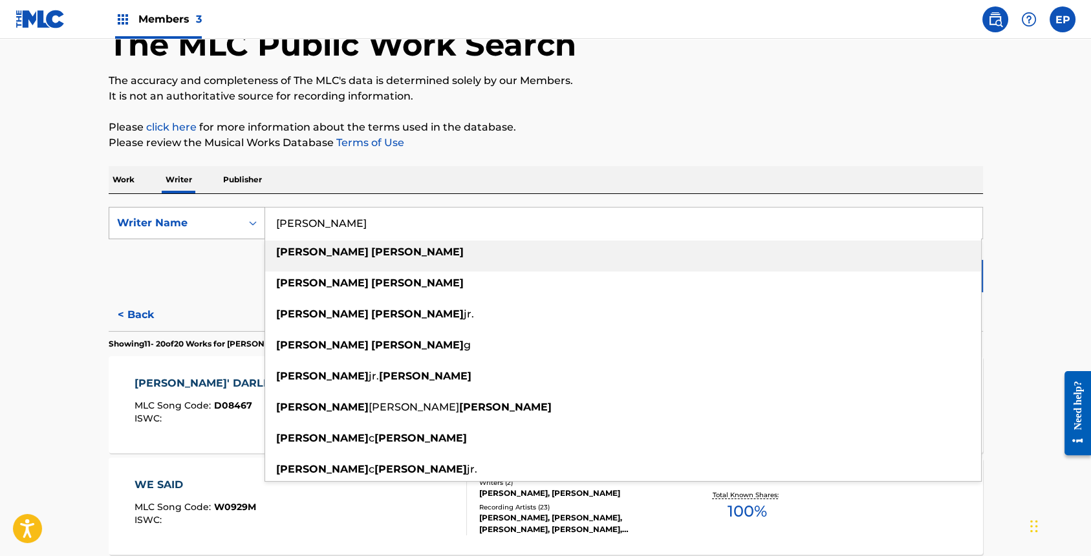
drag, startPoint x: 341, startPoint y: 226, endPoint x: 229, endPoint y: 220, distance: 112.1
click at [232, 223] on div "SearchWithCriteria1c2bc6cf-9f5e-411a-ac10-f2b62eed9cbe Writer Name [PERSON_NAME…" at bounding box center [546, 223] width 875 height 32
click at [237, 177] on p "Publisher" at bounding box center [242, 179] width 47 height 27
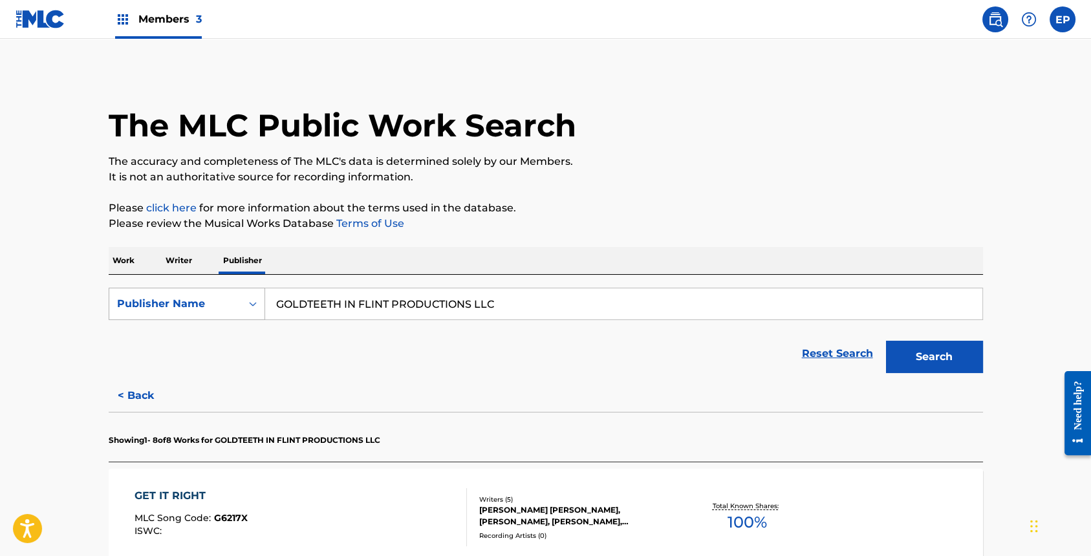
click at [233, 309] on div "Publisher Name" at bounding box center [175, 304] width 132 height 25
click at [198, 340] on div "Publisher IPI" at bounding box center [186, 336] width 155 height 32
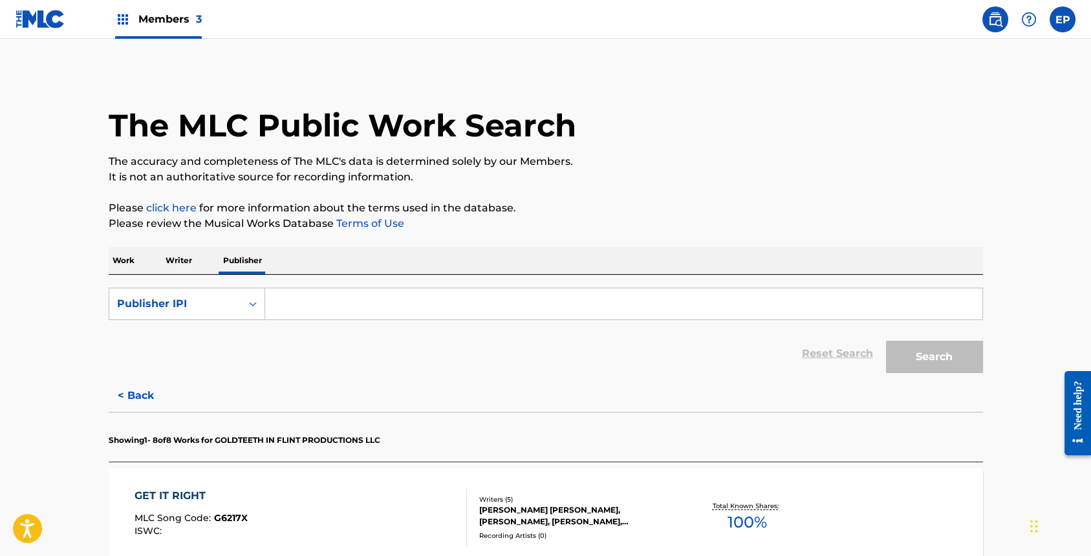
click at [356, 302] on input "Search Form" at bounding box center [623, 304] width 717 height 31
paste input "P201E0"
type input "P201E0"
drag, startPoint x: 916, startPoint y: 360, endPoint x: 878, endPoint y: 377, distance: 41.7
click at [916, 360] on button "Search" at bounding box center [934, 357] width 97 height 32
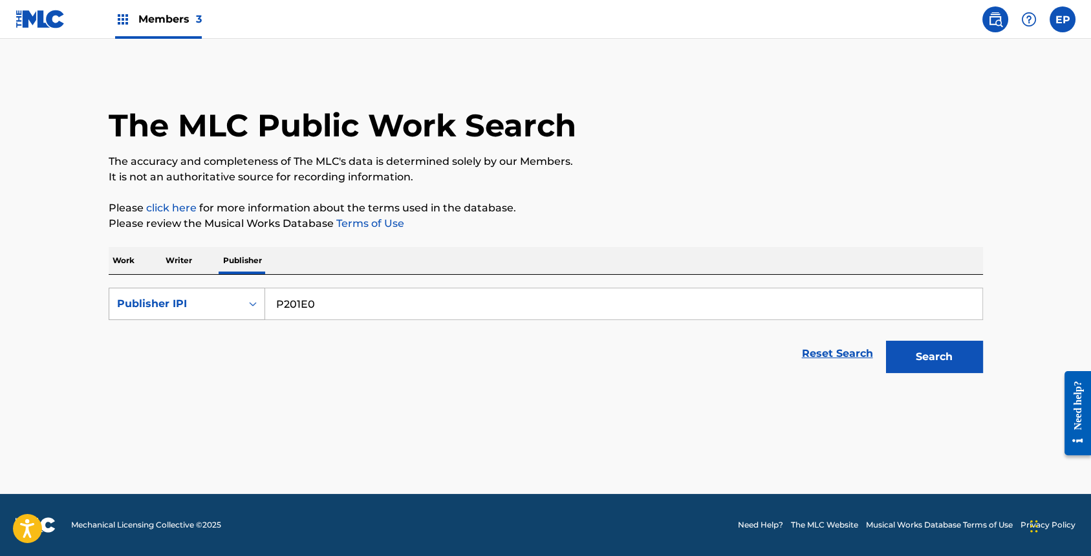
click at [190, 303] on div "Publisher IPI" at bounding box center [175, 304] width 116 height 16
click at [180, 366] on div "MLC Publisher Number" at bounding box center [186, 369] width 155 height 32
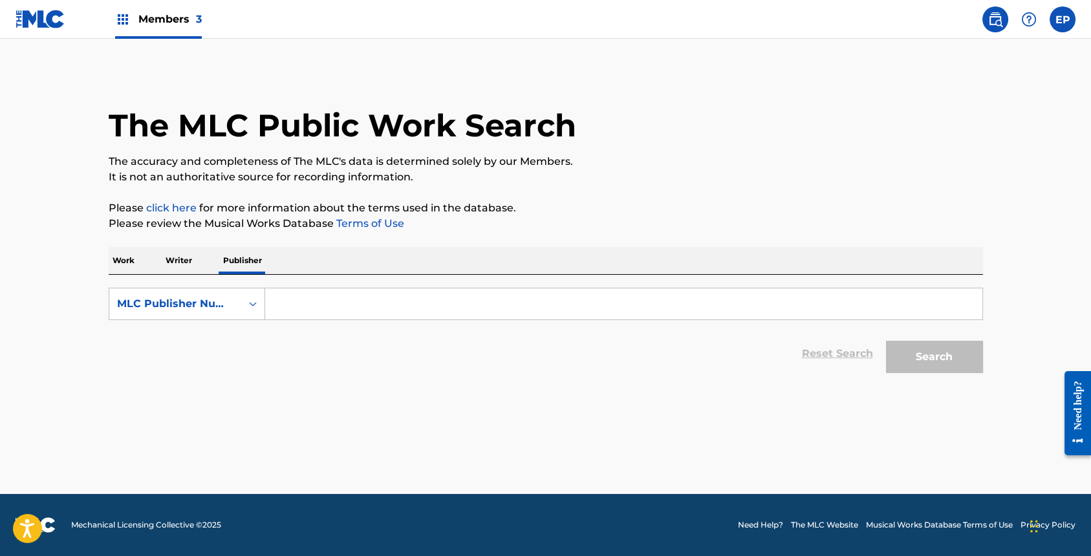
click at [373, 302] on input "Search Form" at bounding box center [623, 304] width 717 height 31
paste input "P201E0"
type input "P201E0"
click at [928, 364] on button "Search" at bounding box center [934, 357] width 97 height 32
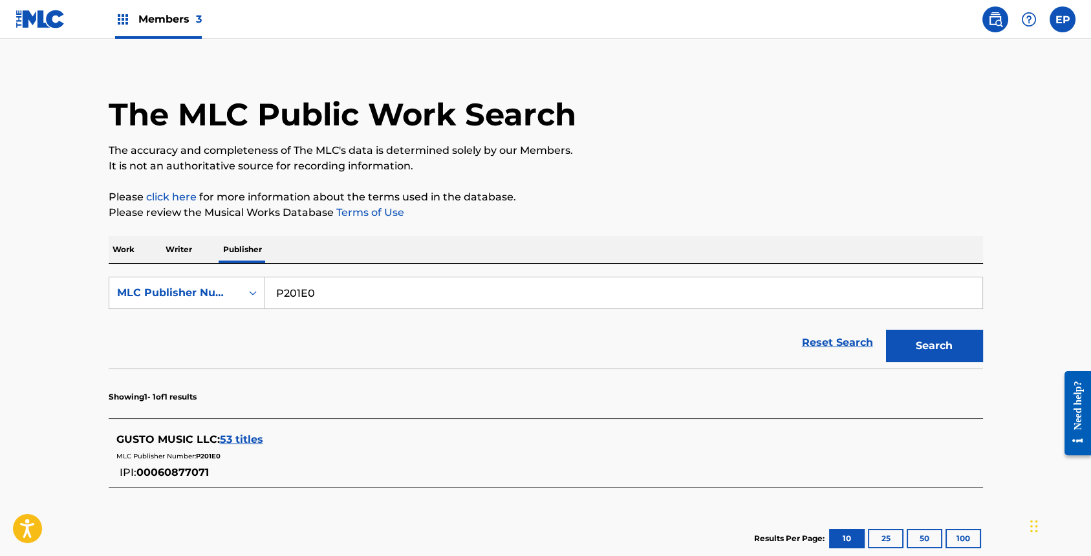
scroll to position [61, 0]
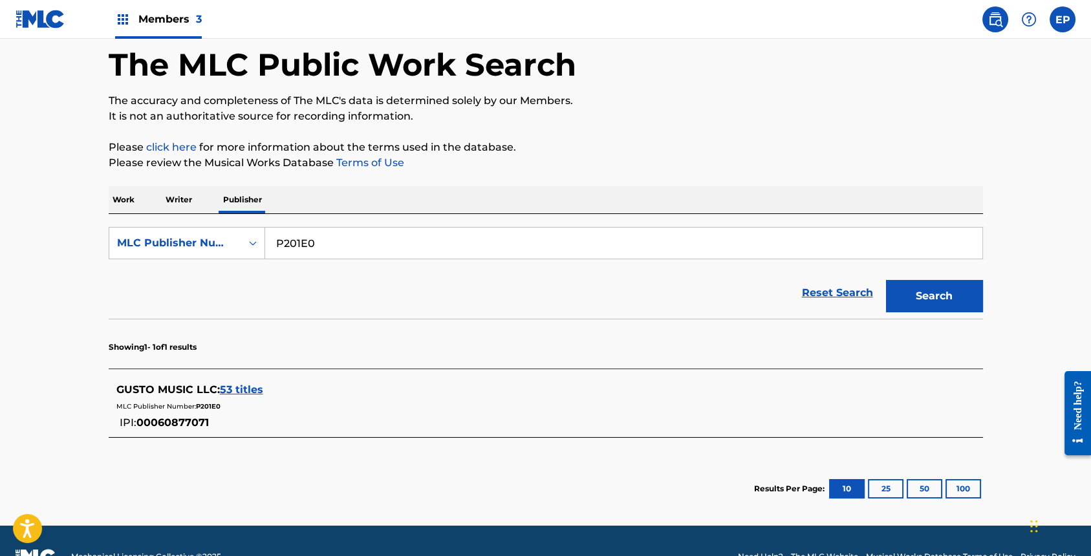
click at [243, 396] on div "GUSTO MUSIC LLC : 53 titles" at bounding box center [528, 390] width 825 height 16
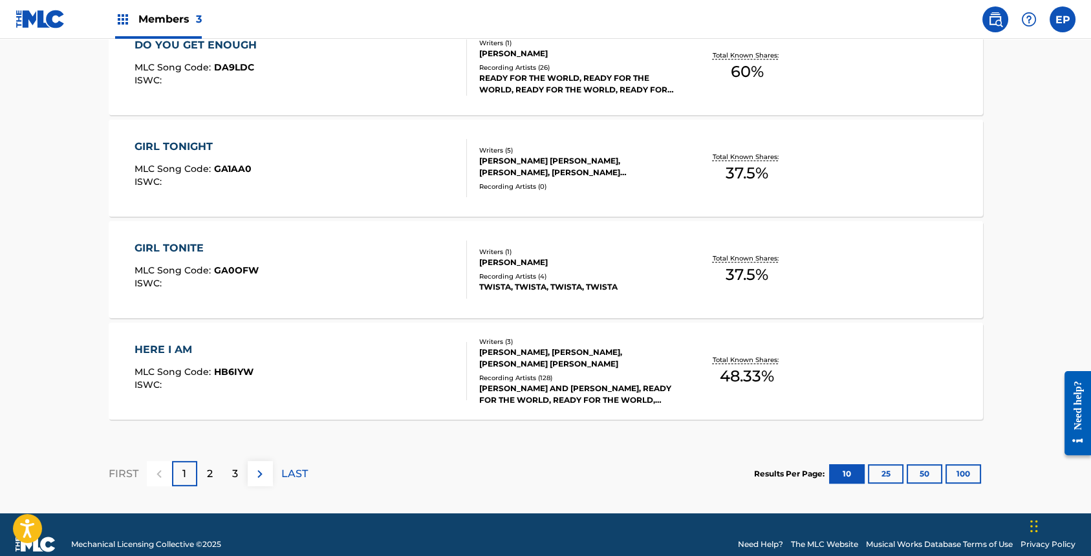
scroll to position [1075, 0]
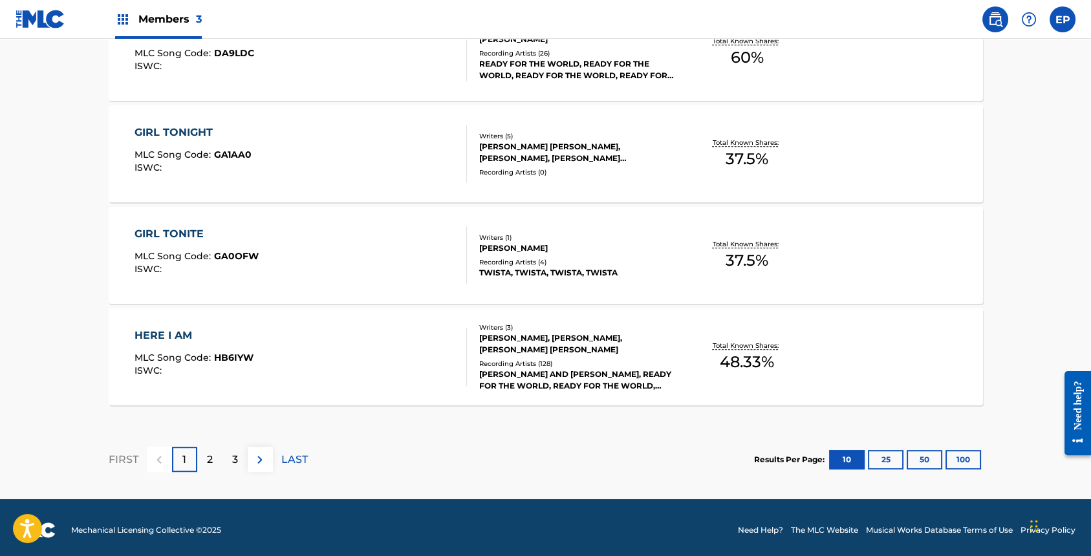
click at [577, 369] on div "[PERSON_NAME] AND [PERSON_NAME], READY FOR THE WORLD, READY FOR THE WORLD, GYPT…" at bounding box center [576, 380] width 195 height 23
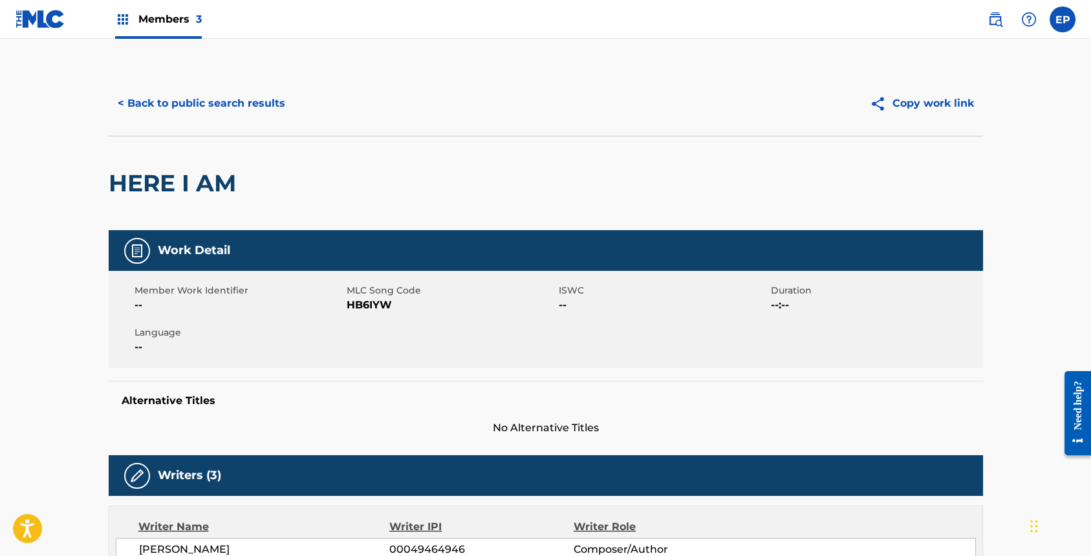
click at [149, 107] on button "< Back to public search results" at bounding box center [202, 103] width 186 height 32
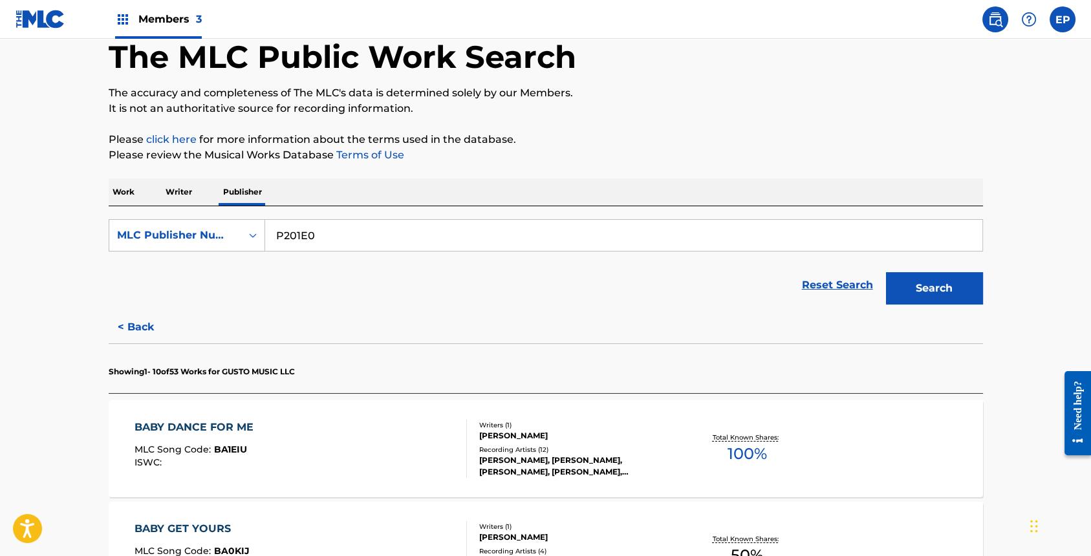
scroll to position [127, 0]
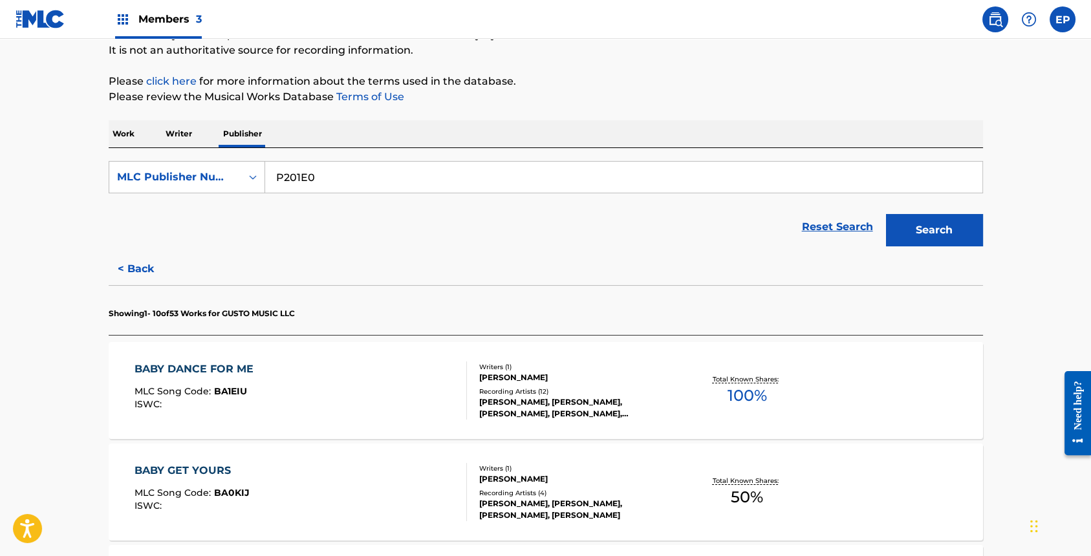
click at [540, 411] on div "[PERSON_NAME], [PERSON_NAME], [PERSON_NAME], [PERSON_NAME], [PERSON_NAME]" at bounding box center [576, 408] width 195 height 23
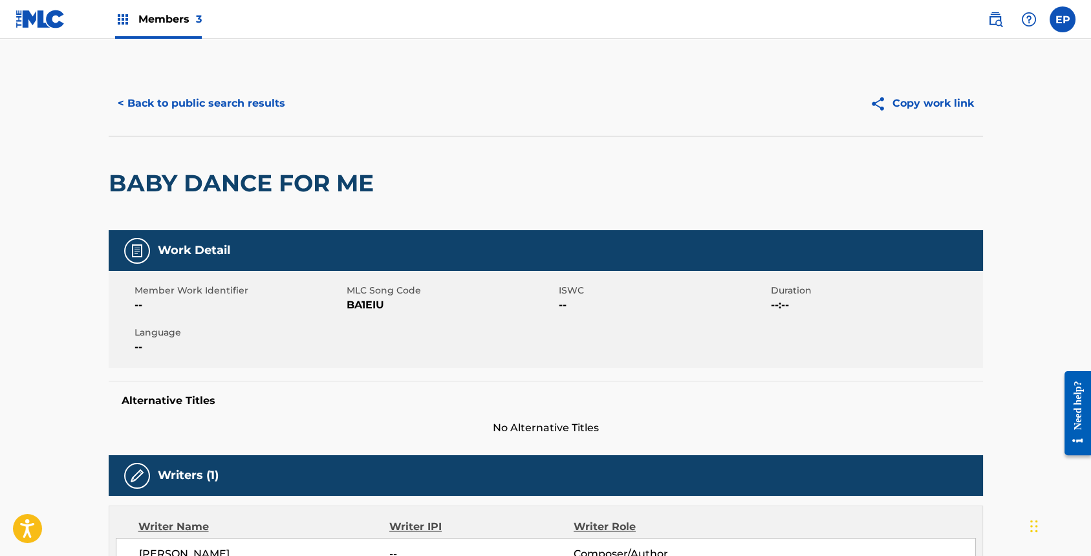
click at [236, 109] on button "< Back to public search results" at bounding box center [202, 103] width 186 height 32
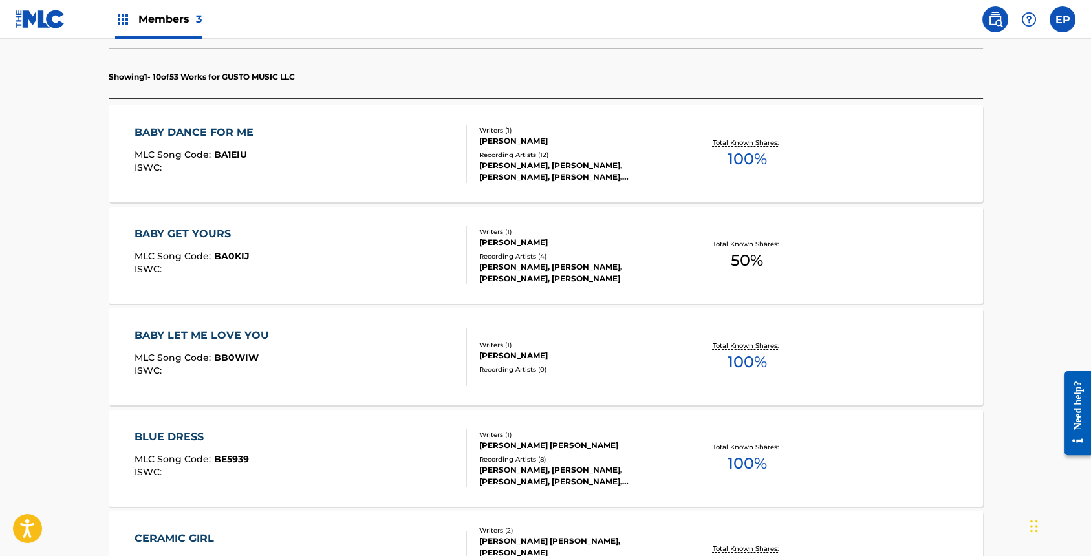
scroll to position [366, 0]
click at [525, 361] on div "Writers ( 1 ) [PERSON_NAME] Recording Artists ( 0 )" at bounding box center [571, 355] width 208 height 34
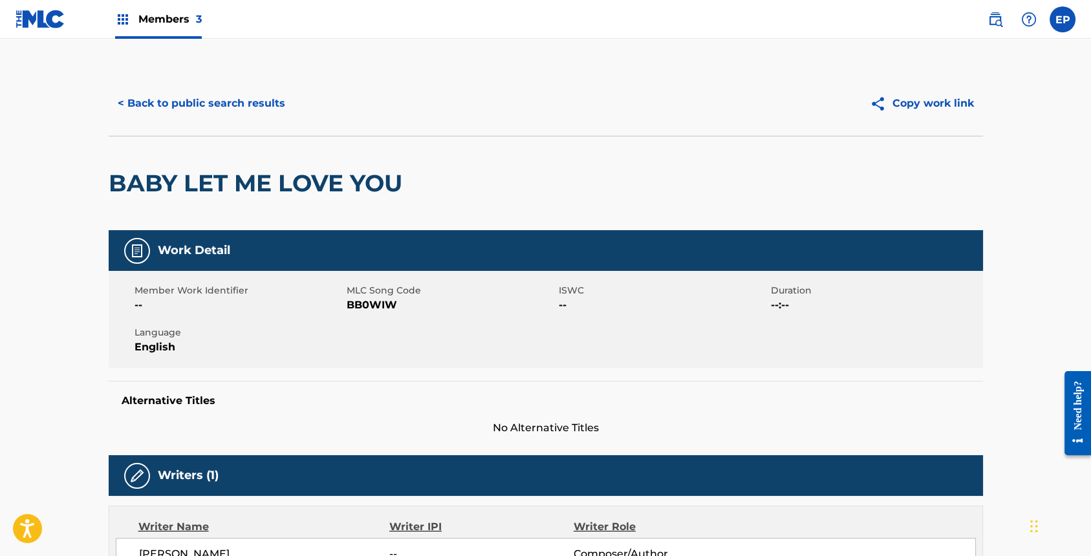
click at [241, 104] on button "< Back to public search results" at bounding box center [202, 103] width 186 height 32
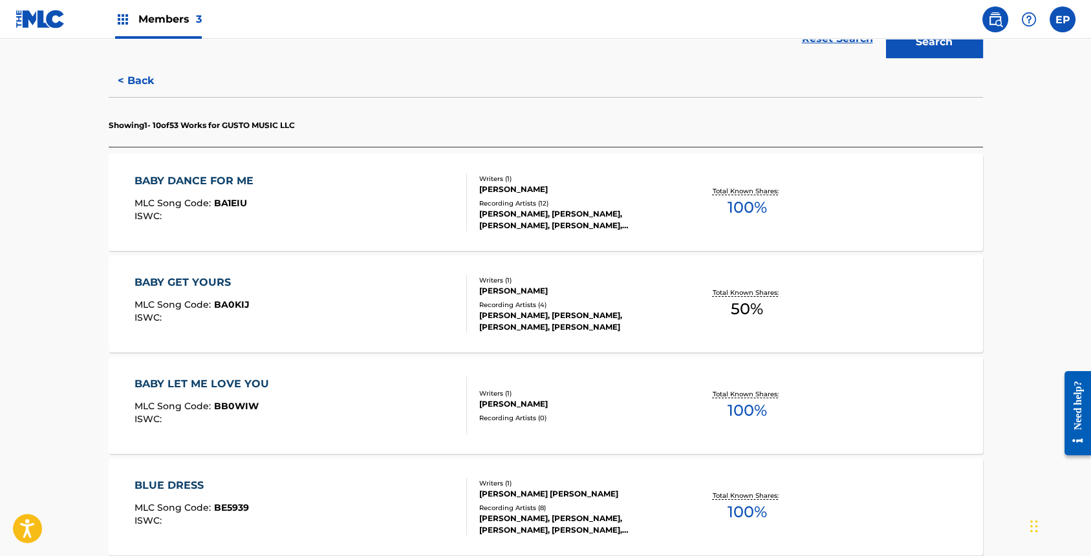
scroll to position [451, 0]
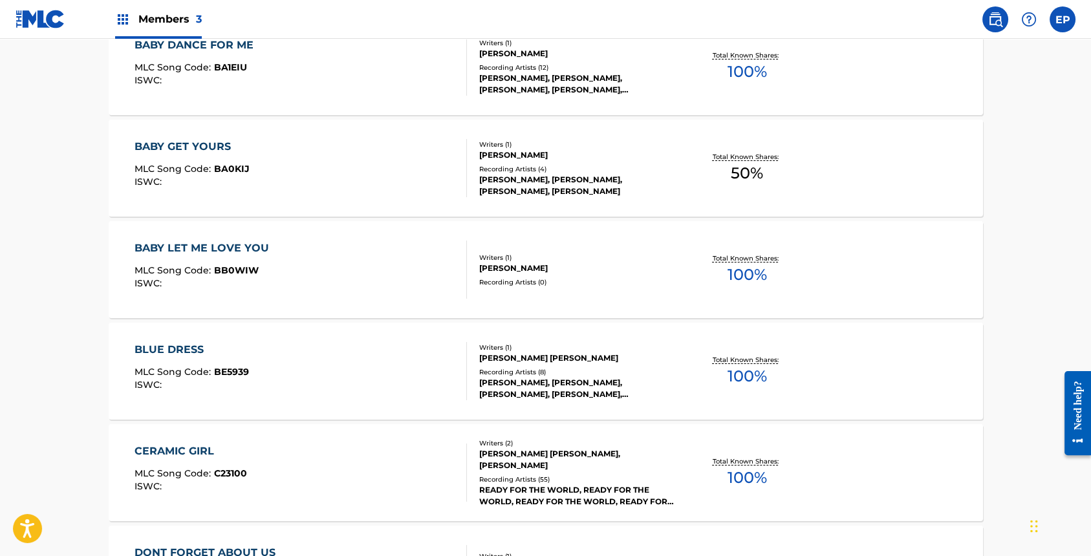
click at [568, 382] on div "[PERSON_NAME], [PERSON_NAME], [PERSON_NAME], [PERSON_NAME], [PERSON_NAME]" at bounding box center [576, 388] width 195 height 23
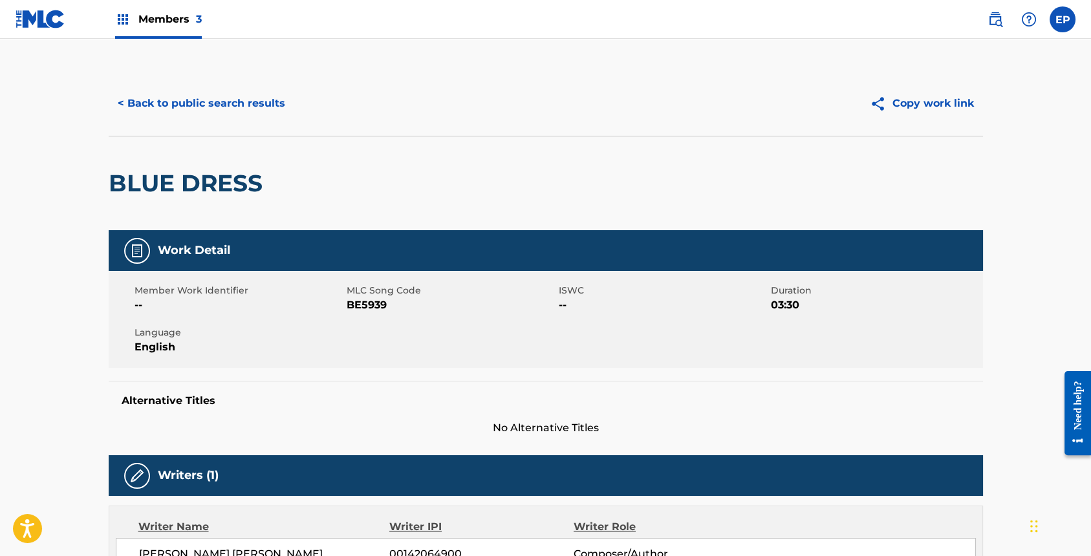
click at [244, 104] on button "< Back to public search results" at bounding box center [202, 103] width 186 height 32
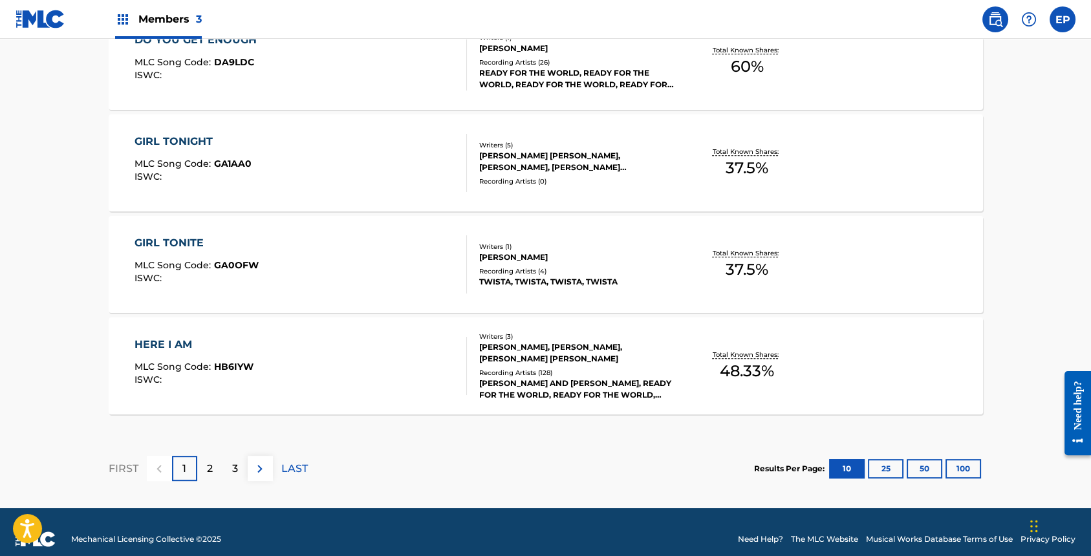
scroll to position [1078, 0]
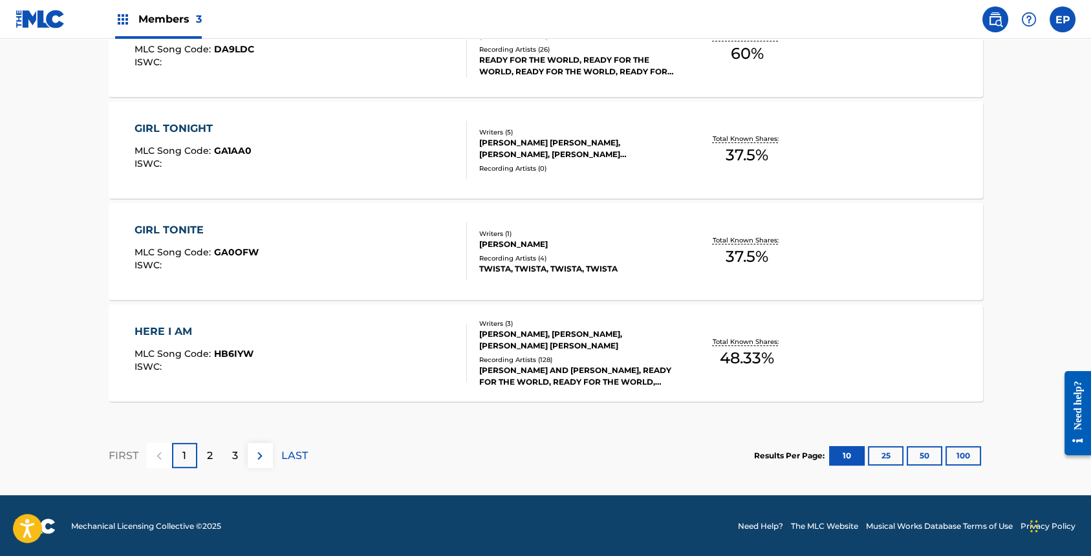
click at [213, 456] on div "2" at bounding box center [209, 455] width 25 height 25
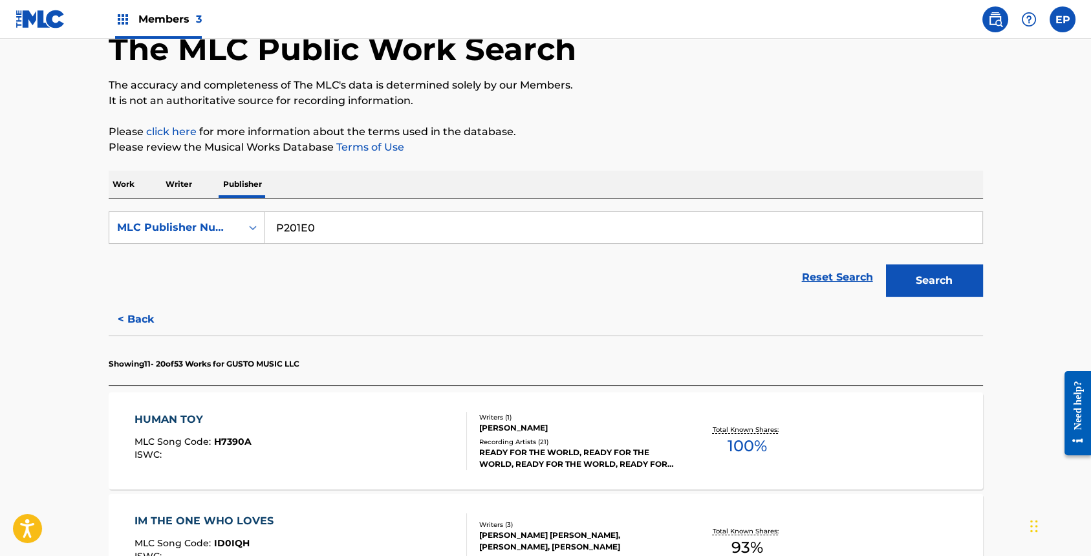
scroll to position [146, 0]
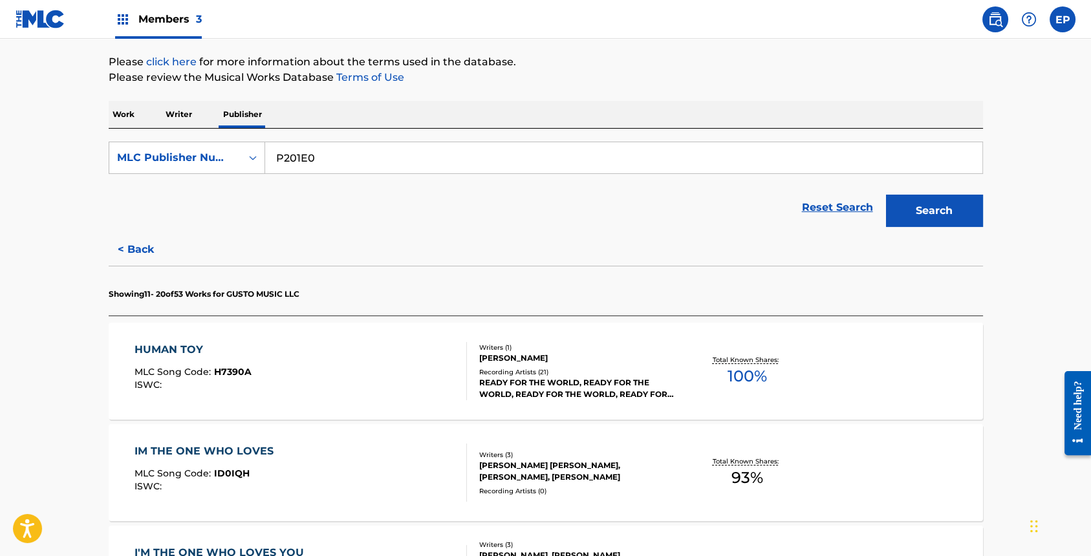
click at [593, 382] on div "READY FOR THE WORLD, READY FOR THE WORLD, READY FOR THE WORLD, READY FOR THE WO…" at bounding box center [576, 388] width 195 height 23
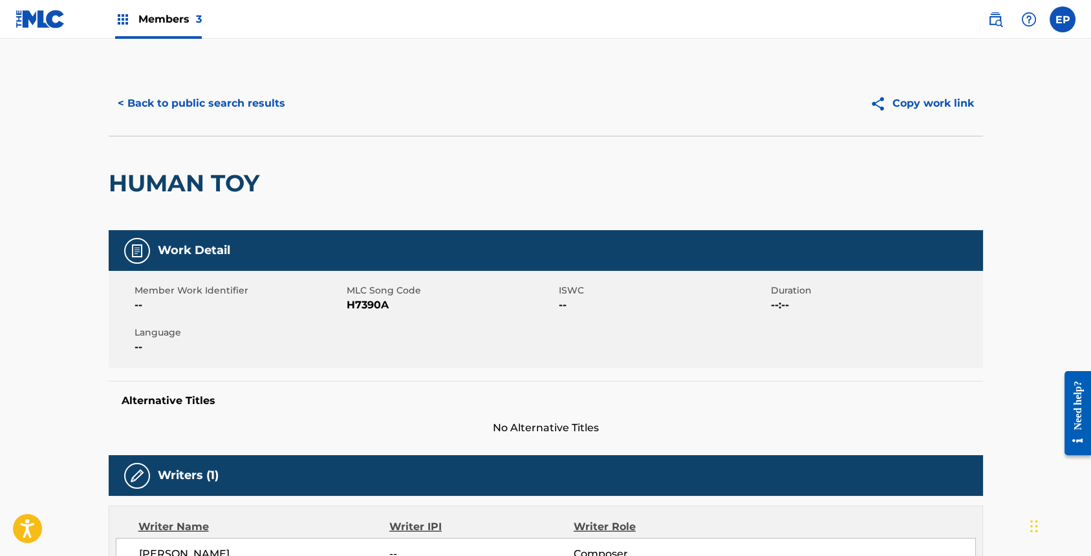
click at [203, 105] on button "< Back to public search results" at bounding box center [202, 103] width 186 height 32
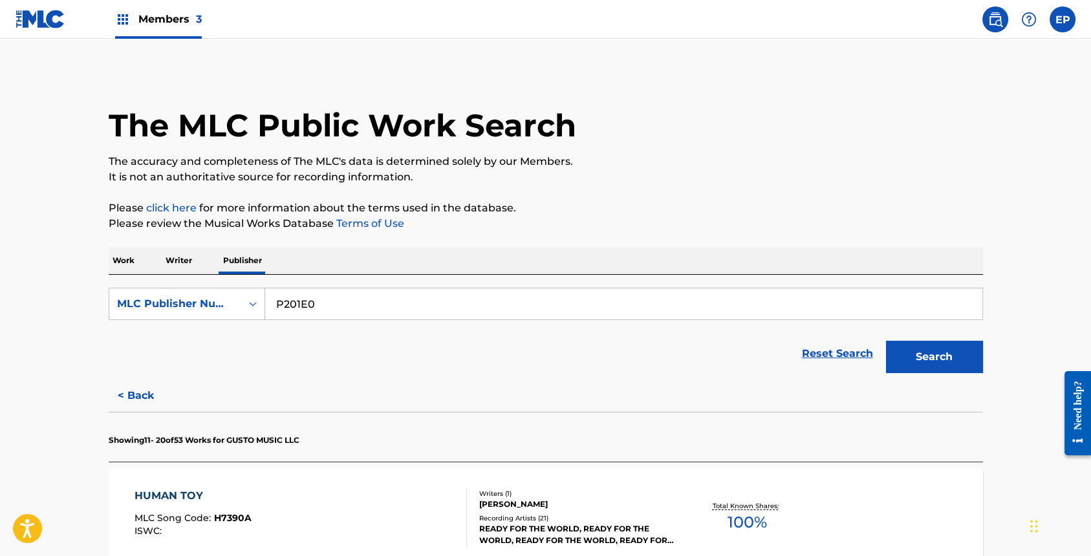
click at [935, 356] on button "Search" at bounding box center [934, 357] width 97 height 32
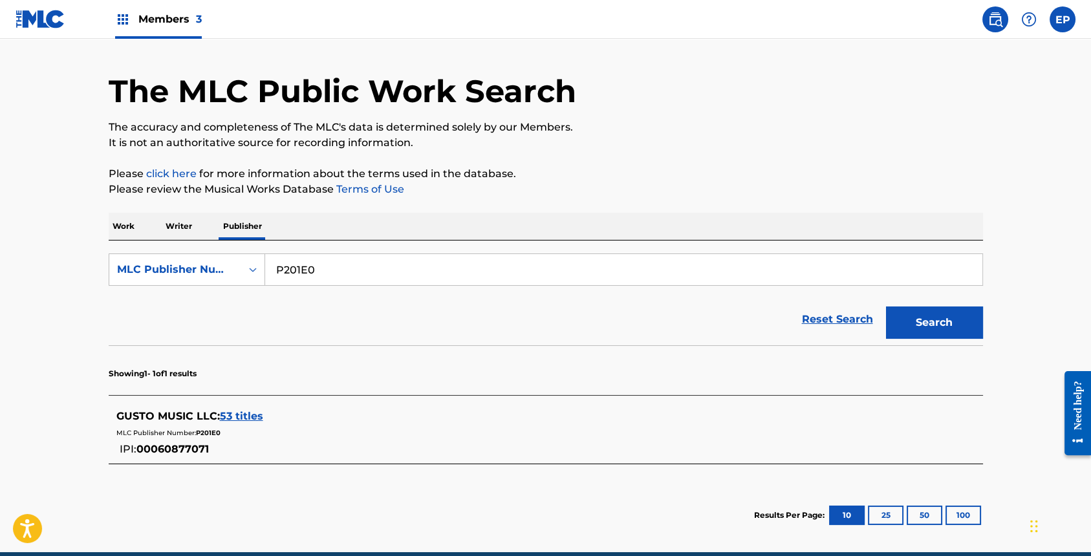
scroll to position [65, 0]
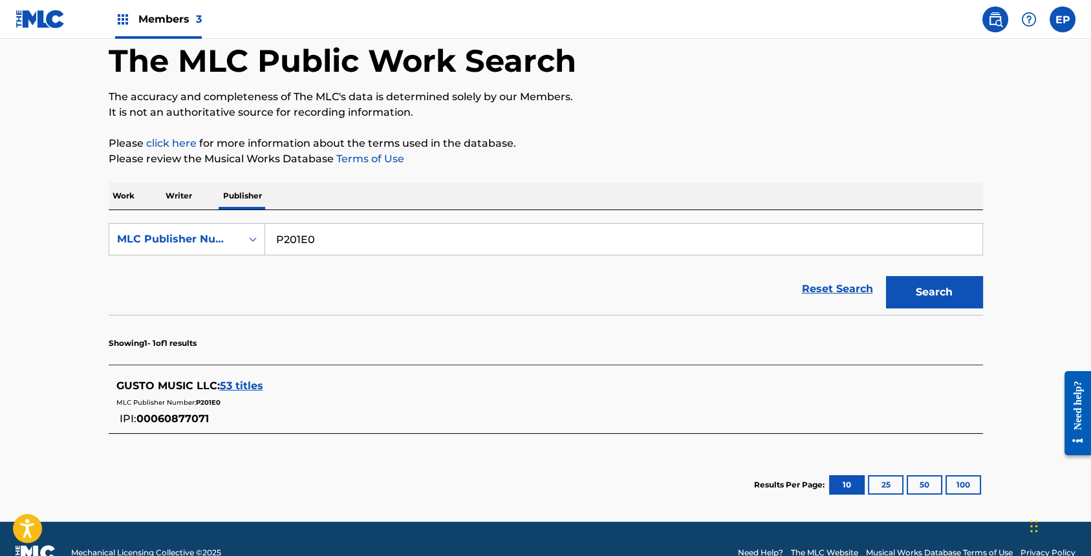
click at [225, 384] on span "53 titles" at bounding box center [241, 386] width 43 height 12
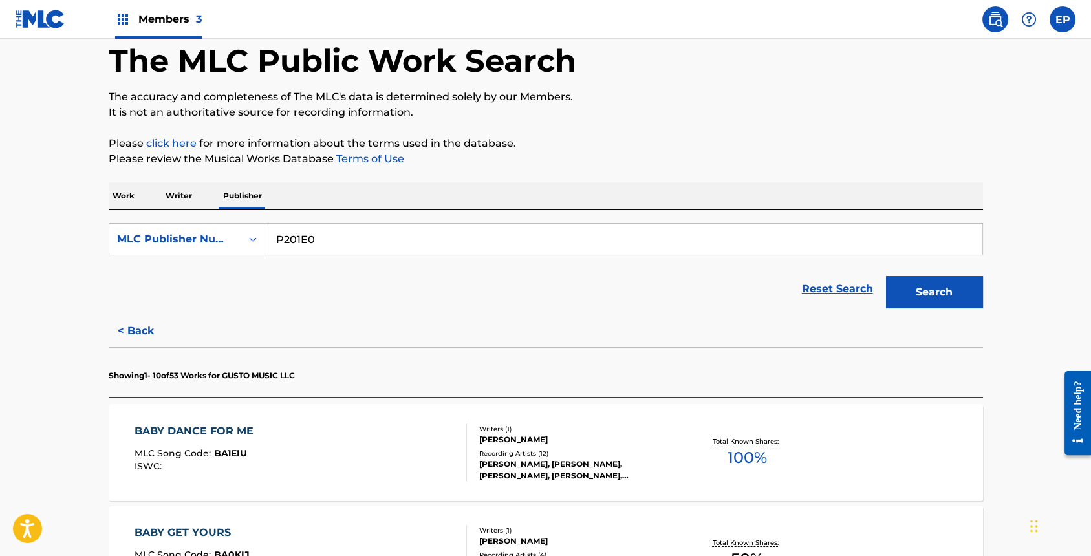
scroll to position [68, 0]
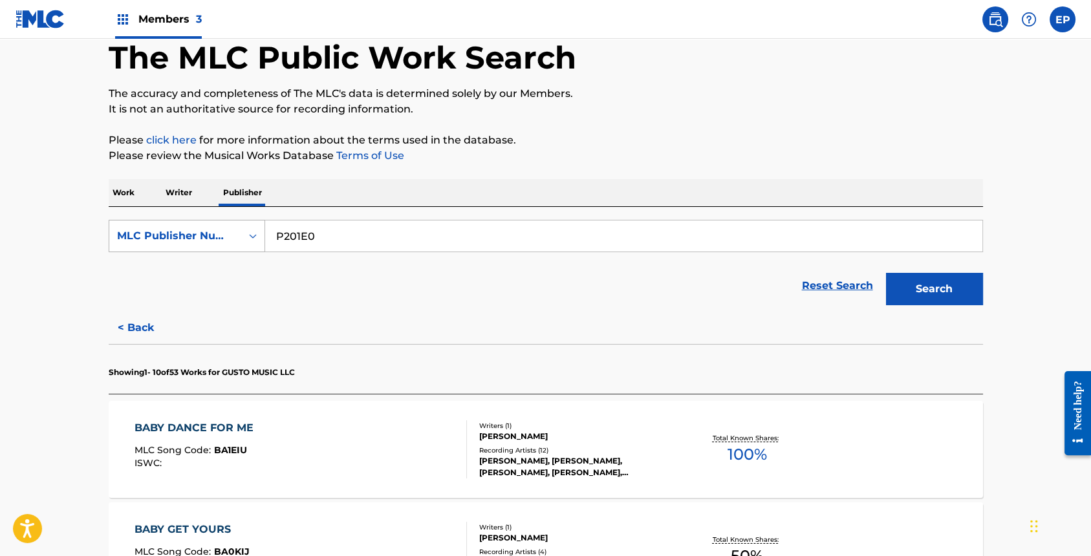
click at [241, 243] on div "Search Form" at bounding box center [252, 235] width 23 height 23
click at [211, 259] on div "Publisher Name" at bounding box center [186, 268] width 155 height 32
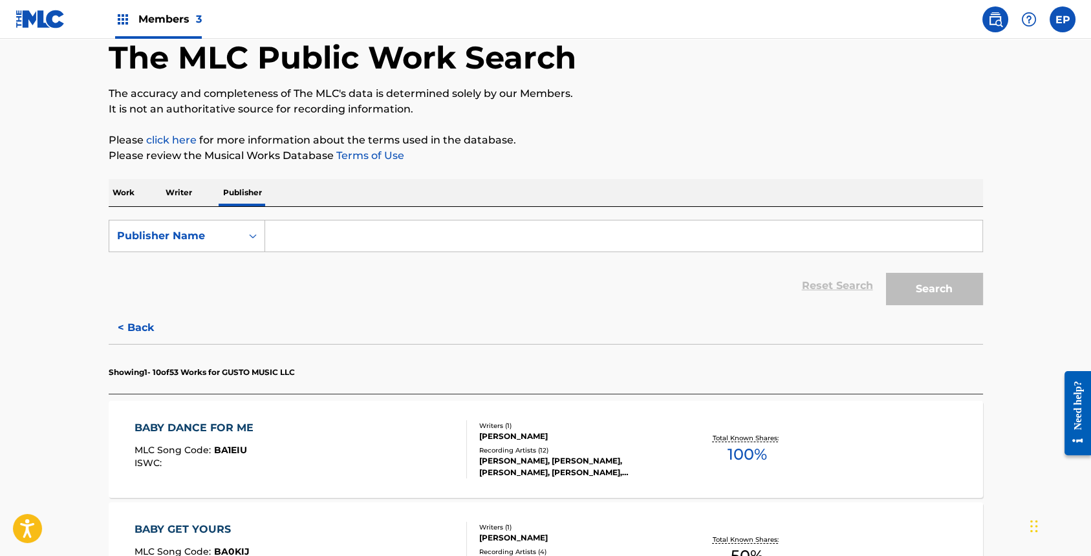
click at [356, 241] on input "Search Form" at bounding box center [623, 236] width 717 height 31
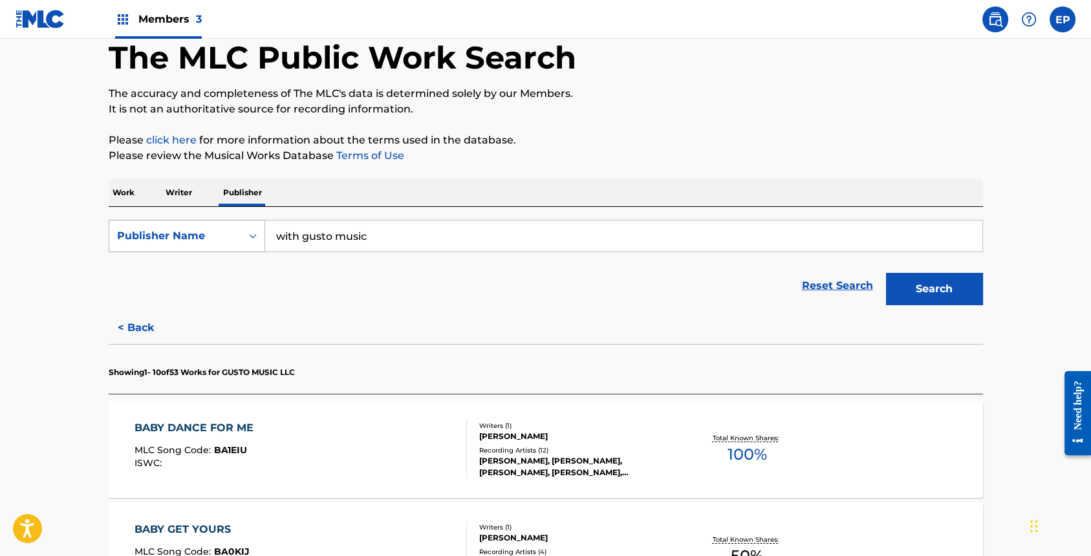
drag, startPoint x: 301, startPoint y: 239, endPoint x: 251, endPoint y: 237, distance: 49.8
click at [251, 237] on div "SearchWithCriteria32fff9fd-c5ee-432c-b2f3-8619ba8fe950 Publisher Name with gust…" at bounding box center [546, 236] width 875 height 32
click at [261, 240] on div "SearchWithCriteria32fff9fd-c5ee-432c-b2f3-8619ba8fe950 Publisher Name with gust…" at bounding box center [546, 236] width 875 height 32
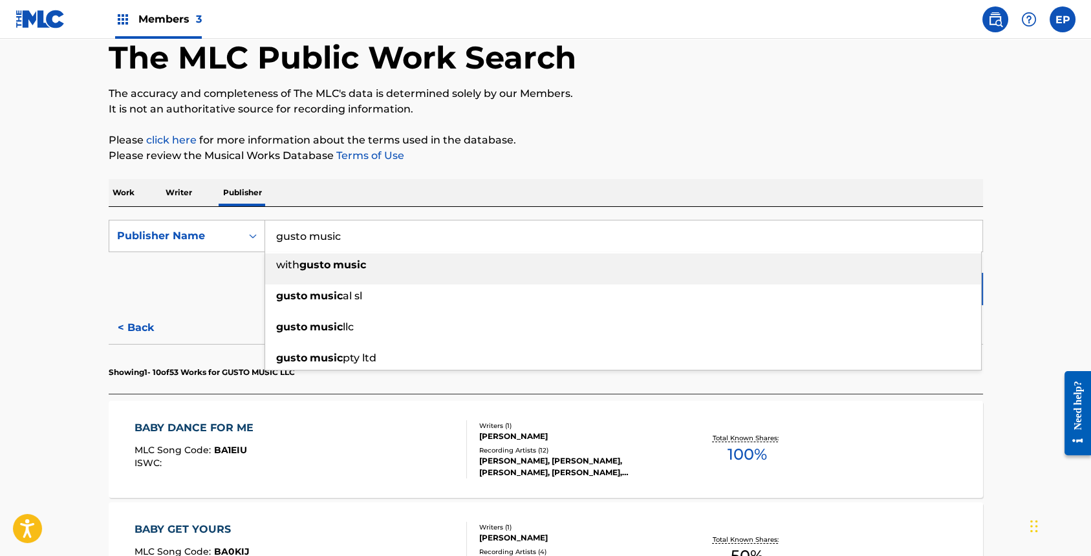
type input "gusto music"
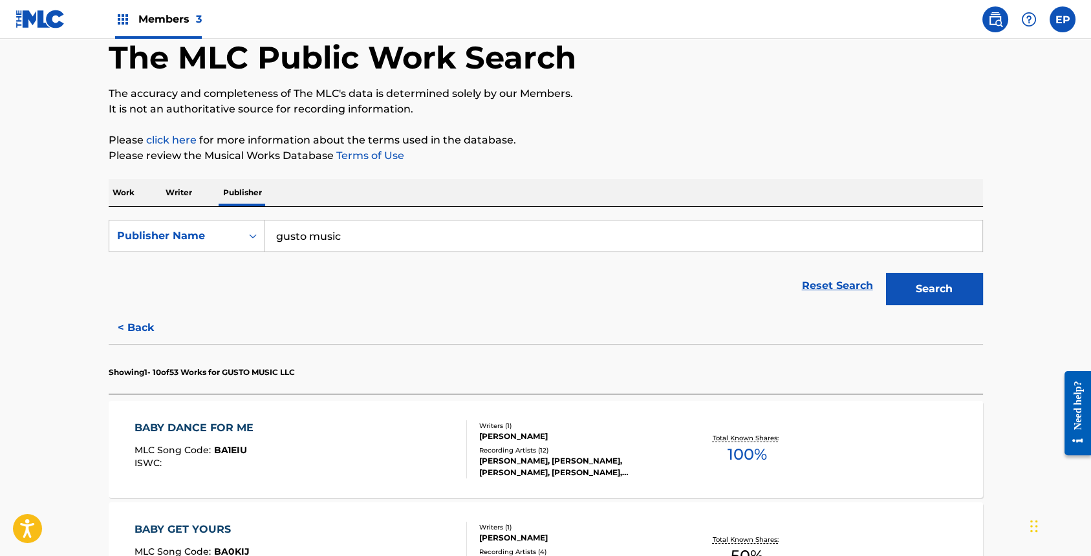
click at [587, 162] on p "Please review the Musical Works Database Terms of Use" at bounding box center [546, 156] width 875 height 16
click at [938, 290] on button "Search" at bounding box center [934, 289] width 97 height 32
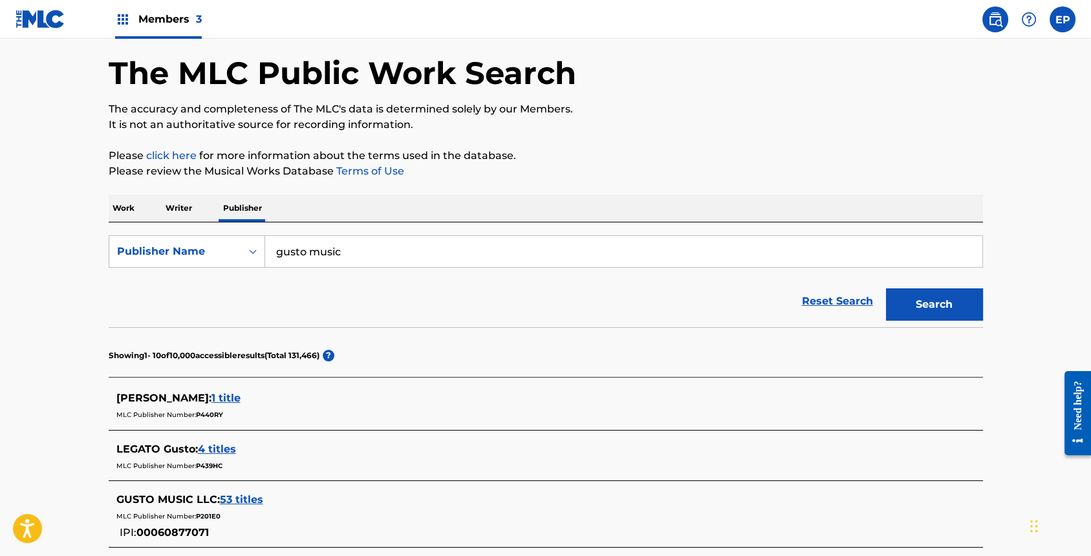
scroll to position [133, 0]
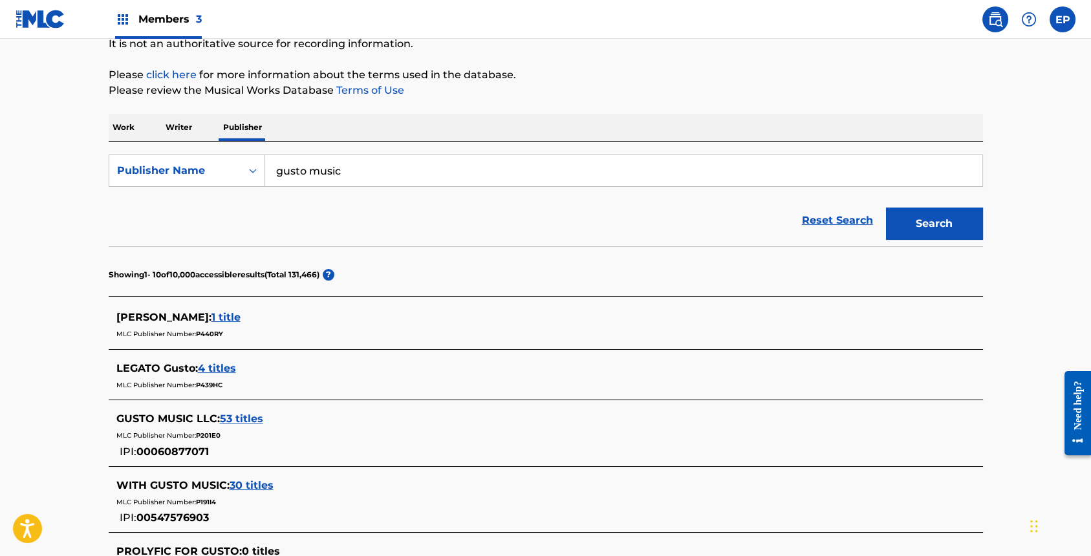
click at [253, 414] on span "53 titles" at bounding box center [241, 419] width 43 height 12
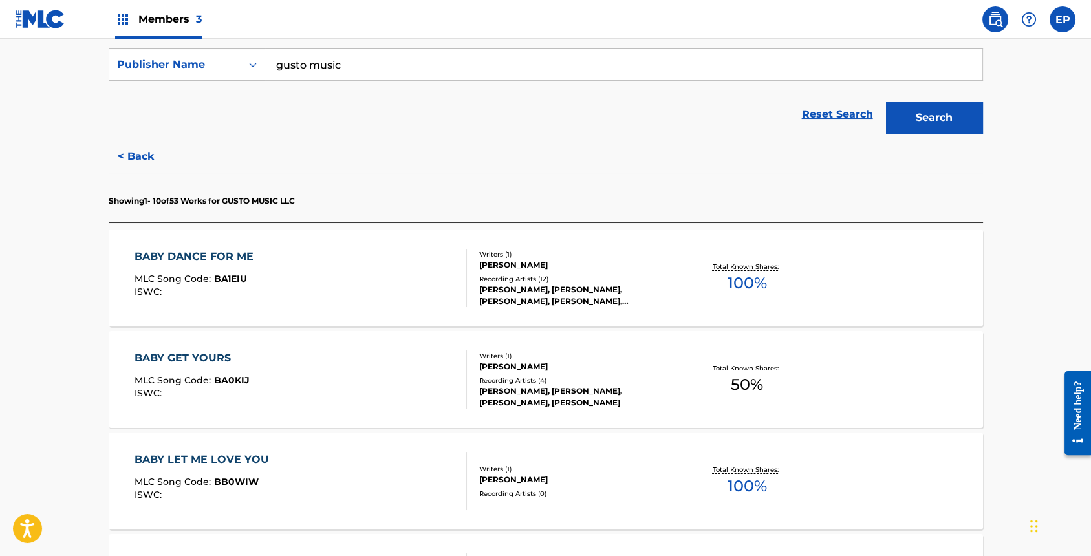
scroll to position [307, 0]
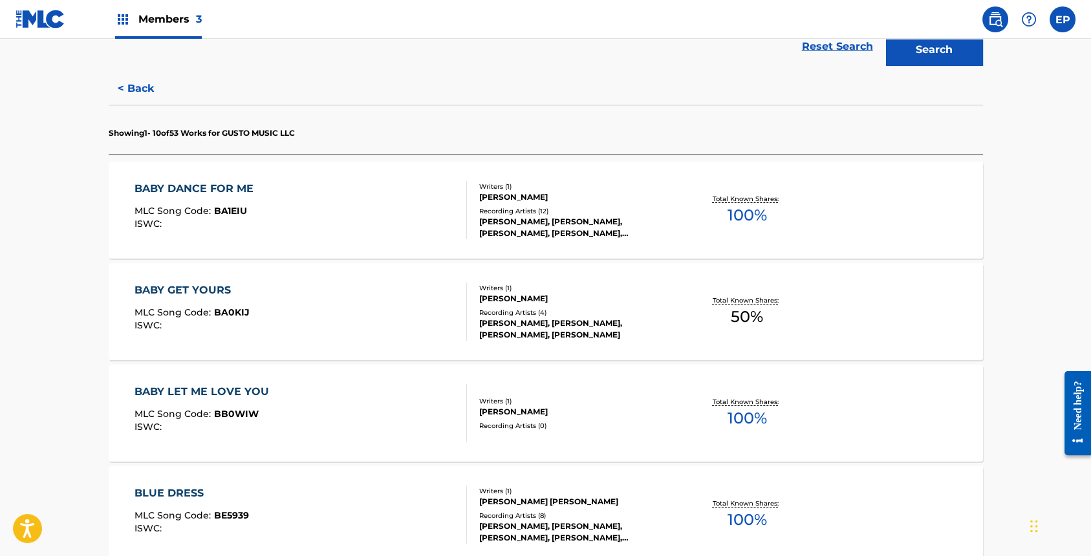
click at [193, 283] on div "BABY GET YOURS" at bounding box center [192, 291] width 115 height 16
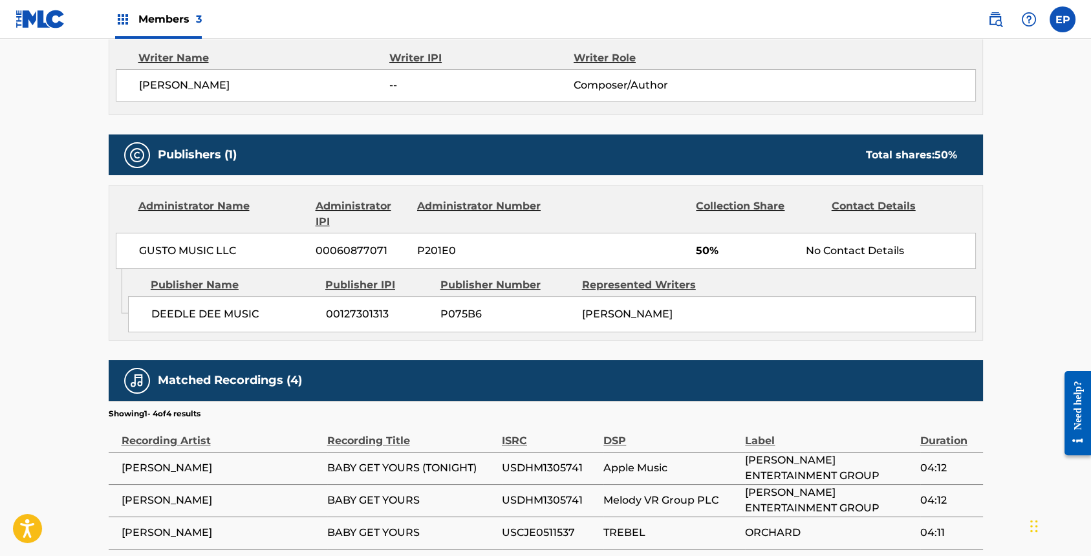
scroll to position [496, 0]
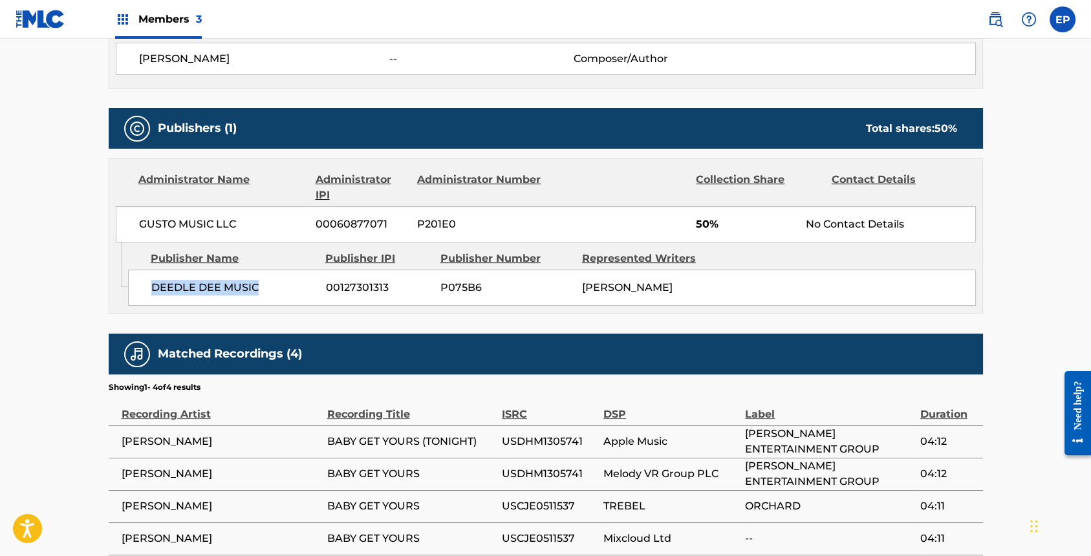
drag, startPoint x: 263, startPoint y: 288, endPoint x: 147, endPoint y: 290, distance: 115.8
click at [147, 290] on div "DEEDLE DEE MUSIC 00127301313 P075B6 [PERSON_NAME]" at bounding box center [552, 288] width 848 height 36
copy span "DEEDLE DEE MUSIC"
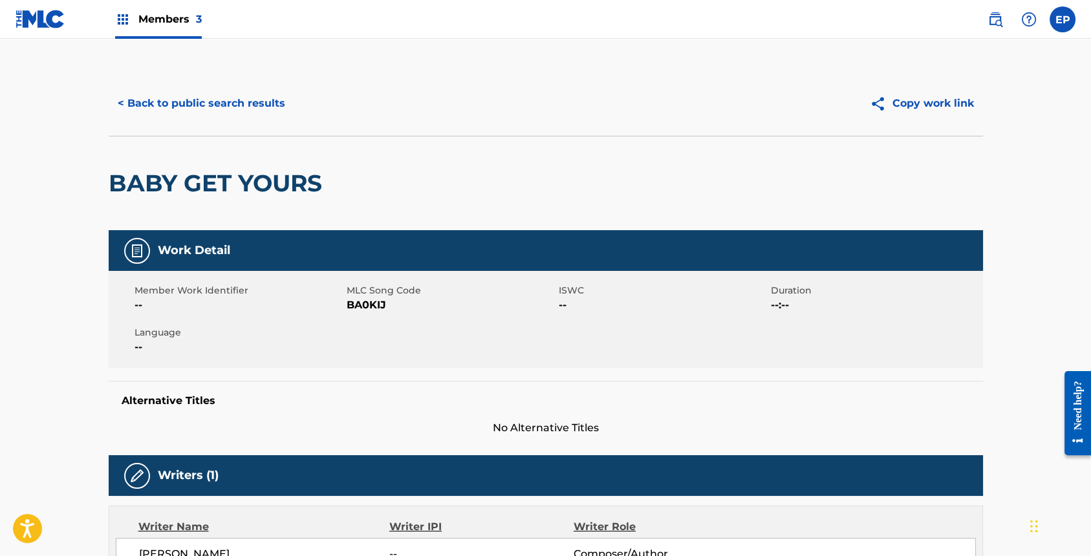
click at [230, 98] on button "< Back to public search results" at bounding box center [202, 103] width 186 height 32
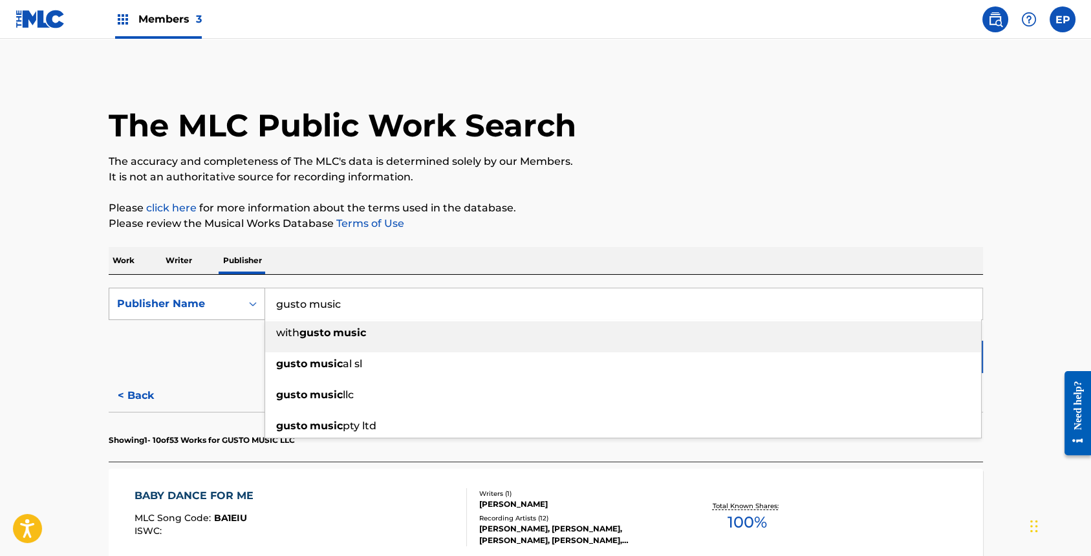
drag, startPoint x: 371, startPoint y: 313, endPoint x: 263, endPoint y: 298, distance: 108.5
click at [263, 298] on div "SearchWithCriteria32fff9fd-c5ee-432c-b2f3-8619ba8fe950 Publisher Name gusto mus…" at bounding box center [546, 304] width 875 height 32
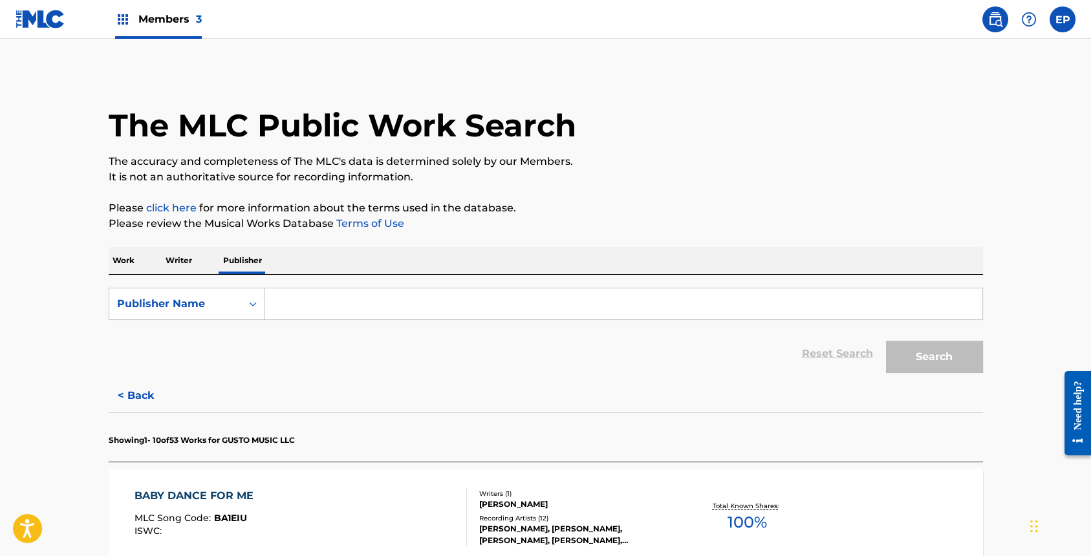
paste input "DEEDLE DEE MUSIC"
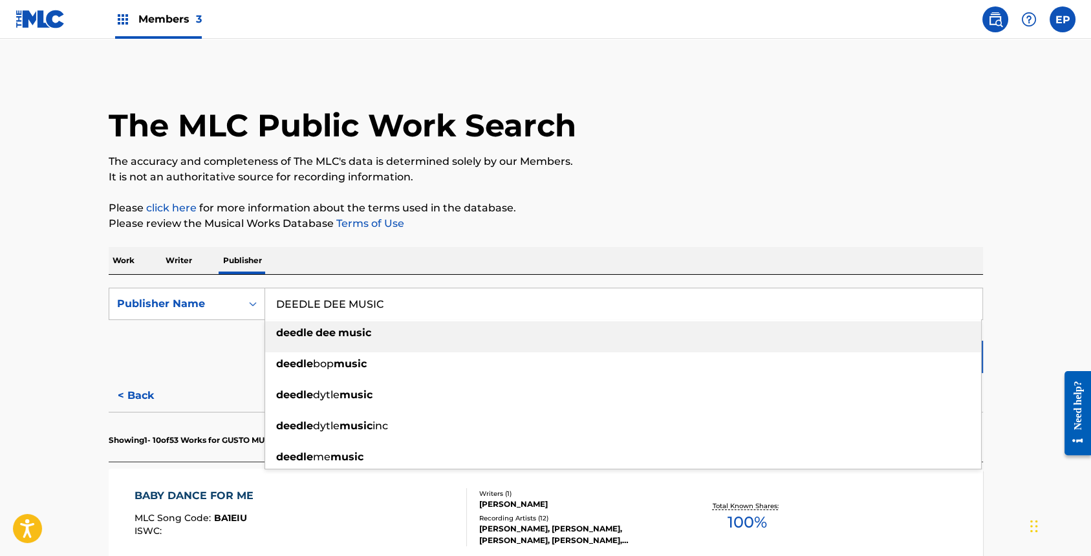
click at [744, 345] on li "deedle dee music" at bounding box center [623, 337] width 716 height 31
type input "deedle dee music"
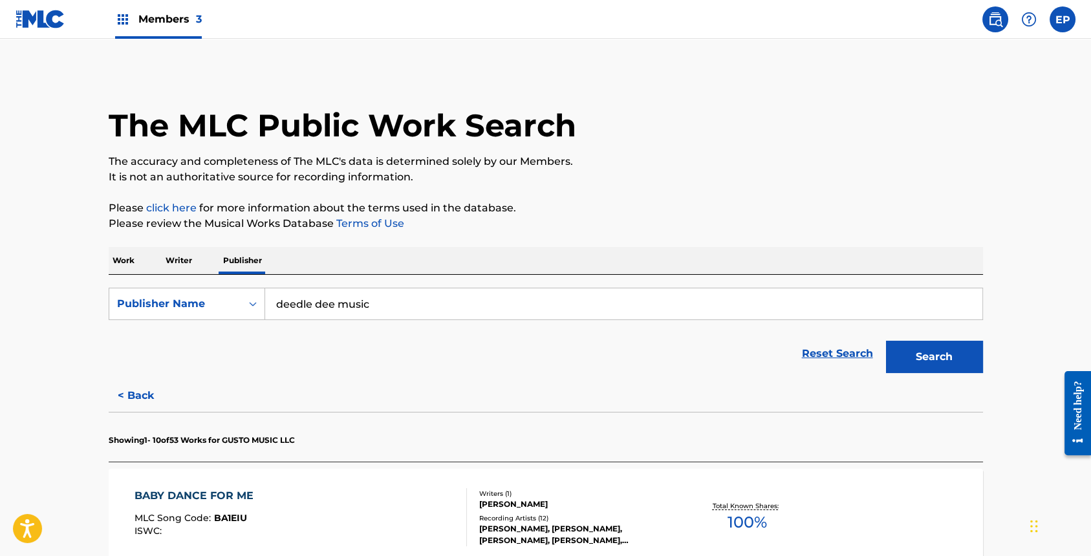
click at [924, 370] on button "Search" at bounding box center [934, 357] width 97 height 32
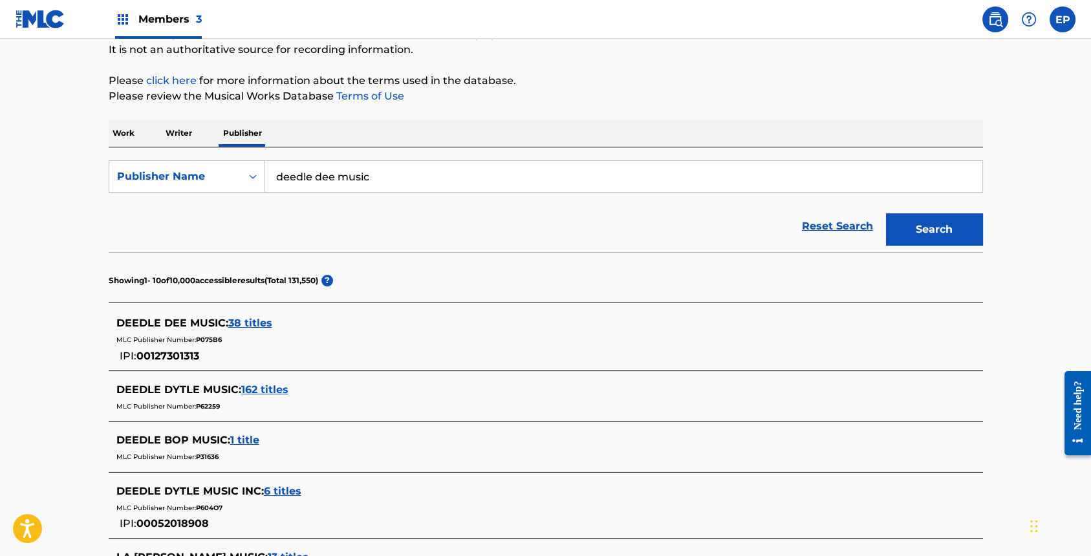
scroll to position [135, 0]
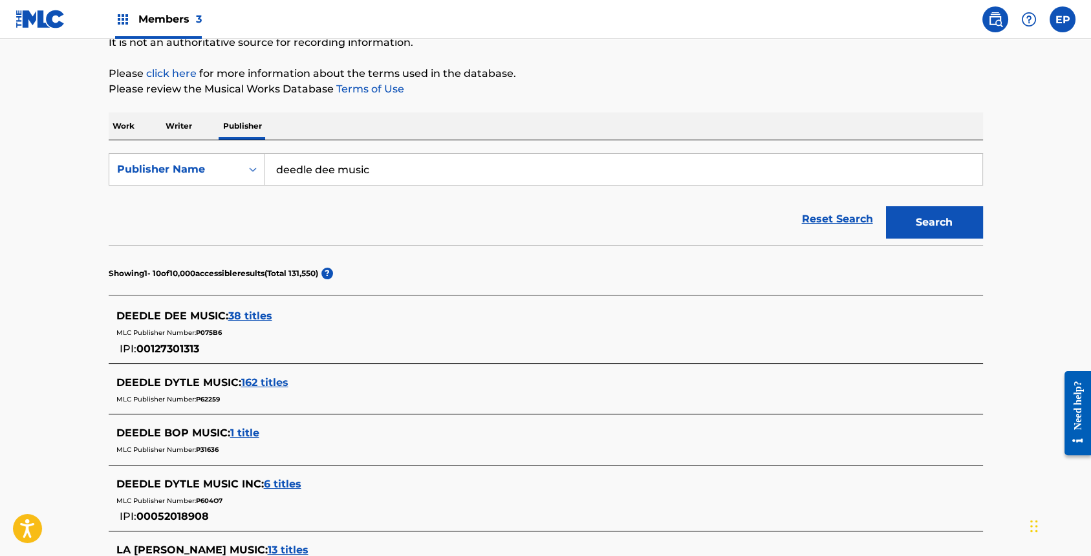
click at [232, 318] on span "38 titles" at bounding box center [250, 316] width 44 height 12
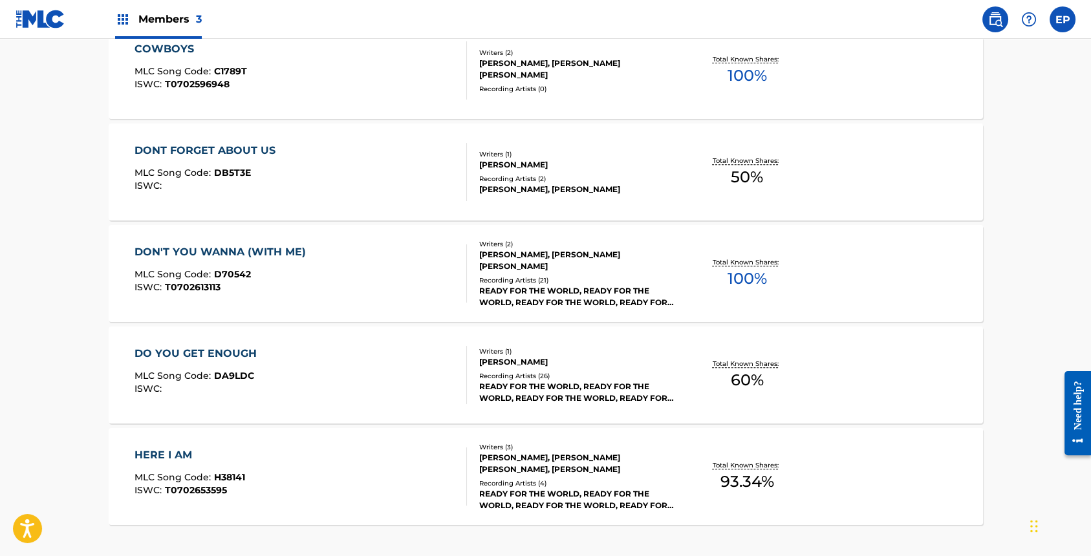
scroll to position [983, 0]
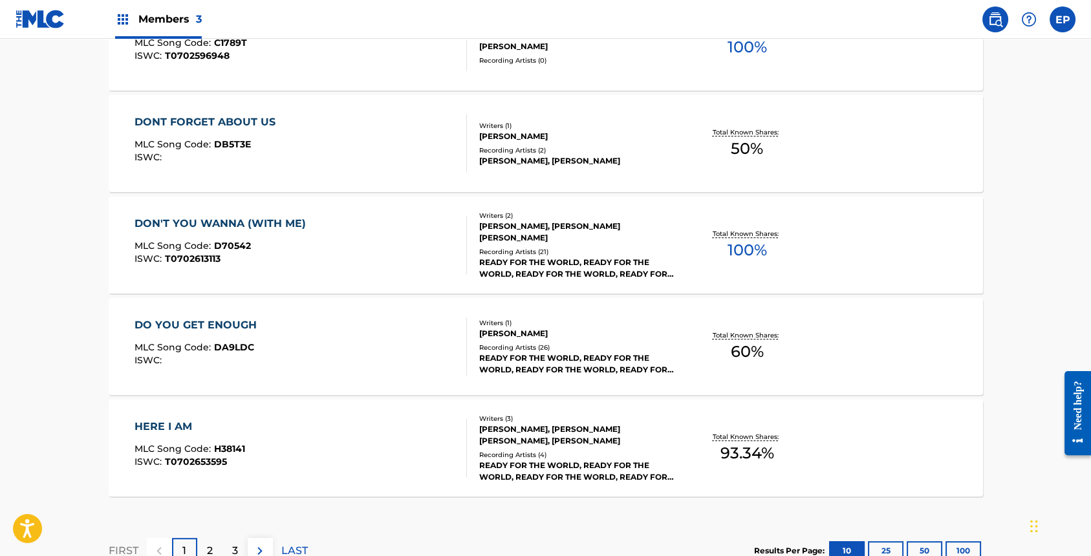
click at [541, 247] on div "Recording Artists ( 21 )" at bounding box center [576, 252] width 195 height 10
